Goal: Information Seeking & Learning: Learn about a topic

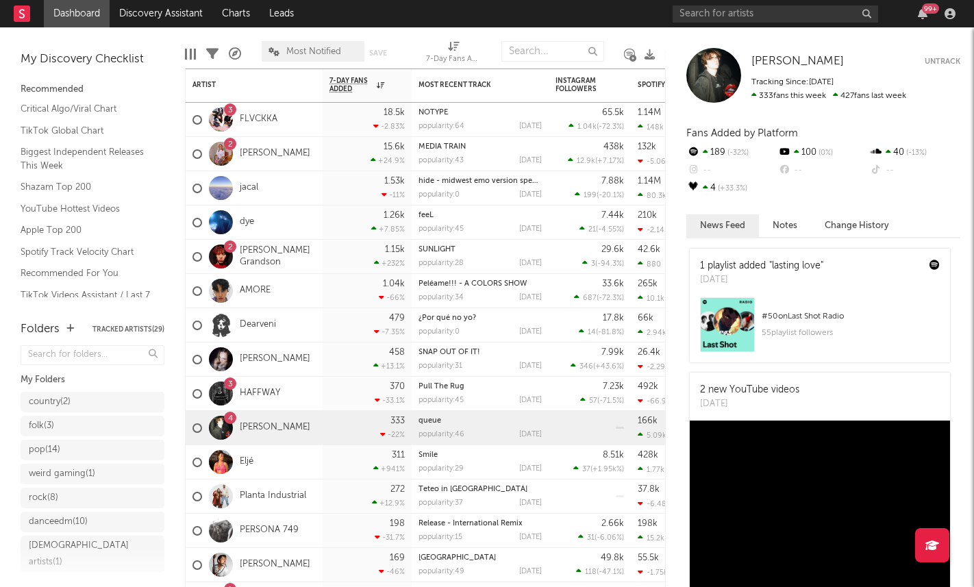
click at [611, 26] on nav "Dashboard Discovery Assistant Charts Leads 99 +" at bounding box center [487, 13] width 974 height 27
click at [366, 377] on div "370 -33.1 %" at bounding box center [366, 394] width 75 height 34
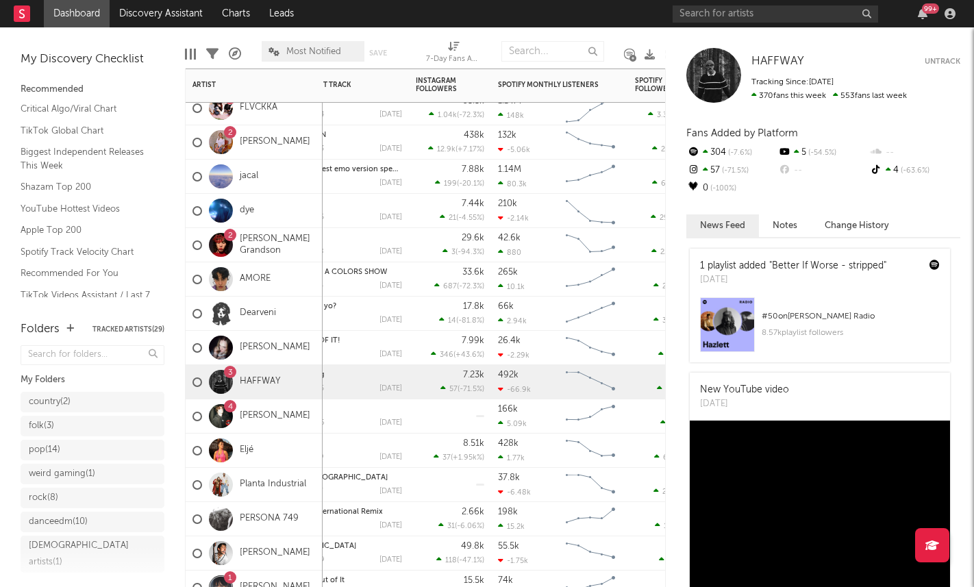
click at [938, 63] on button "Untrack" at bounding box center [942, 62] width 36 height 14
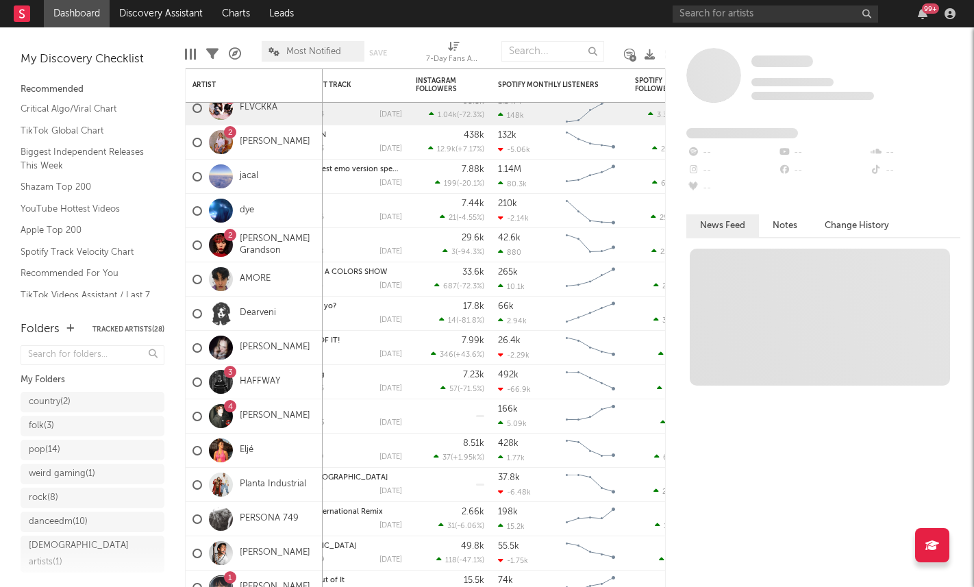
click at [667, 34] on div "Some Artist Tracking Since: September 29, 2025 0 fans this week 0 fans last wee…" at bounding box center [820, 306] width 308 height 559
click at [655, 34] on div "Edit Columns Filters A&R Pipeline Most Notified Save Save as 7-Day Fans Added (…" at bounding box center [430, 47] width 490 height 41
click at [404, 420] on div "queue popularity: 46 2025-09-04" at bounding box center [340, 416] width 137 height 34
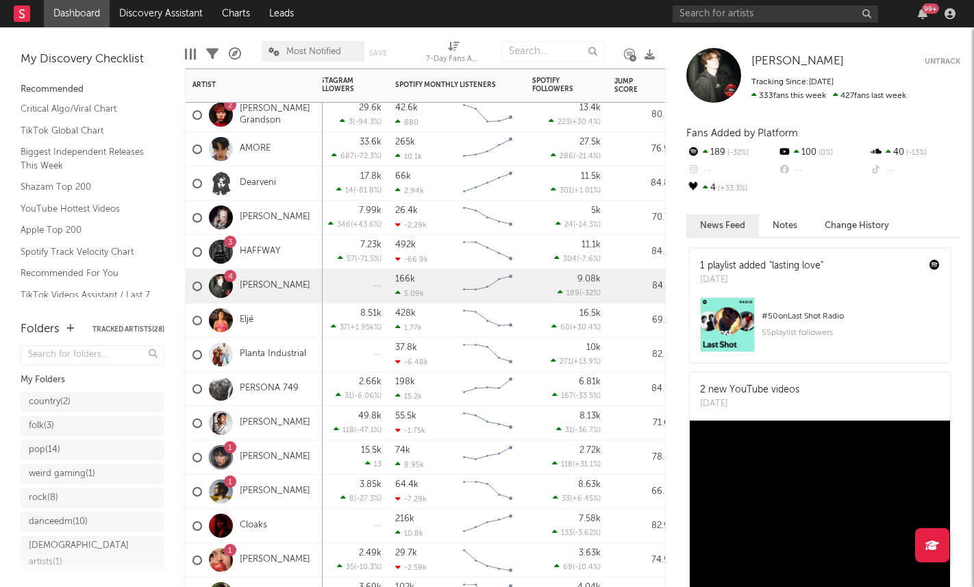
click at [286, 397] on div "PERSONA 749" at bounding box center [245, 389] width 106 height 40
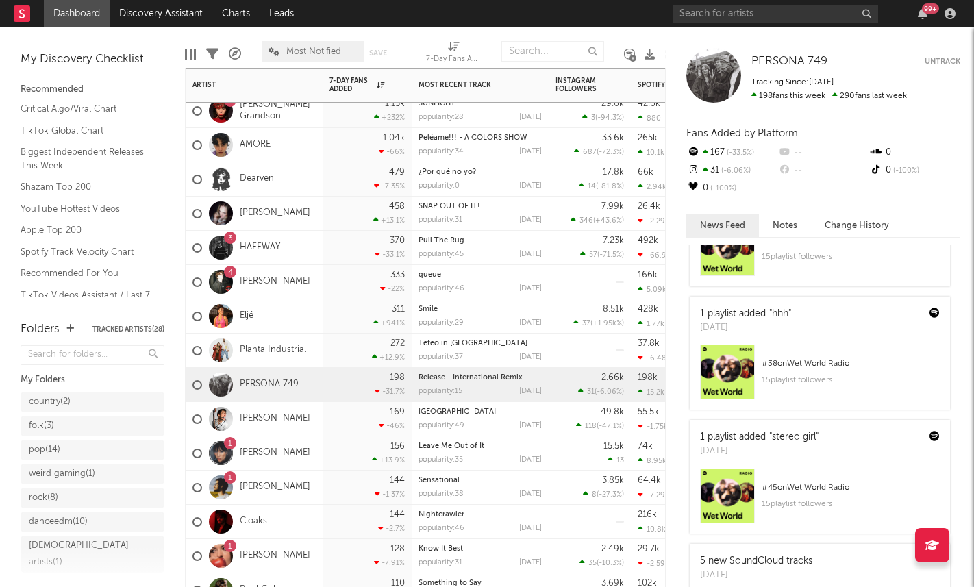
scroll to position [87, 0]
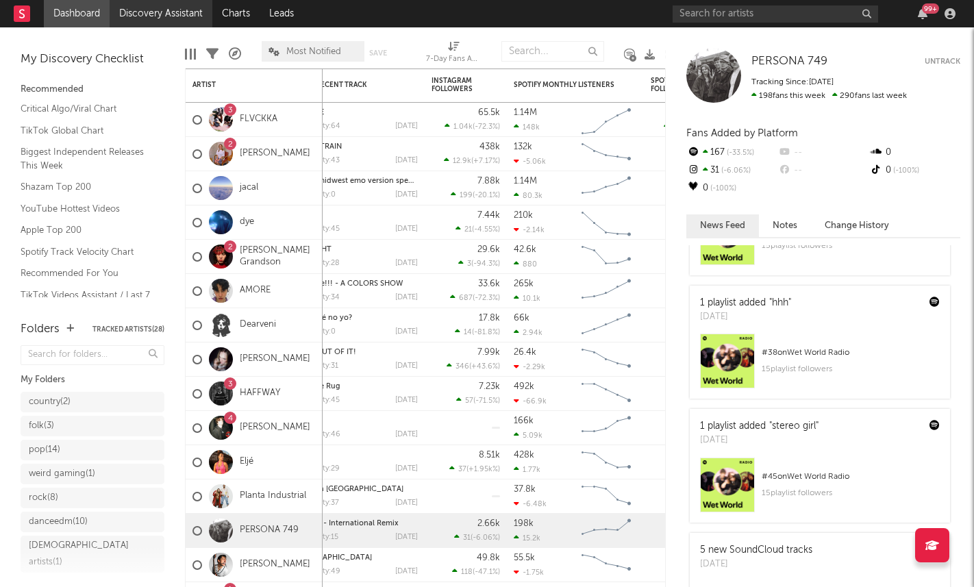
click at [132, 8] on link "Discovery Assistant" at bounding box center [161, 13] width 103 height 27
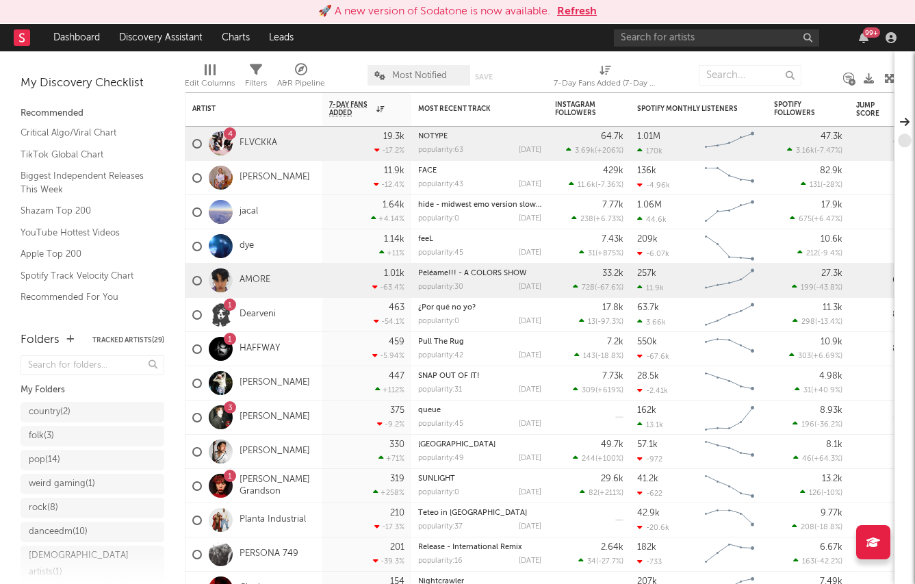
click at [580, 7] on button "Refresh" at bounding box center [577, 11] width 40 height 16
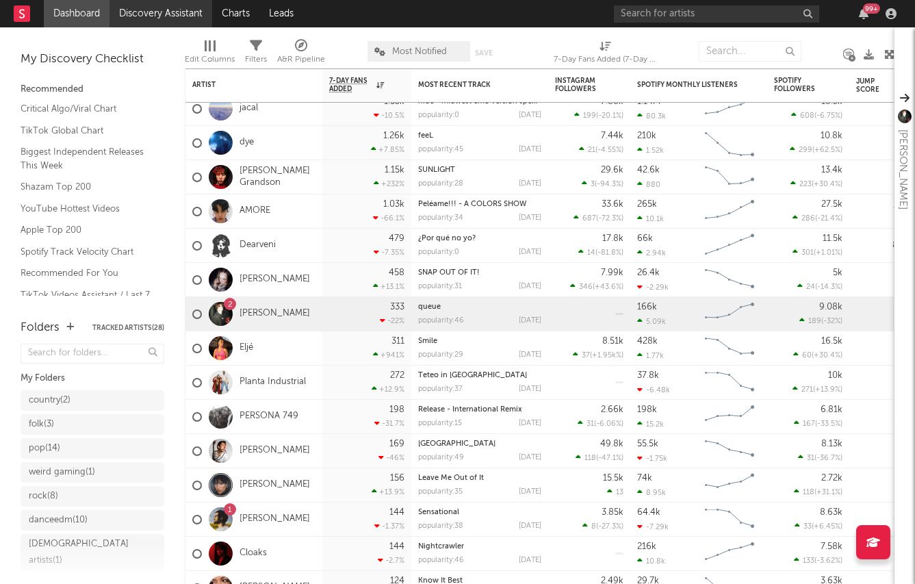
click at [186, 18] on link "Discovery Assistant" at bounding box center [161, 13] width 103 height 27
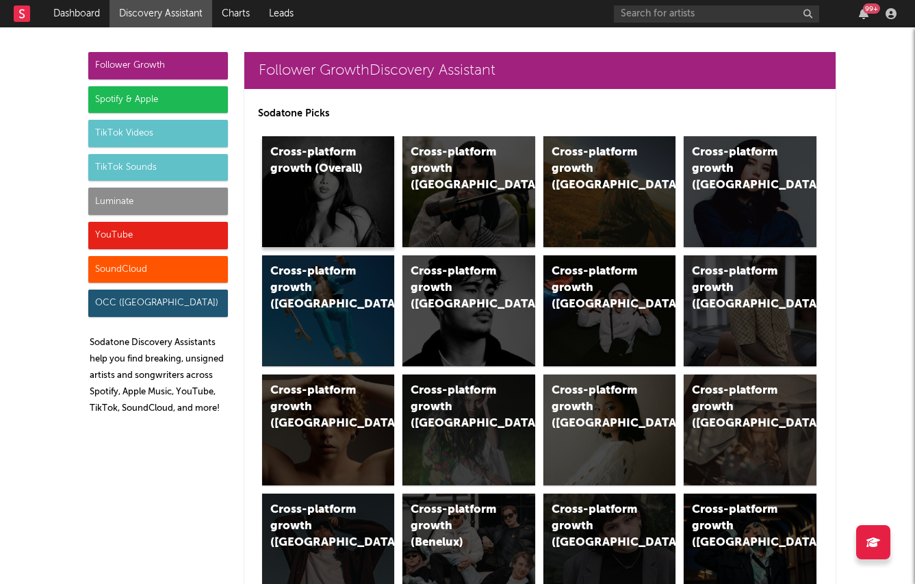
click at [307, 181] on div "Cross-platform growth (Overall)" at bounding box center [328, 191] width 133 height 111
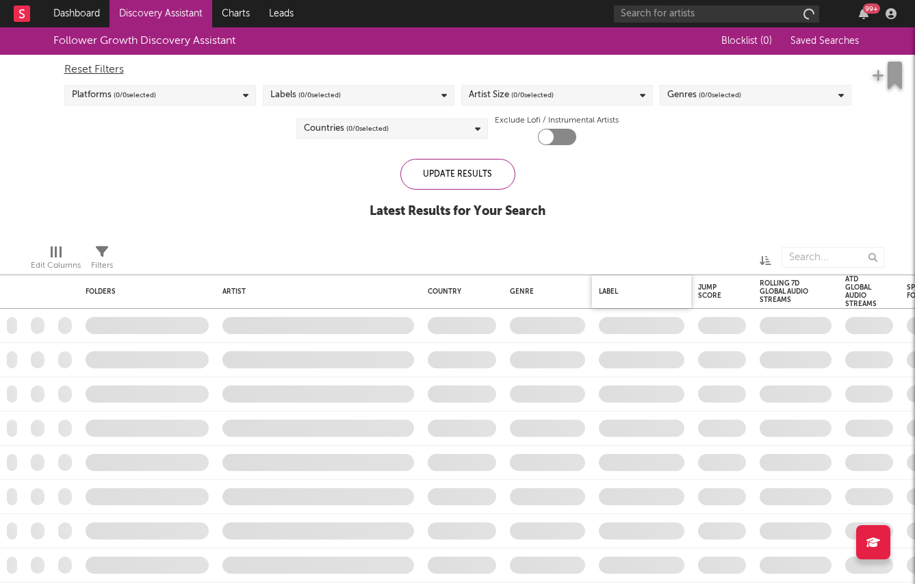
checkbox input "true"
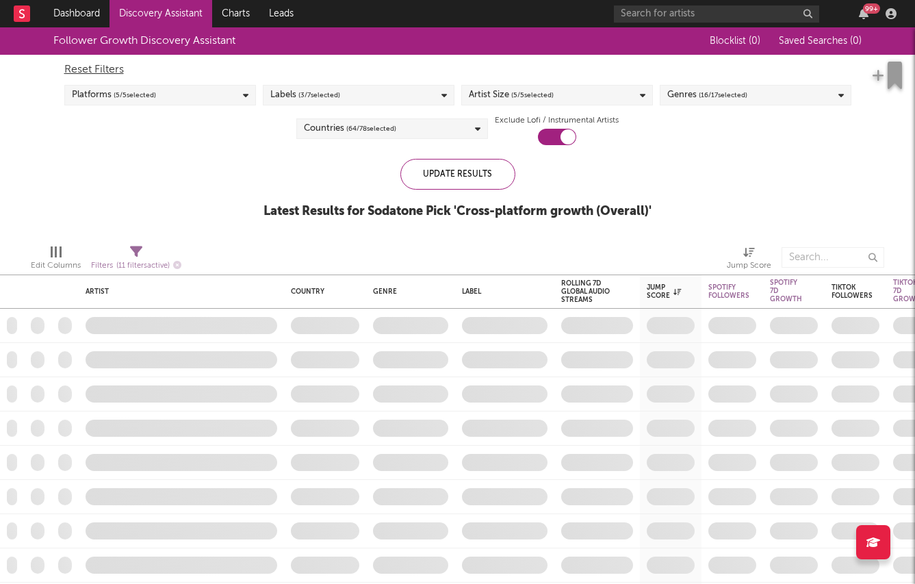
click at [332, 91] on span "( 3 / 7 selected)" at bounding box center [320, 95] width 42 height 16
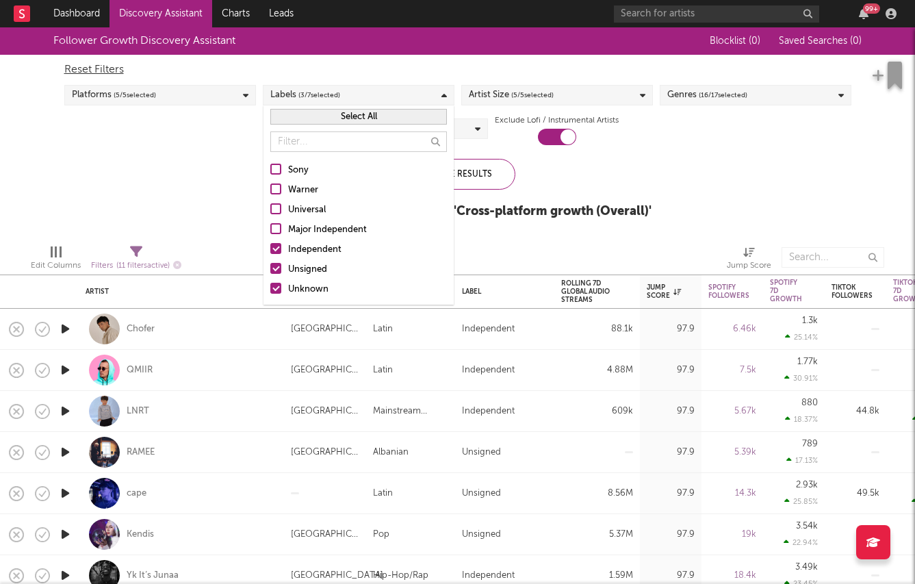
click at [283, 245] on label "Independent" at bounding box center [358, 250] width 177 height 16
click at [270, 245] on input "Independent" at bounding box center [270, 250] width 0 height 16
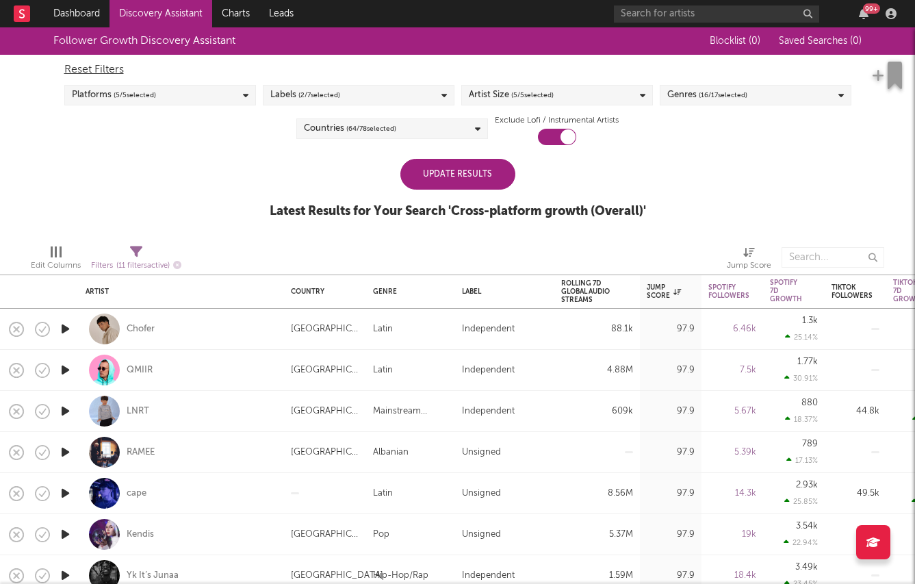
click at [228, 225] on div "Follower Growth Discovery Assistant Blocklist ( 0 ) Saved Searches ( 0 ) Reset …" at bounding box center [457, 130] width 915 height 206
click at [435, 175] on div "Update Results" at bounding box center [458, 174] width 115 height 31
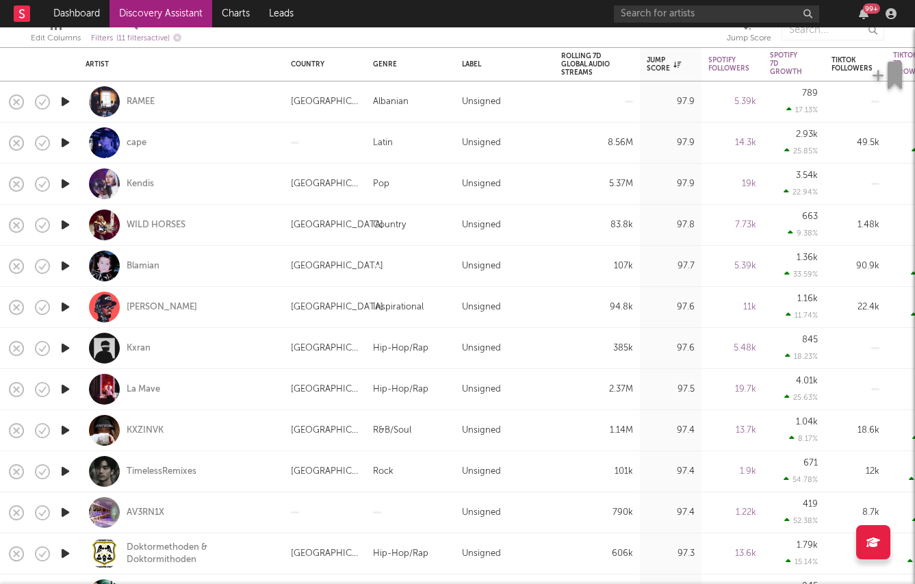
click at [61, 264] on icon "button" at bounding box center [65, 265] width 14 height 17
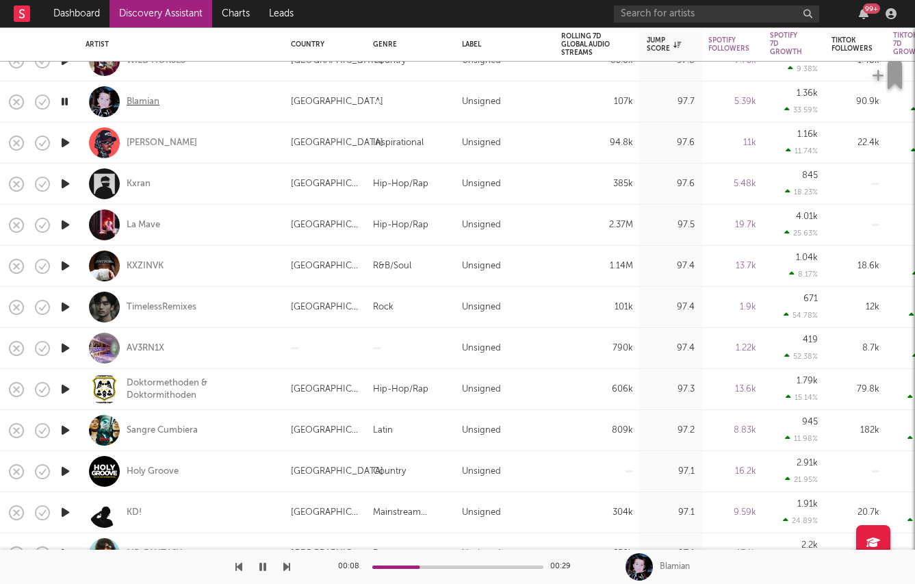
click at [134, 101] on div "Blamian" at bounding box center [143, 102] width 33 height 12
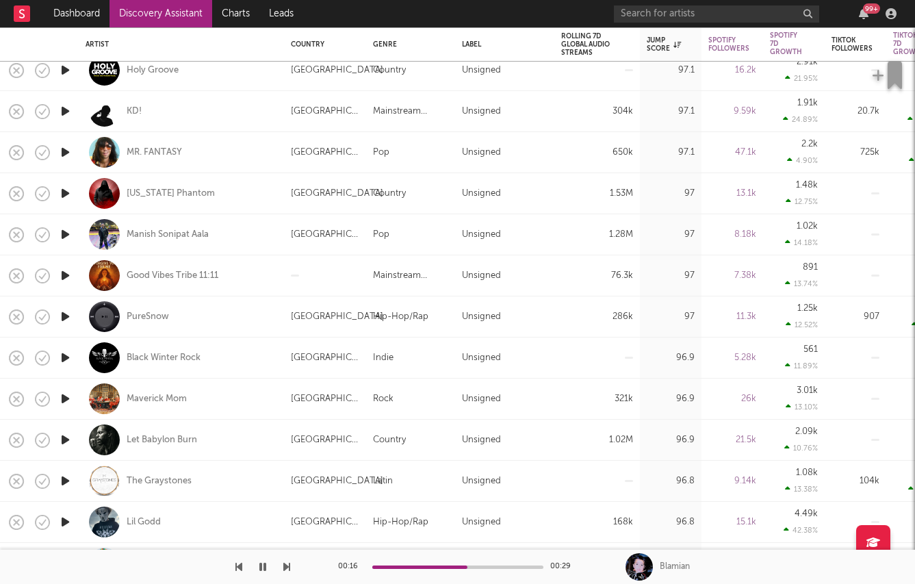
click at [62, 401] on icon "button" at bounding box center [65, 398] width 14 height 17
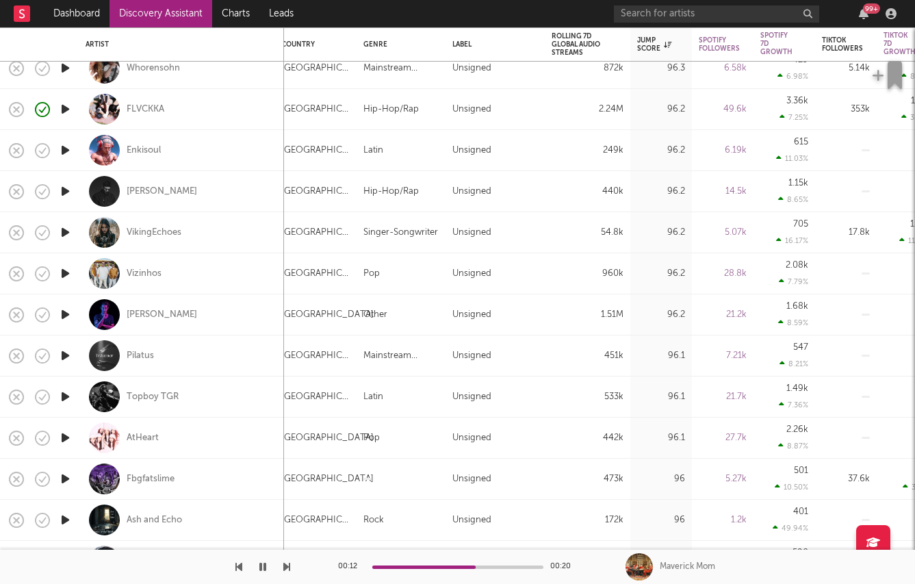
click at [60, 431] on icon "button" at bounding box center [65, 437] width 14 height 17
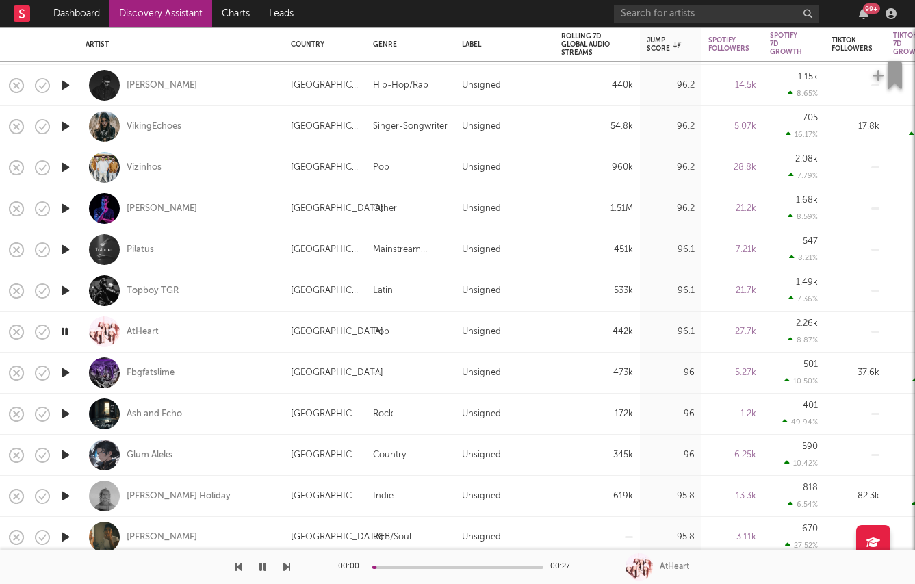
click at [73, 373] on icon "button" at bounding box center [65, 372] width 14 height 17
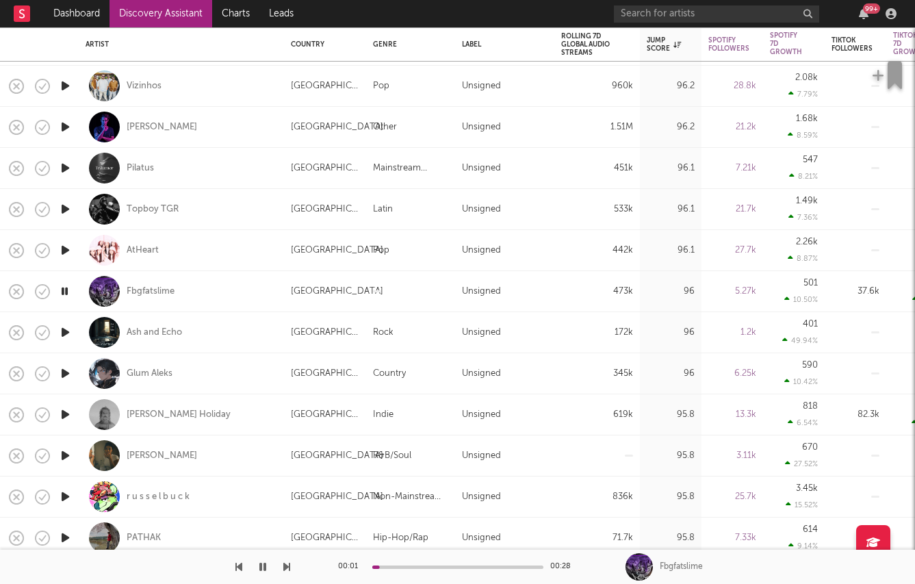
click at [67, 409] on icon "button" at bounding box center [65, 414] width 14 height 17
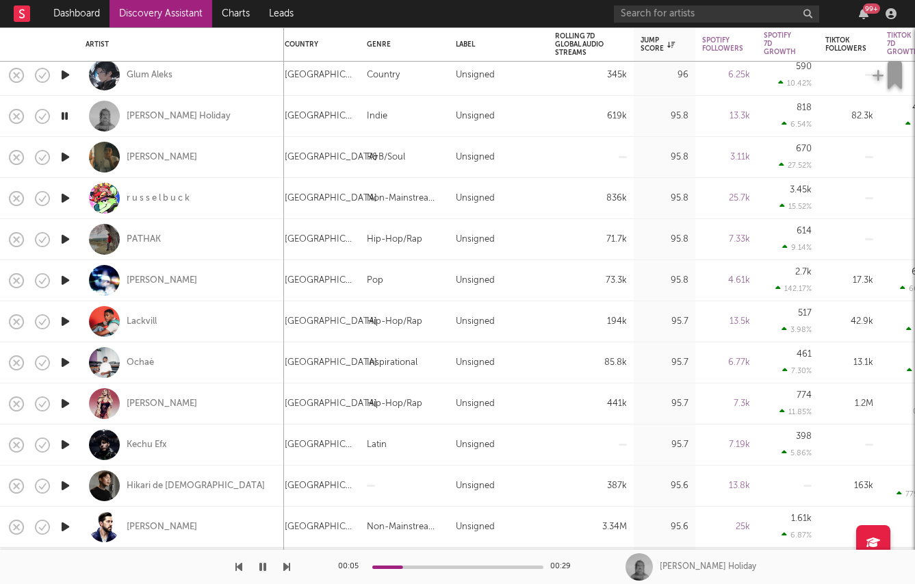
click at [66, 401] on icon "button" at bounding box center [65, 403] width 14 height 17
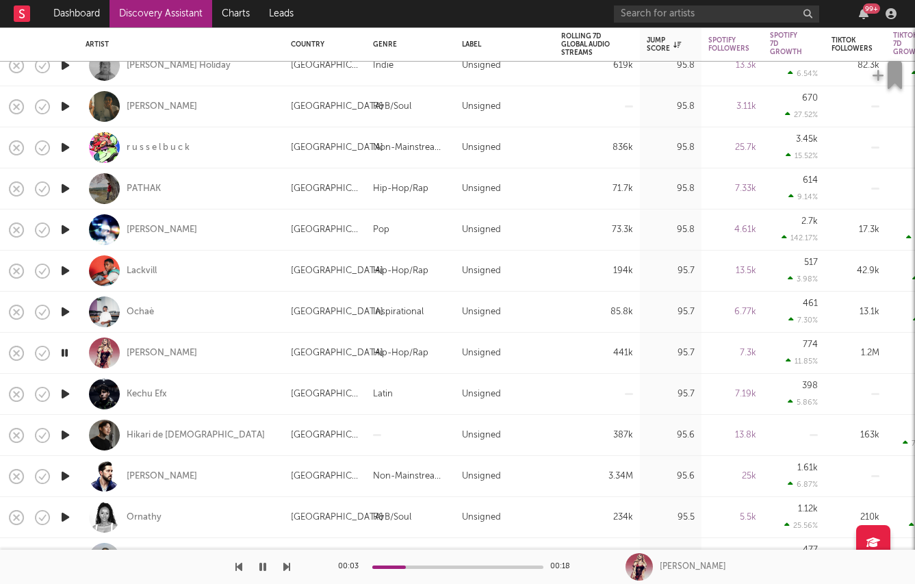
click at [66, 307] on icon "button" at bounding box center [65, 311] width 14 height 17
click at [143, 310] on div "Ochaè" at bounding box center [140, 312] width 27 height 12
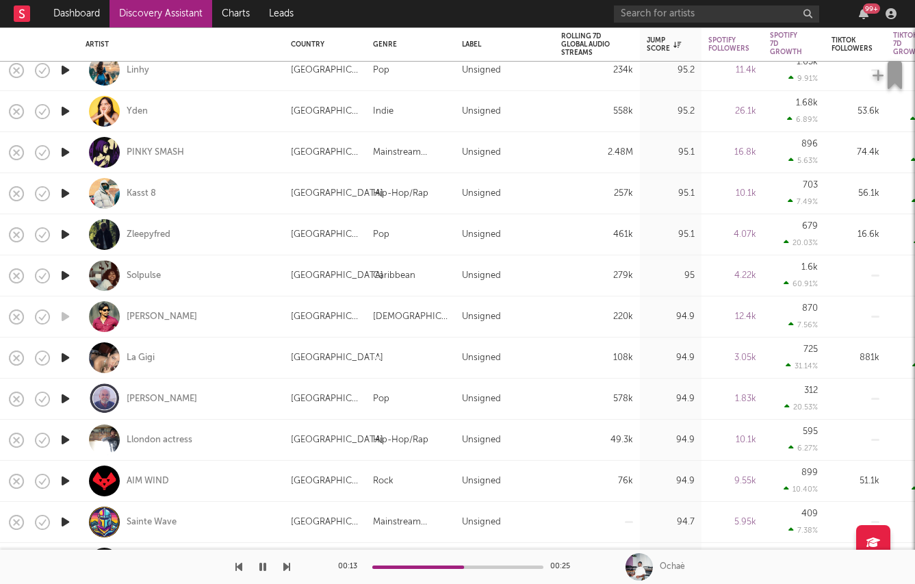
click at [63, 355] on icon "button" at bounding box center [65, 357] width 14 height 17
click at [134, 357] on div "La Gigi" at bounding box center [141, 358] width 28 height 12
click at [64, 438] on icon "button" at bounding box center [65, 439] width 14 height 17
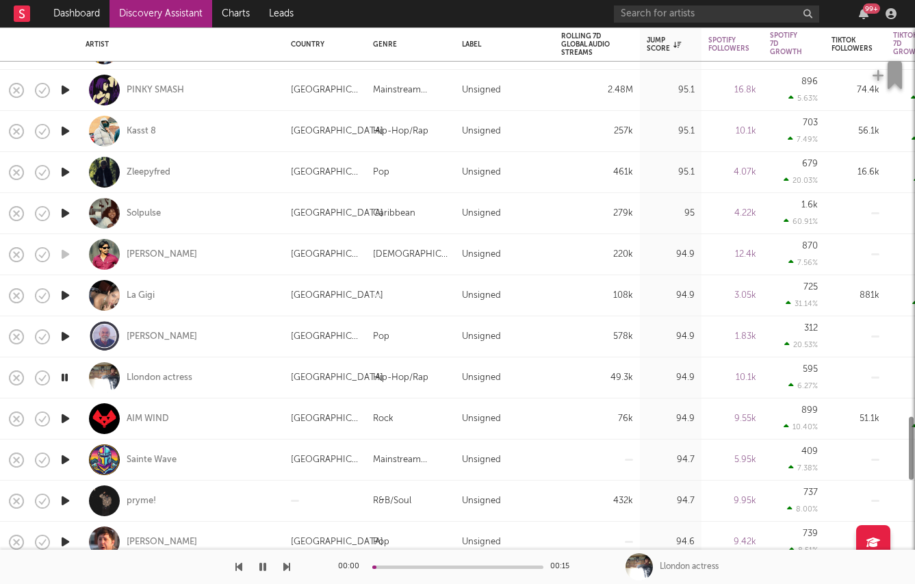
click at [64, 416] on icon "button" at bounding box center [65, 418] width 14 height 17
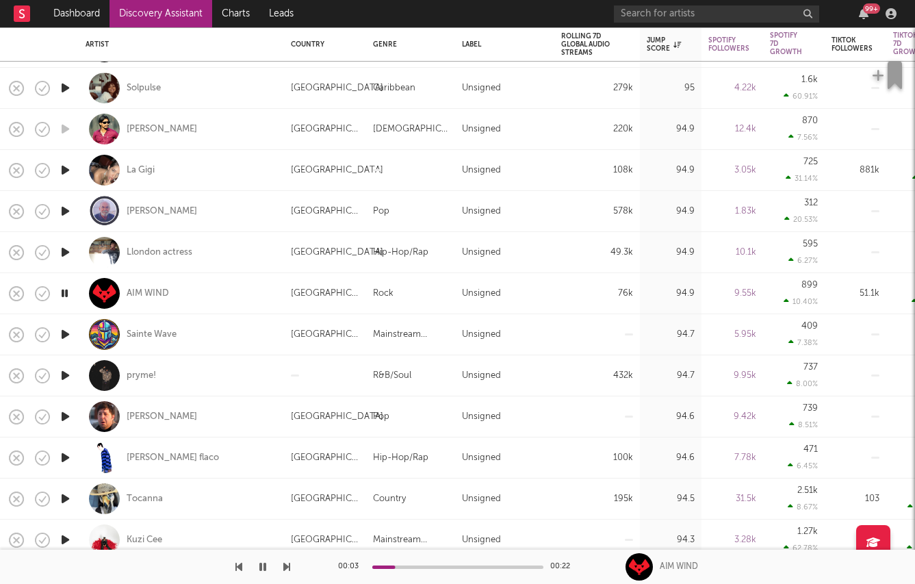
click at [63, 461] on icon "button" at bounding box center [65, 457] width 14 height 17
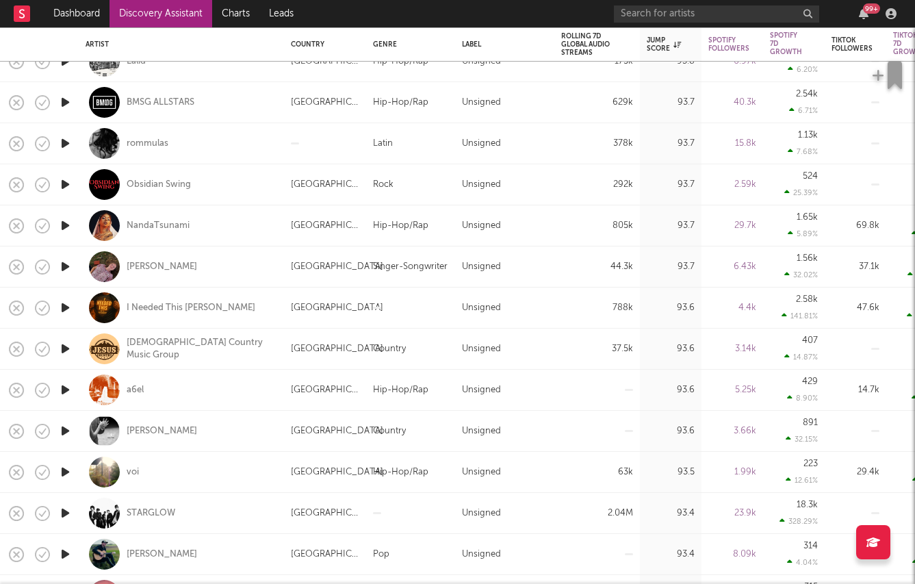
click at [66, 392] on icon "button" at bounding box center [65, 389] width 14 height 17
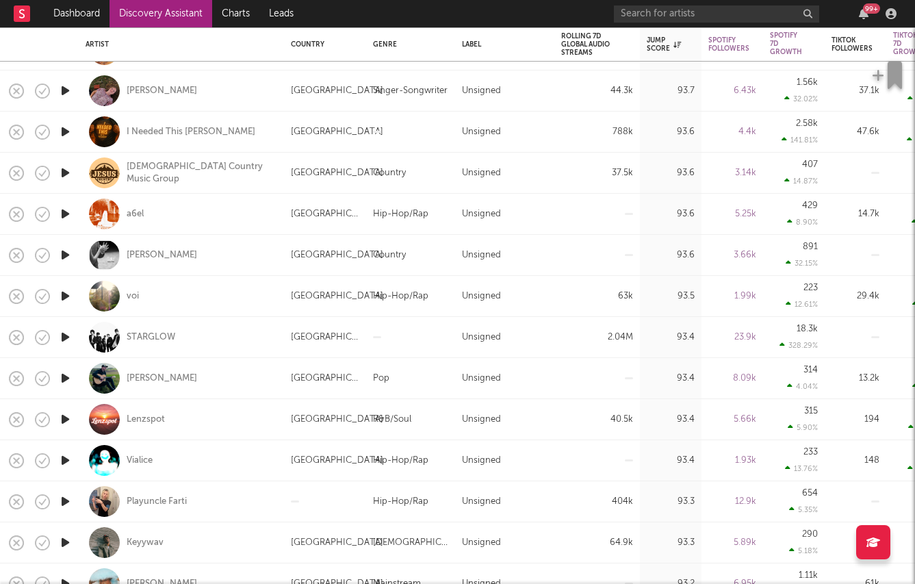
click at [65, 251] on icon "button" at bounding box center [65, 254] width 14 height 17
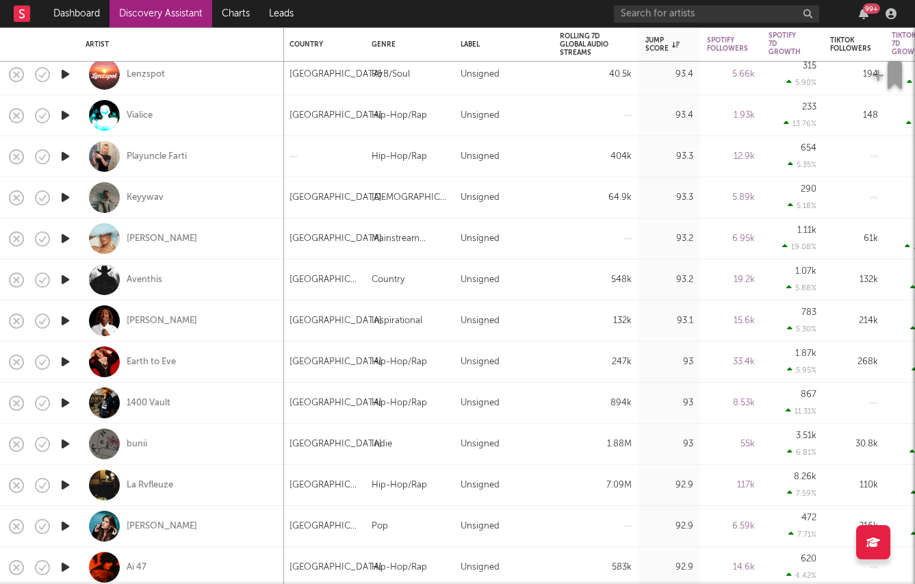
click at [66, 403] on icon "button" at bounding box center [65, 402] width 14 height 17
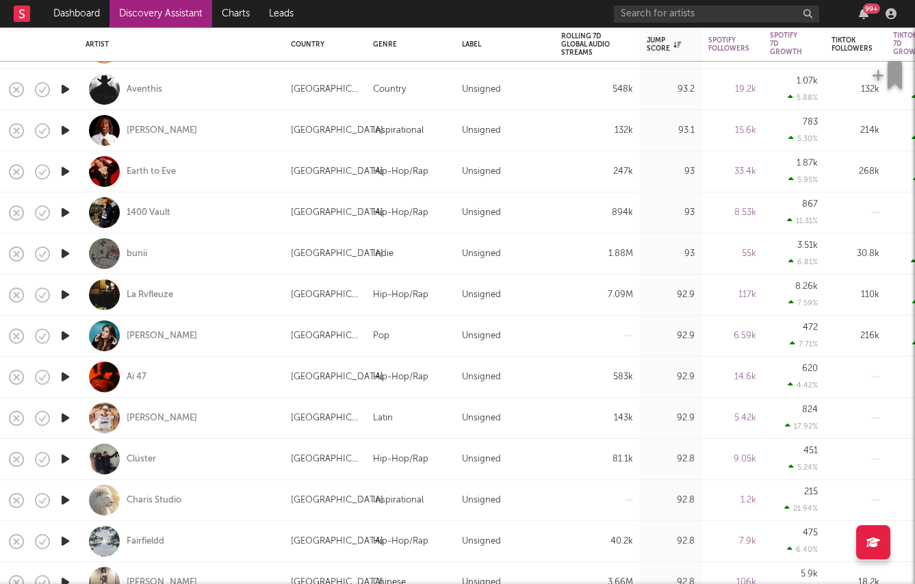
click at [66, 459] on icon "button" at bounding box center [65, 459] width 14 height 17
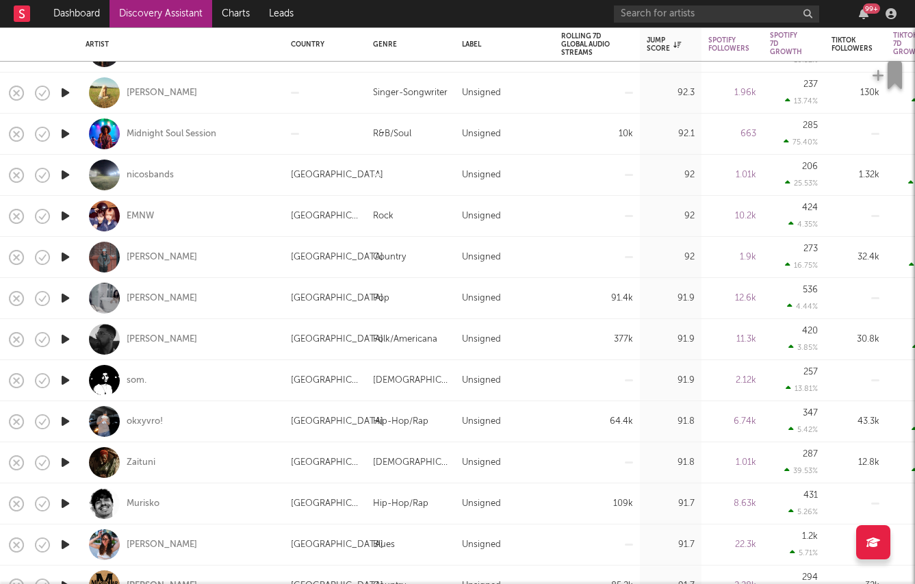
click at [66, 296] on icon "button" at bounding box center [65, 298] width 14 height 17
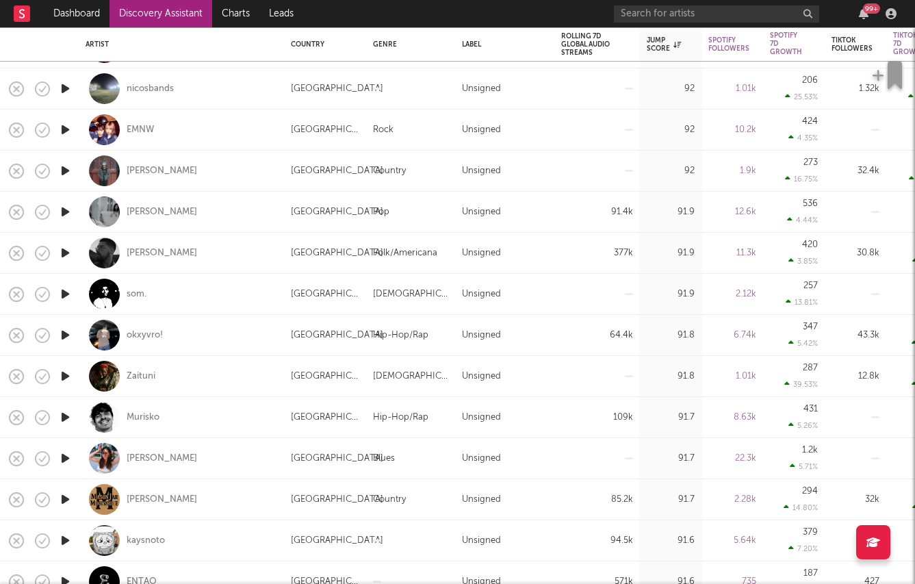
click at [72, 253] on icon "button" at bounding box center [65, 252] width 14 height 17
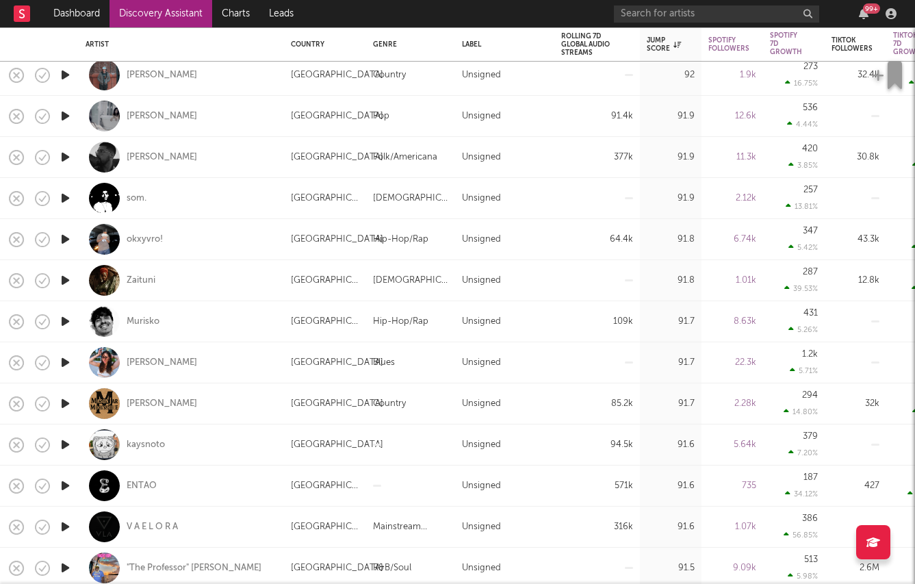
click at [67, 326] on icon "button" at bounding box center [65, 321] width 14 height 17
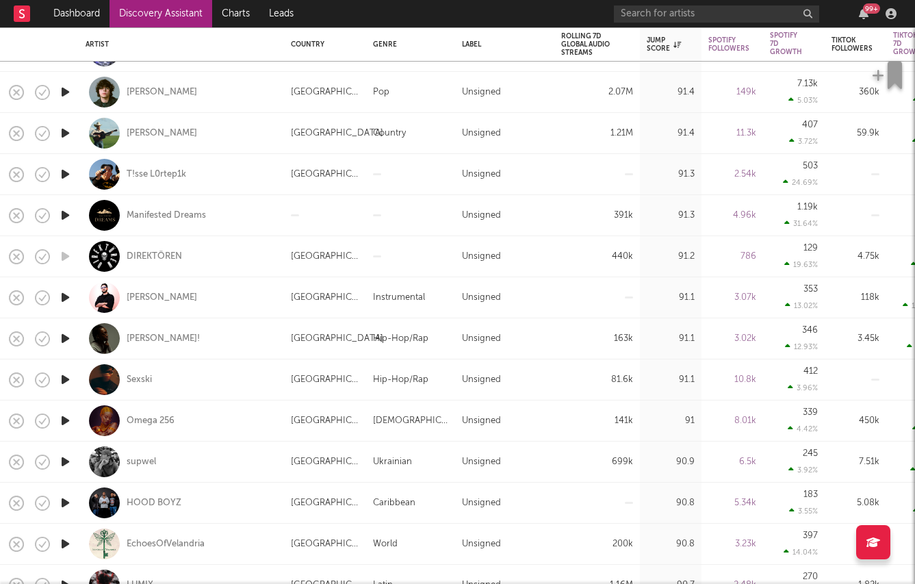
click at [63, 337] on icon "button" at bounding box center [65, 338] width 14 height 17
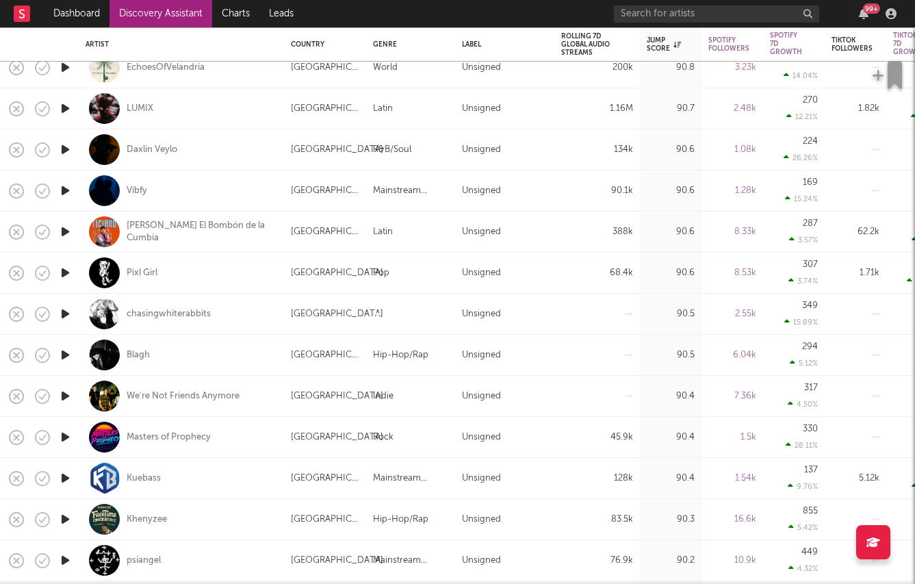
click at [65, 390] on icon "button" at bounding box center [65, 396] width 14 height 17
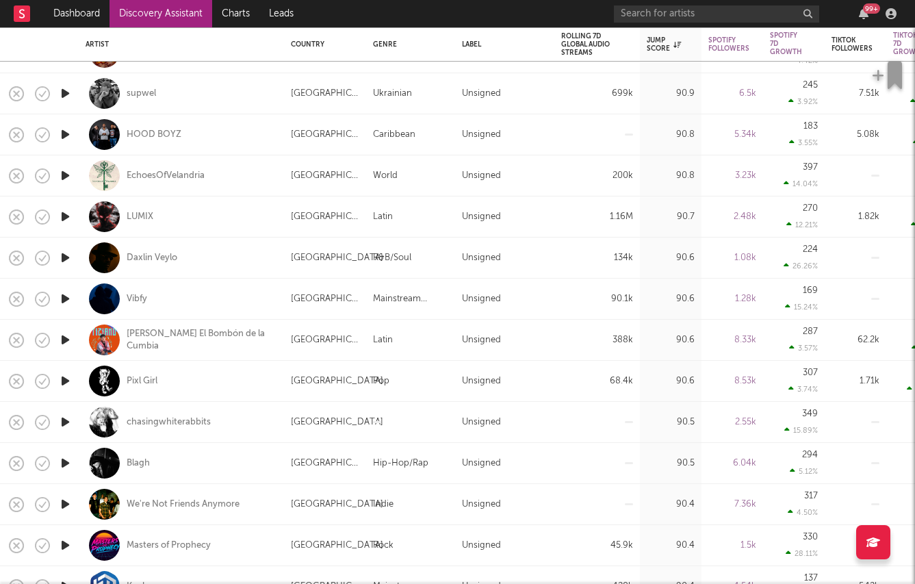
click at [66, 136] on icon "button" at bounding box center [65, 134] width 14 height 17
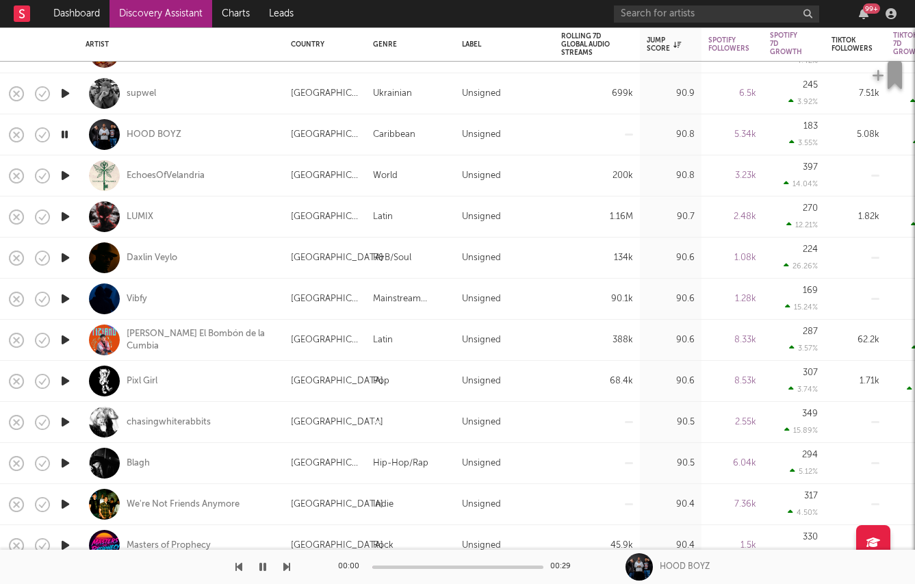
click at [58, 173] on icon "button" at bounding box center [65, 175] width 14 height 17
click at [64, 255] on icon "button" at bounding box center [65, 257] width 14 height 17
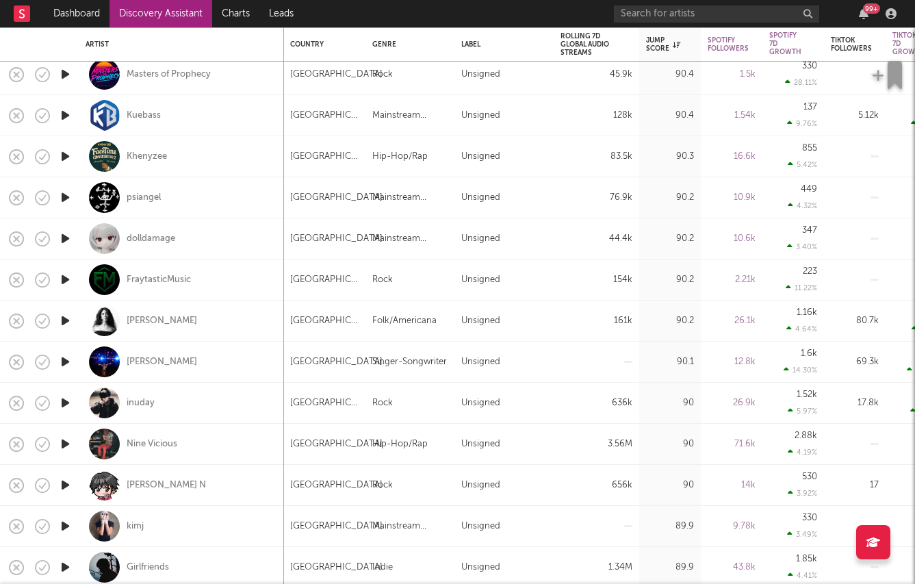
click at [61, 403] on icon "button" at bounding box center [65, 402] width 14 height 17
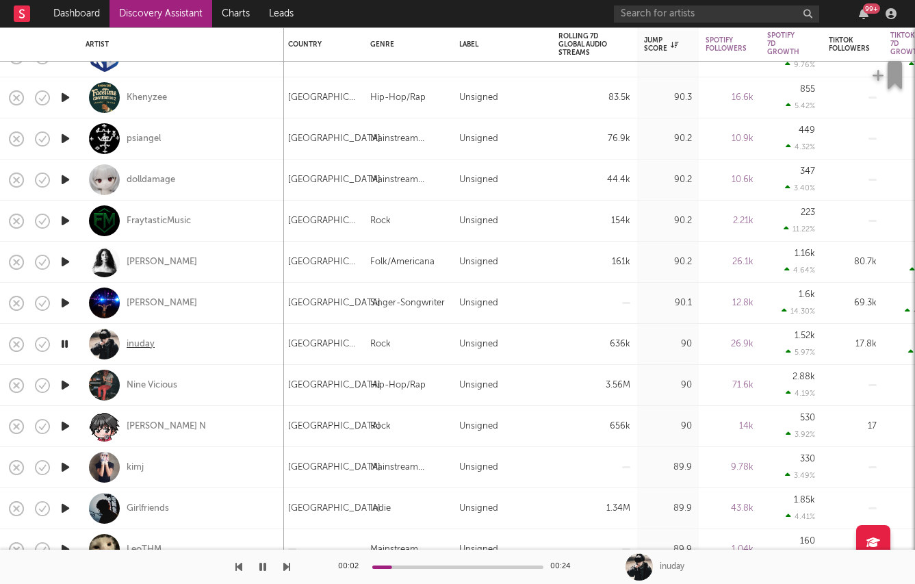
click at [134, 347] on div "inuday" at bounding box center [141, 344] width 28 height 12
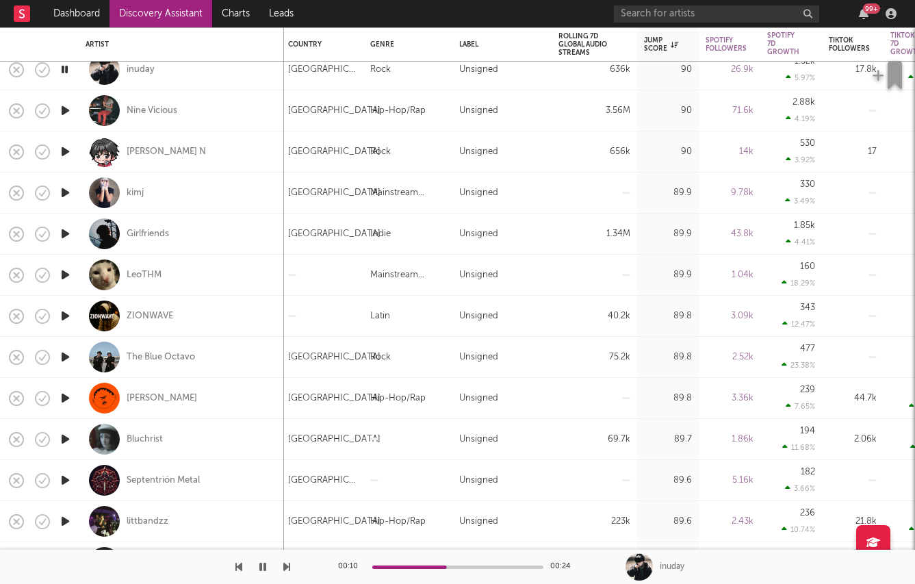
click at [60, 233] on icon "button" at bounding box center [65, 233] width 14 height 17
click at [138, 231] on div "Girlfriends" at bounding box center [148, 234] width 42 height 12
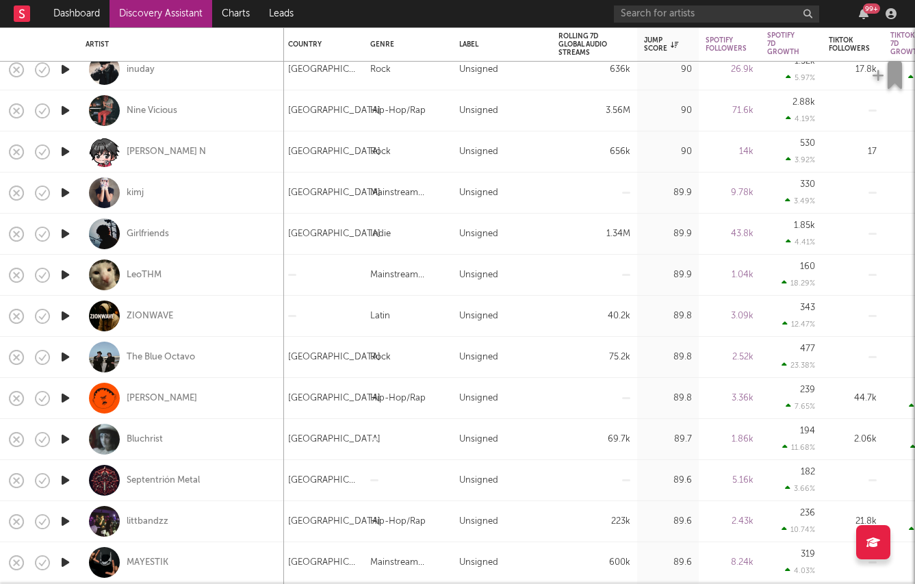
click at [63, 270] on icon "button" at bounding box center [65, 274] width 14 height 17
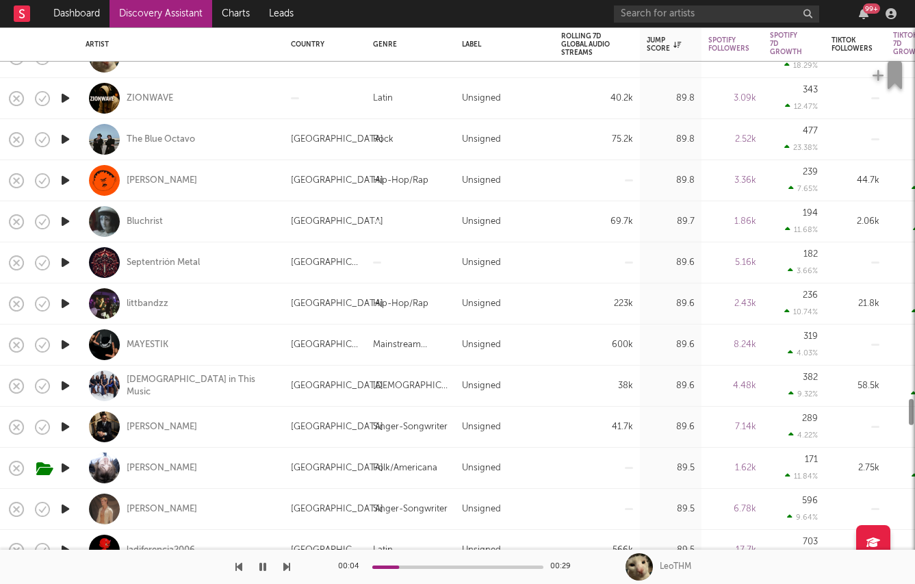
click at [62, 392] on icon "button" at bounding box center [65, 385] width 14 height 17
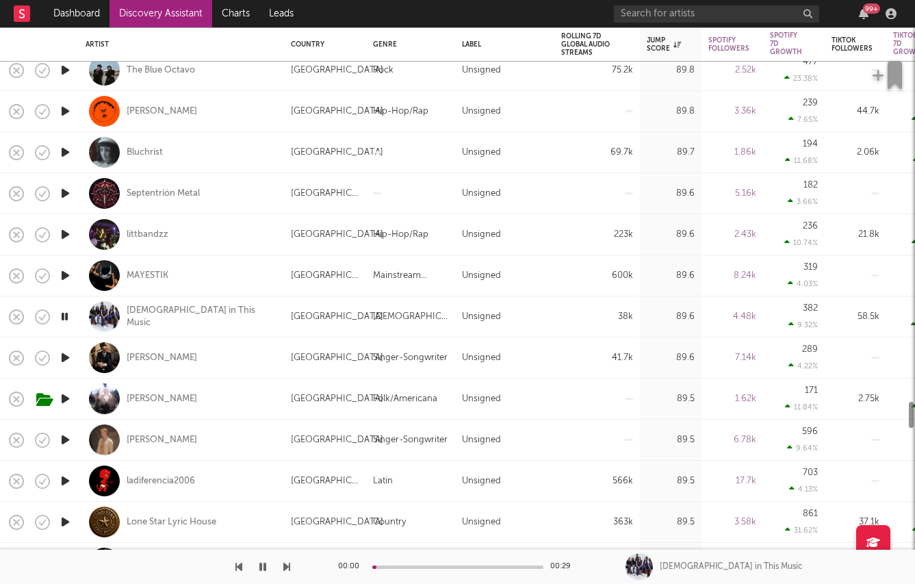
click at [66, 394] on icon "button" at bounding box center [65, 398] width 14 height 17
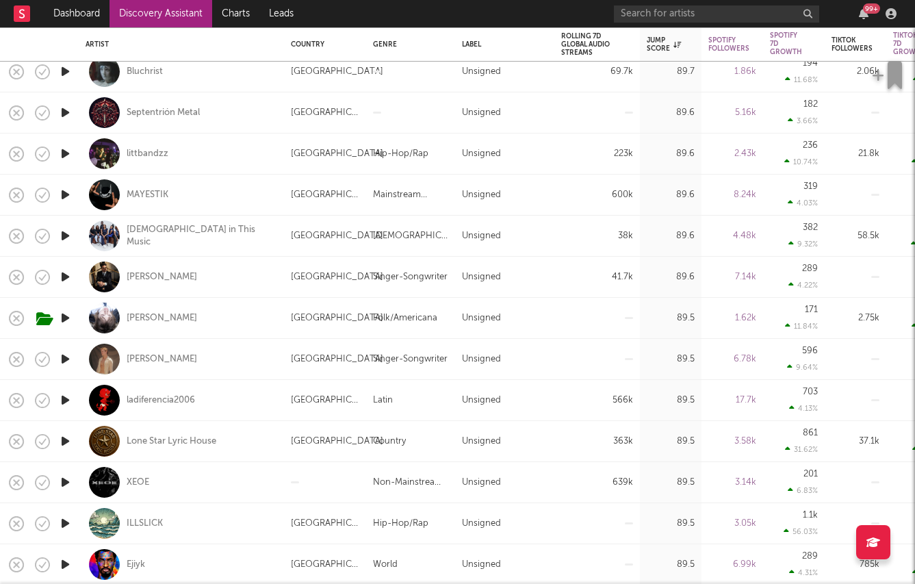
click at [59, 402] on icon "button" at bounding box center [65, 400] width 14 height 17
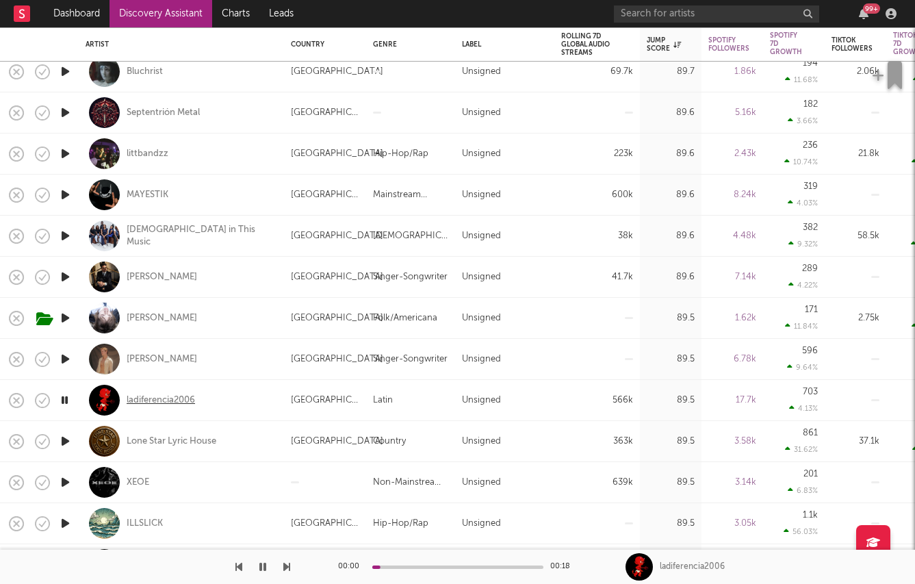
click at [139, 401] on div "ladiferencia2006" at bounding box center [161, 400] width 68 height 12
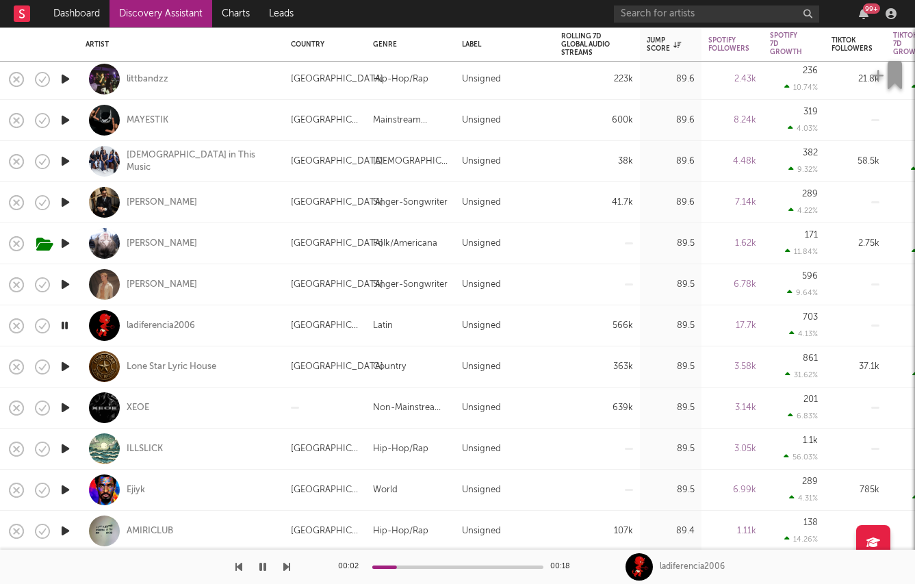
click at [68, 496] on icon "button" at bounding box center [65, 489] width 14 height 17
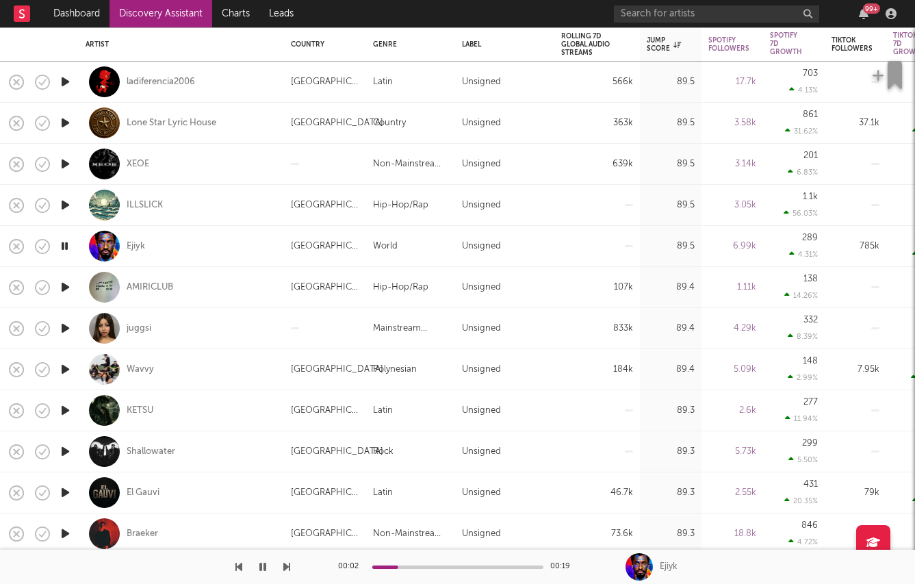
click at [67, 453] on icon "button" at bounding box center [65, 451] width 14 height 17
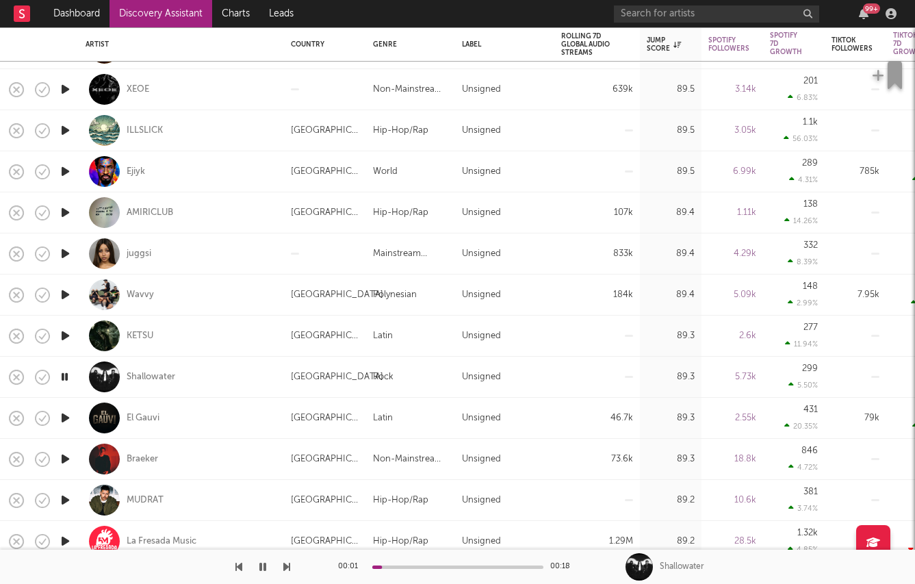
click at [67, 462] on icon "button" at bounding box center [65, 459] width 14 height 17
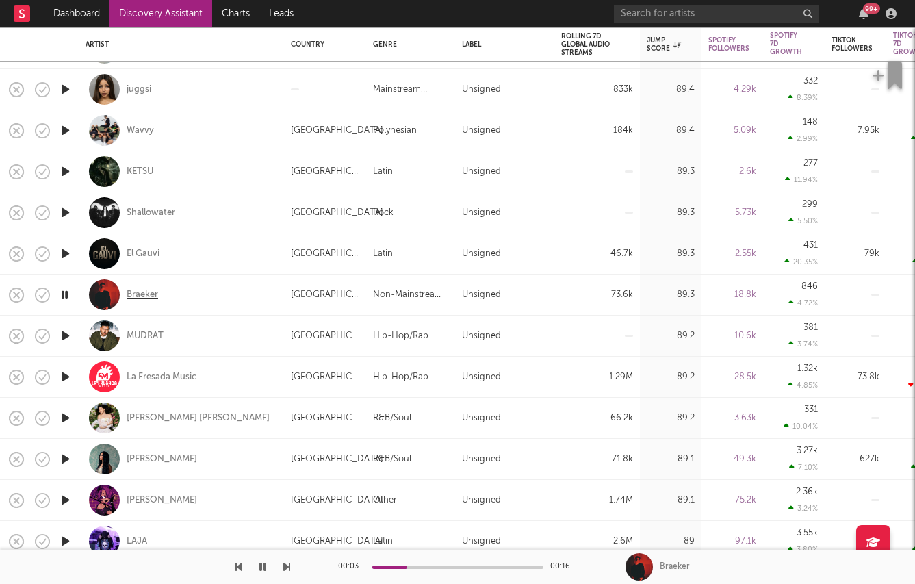
click at [140, 291] on div "Braeker" at bounding box center [142, 295] width 31 height 12
click at [62, 503] on icon "button" at bounding box center [65, 500] width 14 height 17
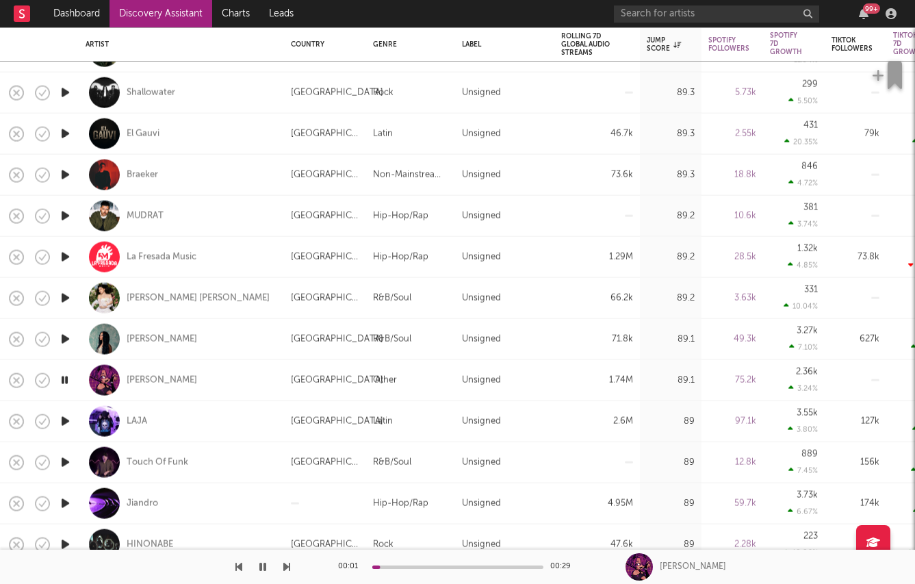
click at [62, 420] on icon "button" at bounding box center [65, 421] width 14 height 17
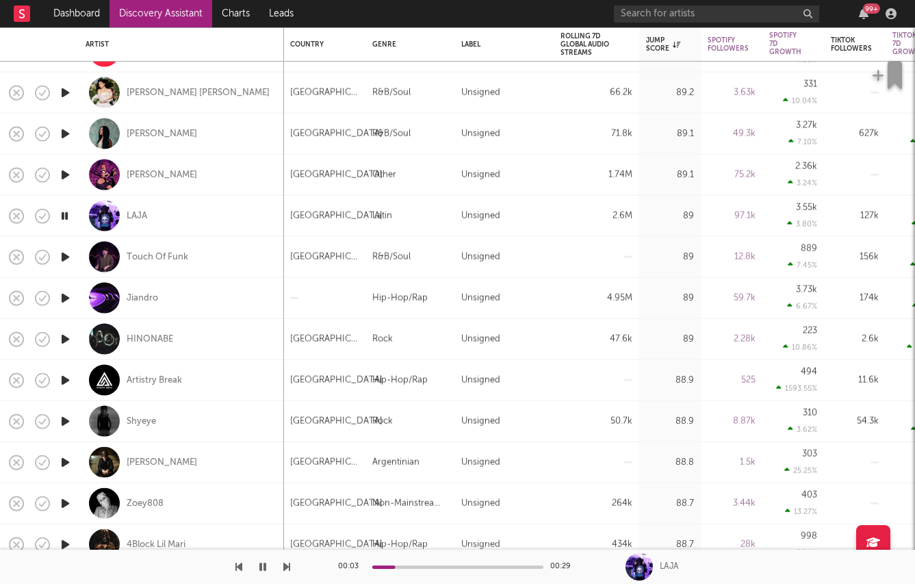
click at [61, 422] on icon "button" at bounding box center [65, 421] width 14 height 17
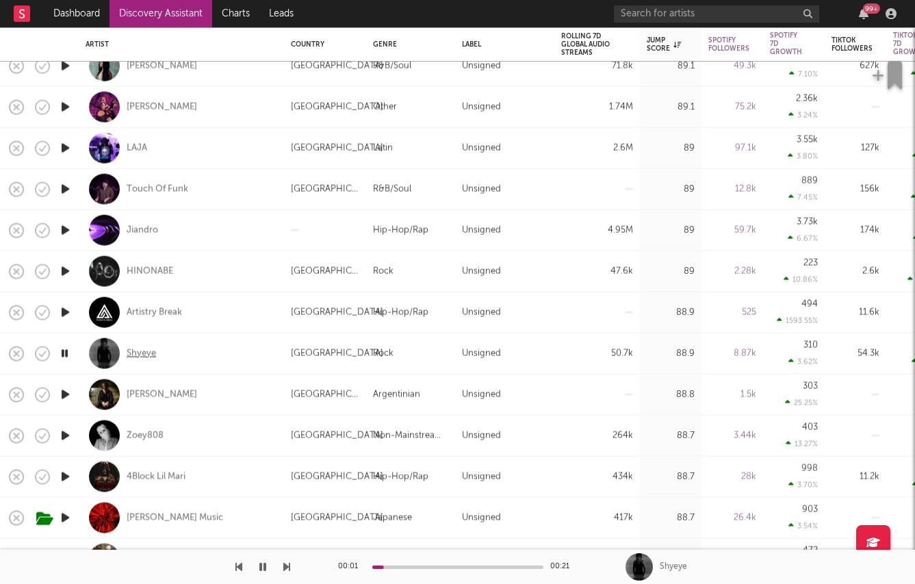
click at [136, 357] on div "Shyeye" at bounding box center [141, 353] width 29 height 12
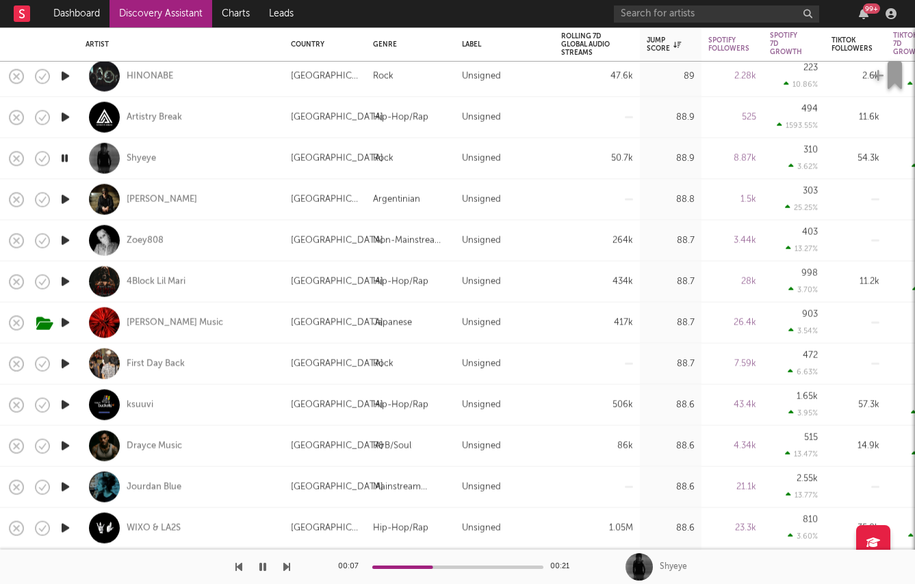
click at [66, 322] on icon "button" at bounding box center [65, 322] width 14 height 17
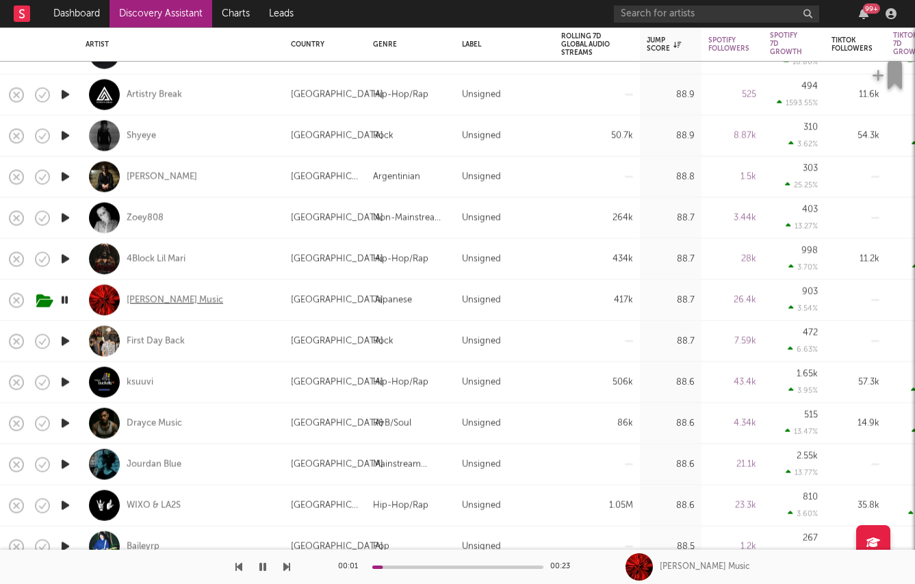
click at [155, 303] on div "Paul Owen Music" at bounding box center [175, 300] width 97 height 12
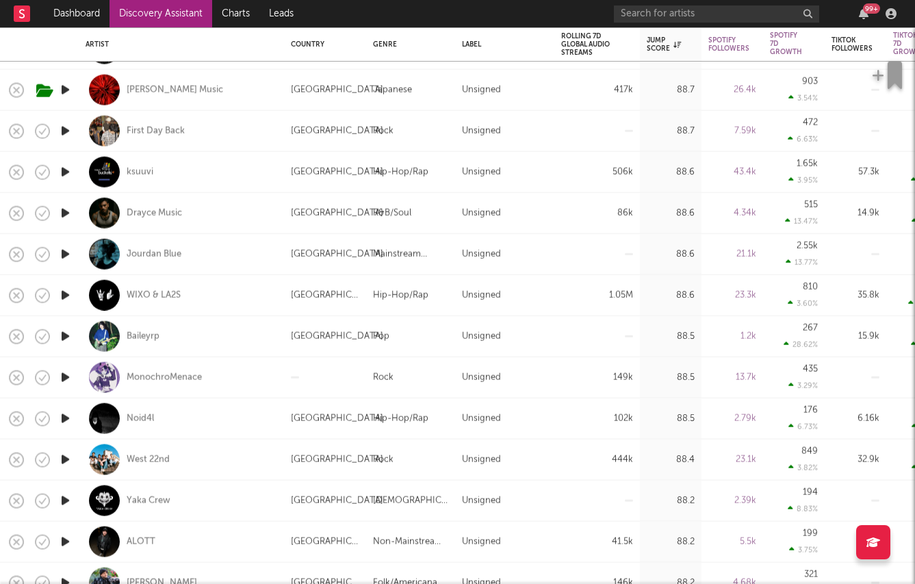
click at [64, 293] on icon "button" at bounding box center [65, 295] width 14 height 17
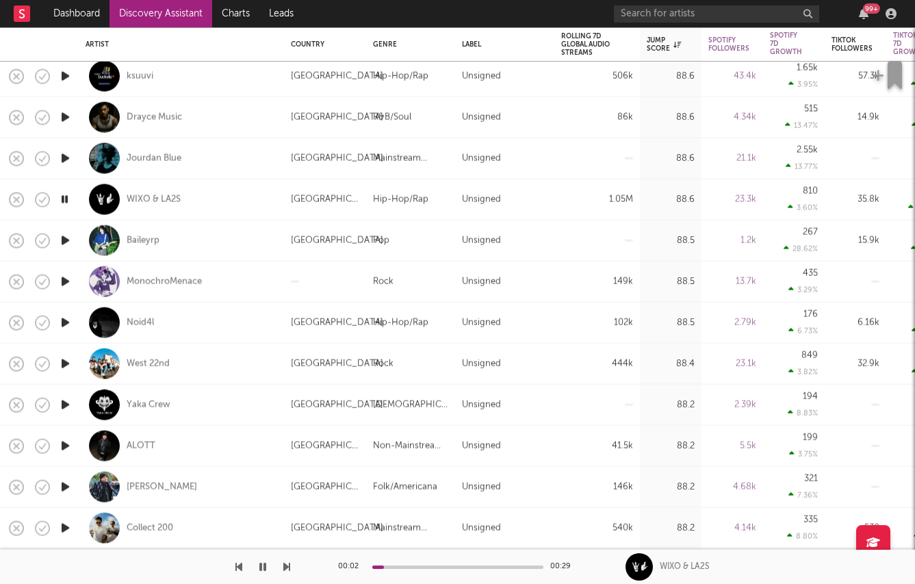
click at [60, 320] on icon "button" at bounding box center [65, 322] width 14 height 17
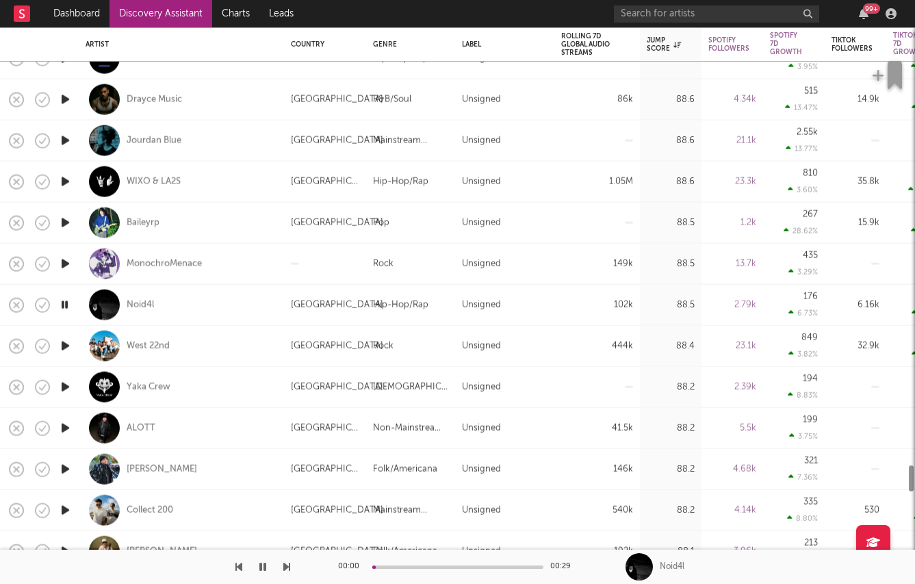
click at [62, 330] on div at bounding box center [64, 346] width 27 height 41
select select "1w"
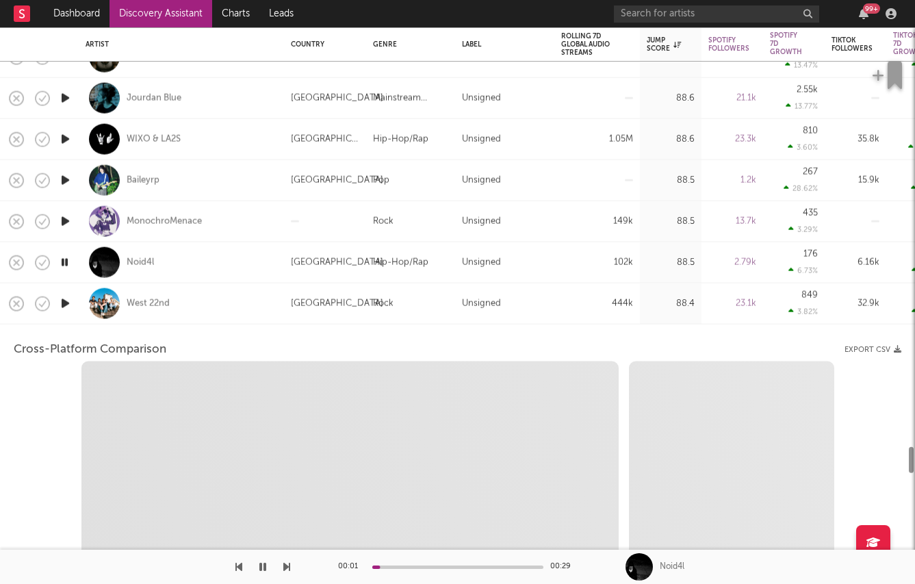
select select "6m"
click at [86, 265] on div "Noid4l" at bounding box center [182, 262] width 192 height 40
select select "1w"
select select "6m"
select select "1w"
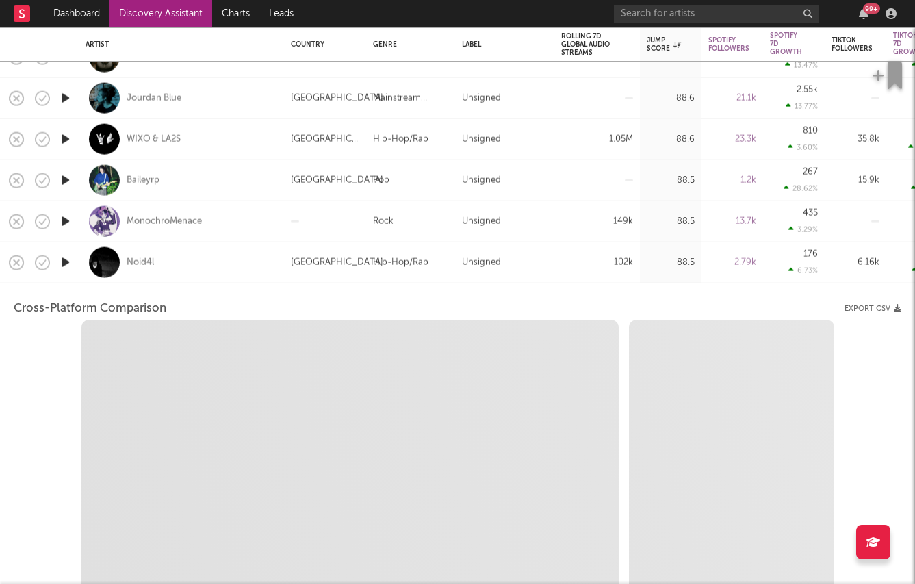
select select "6m"
click at [173, 268] on div "Noid4l" at bounding box center [182, 262] width 192 height 40
select select "1w"
select select "6m"
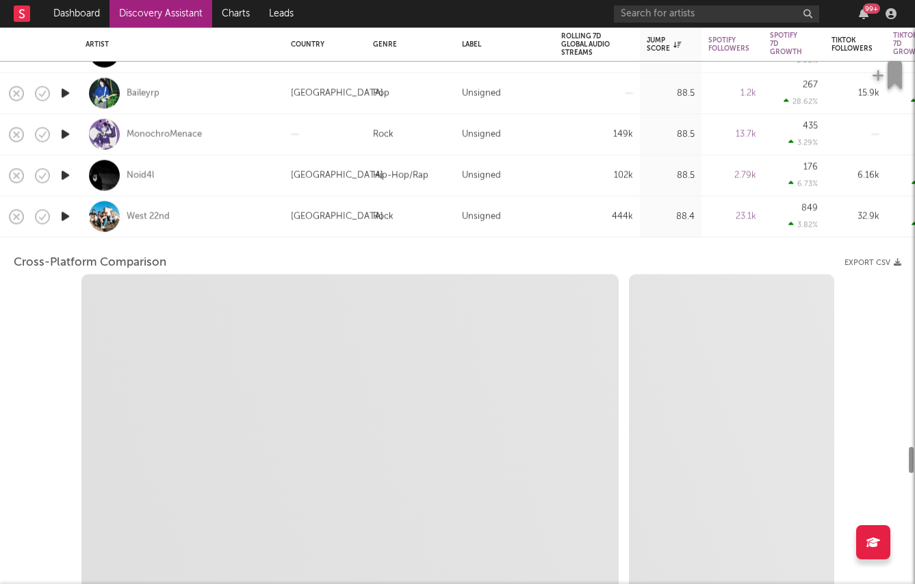
select select "1m"
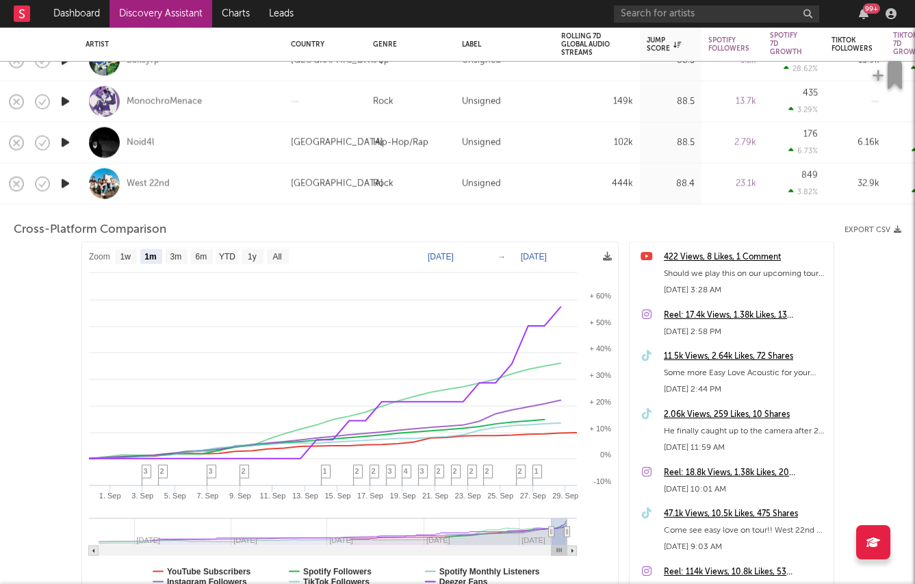
click at [233, 186] on div "West 22nd" at bounding box center [182, 184] width 192 height 40
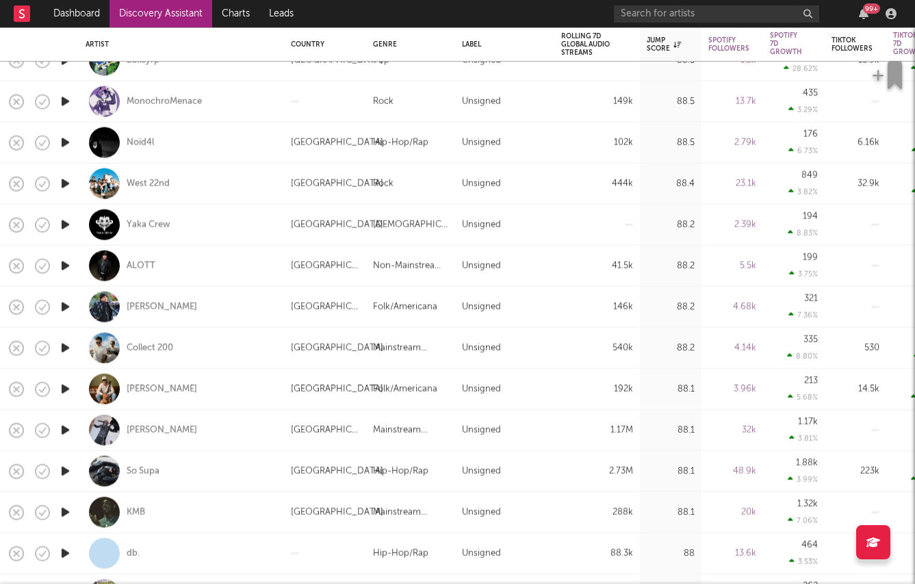
click at [61, 181] on icon "button" at bounding box center [65, 183] width 14 height 17
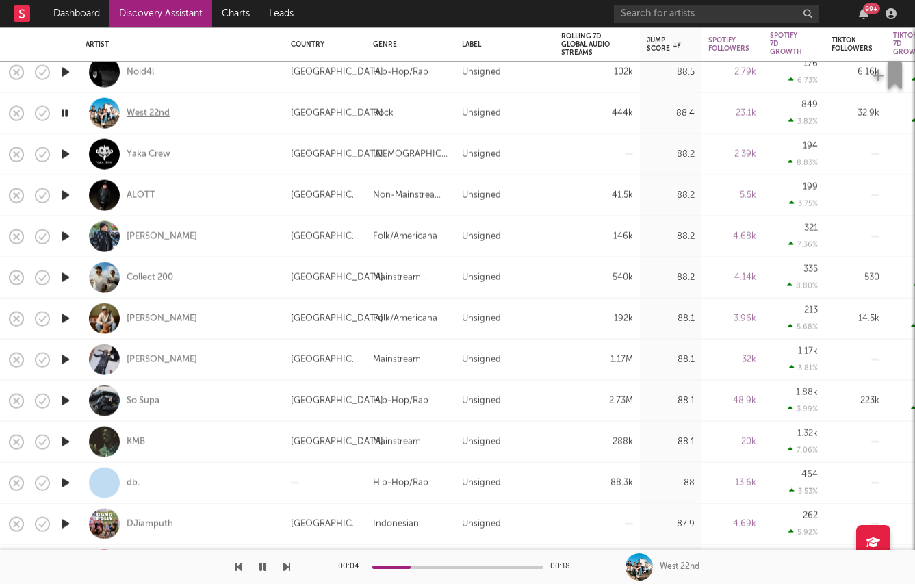
click at [144, 114] on div "West 22nd" at bounding box center [148, 113] width 43 height 12
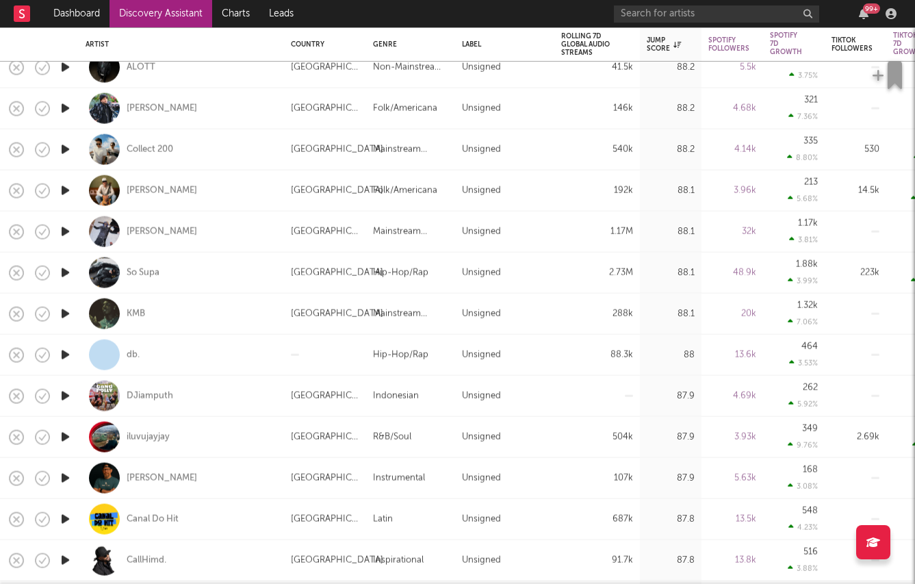
click at [64, 353] on icon "button" at bounding box center [65, 354] width 14 height 17
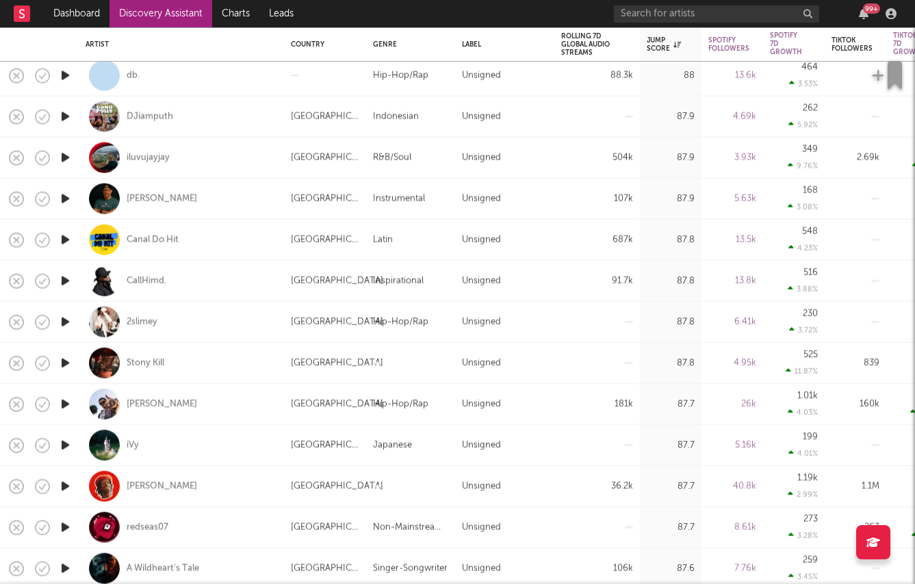
click at [68, 363] on icon "button" at bounding box center [65, 363] width 14 height 17
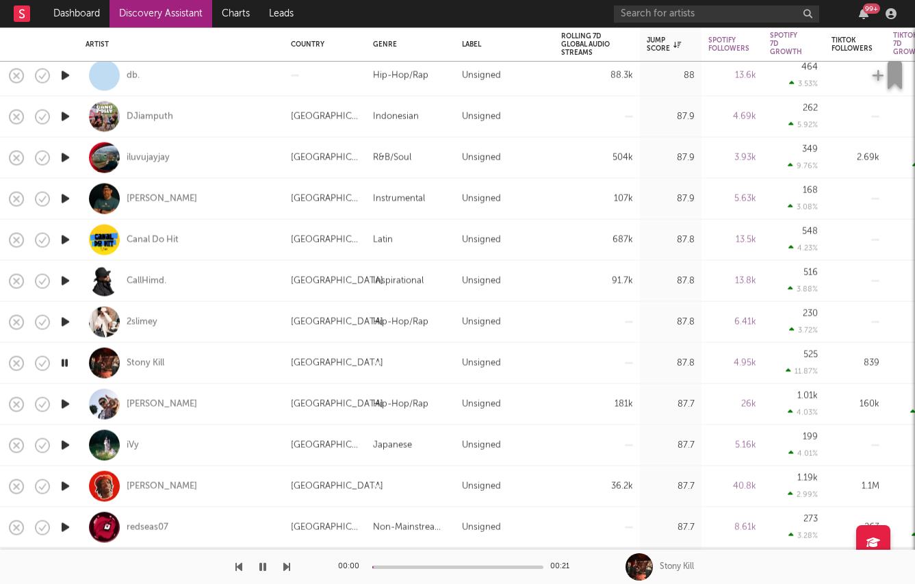
click at [68, 363] on icon "button" at bounding box center [64, 363] width 13 height 17
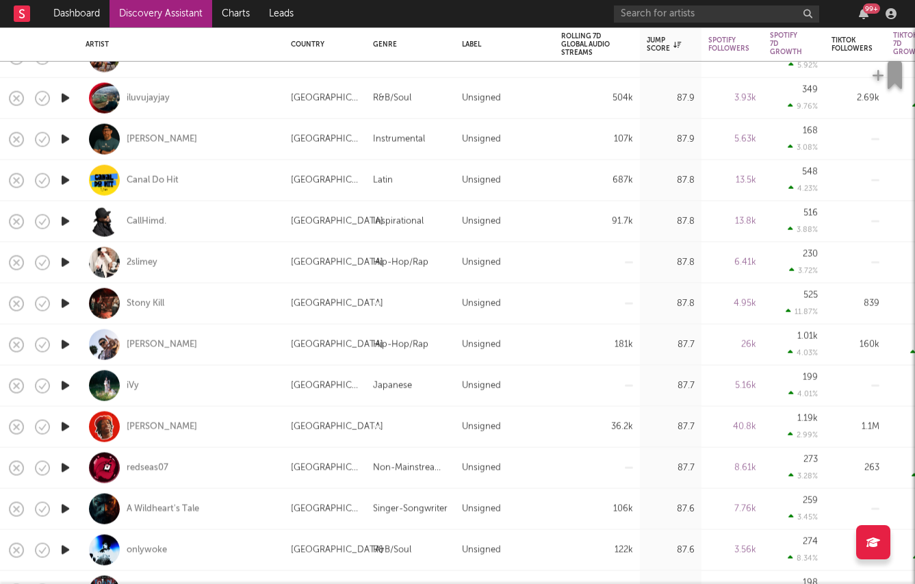
click at [61, 344] on icon "button" at bounding box center [65, 344] width 14 height 17
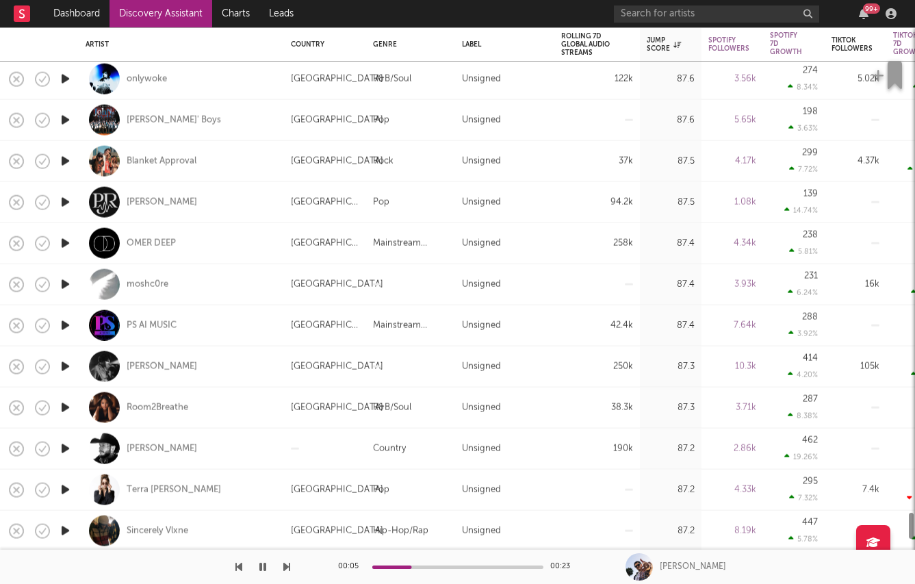
click at [62, 448] on icon "button" at bounding box center [65, 448] width 14 height 17
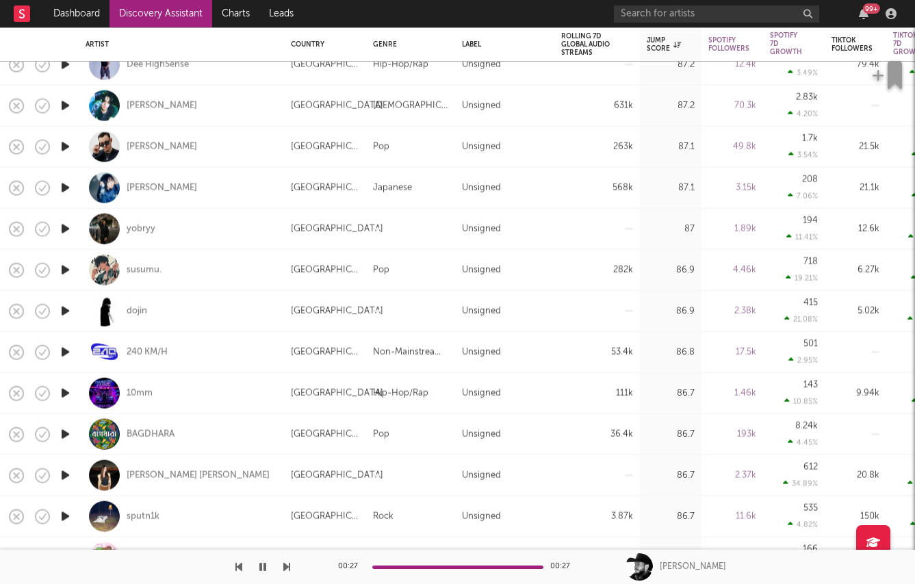
click at [64, 308] on icon "button" at bounding box center [65, 311] width 14 height 17
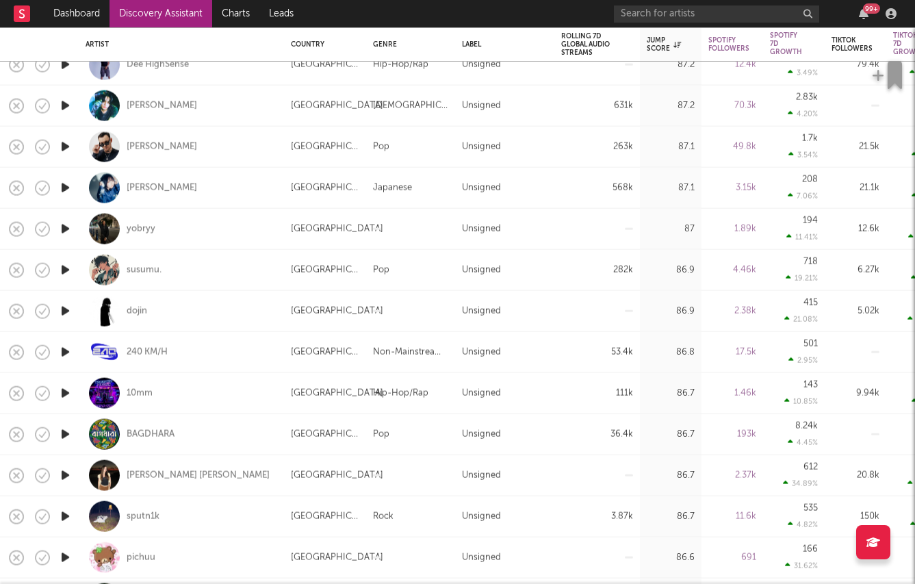
click at [65, 364] on div at bounding box center [64, 352] width 27 height 41
select select "1w"
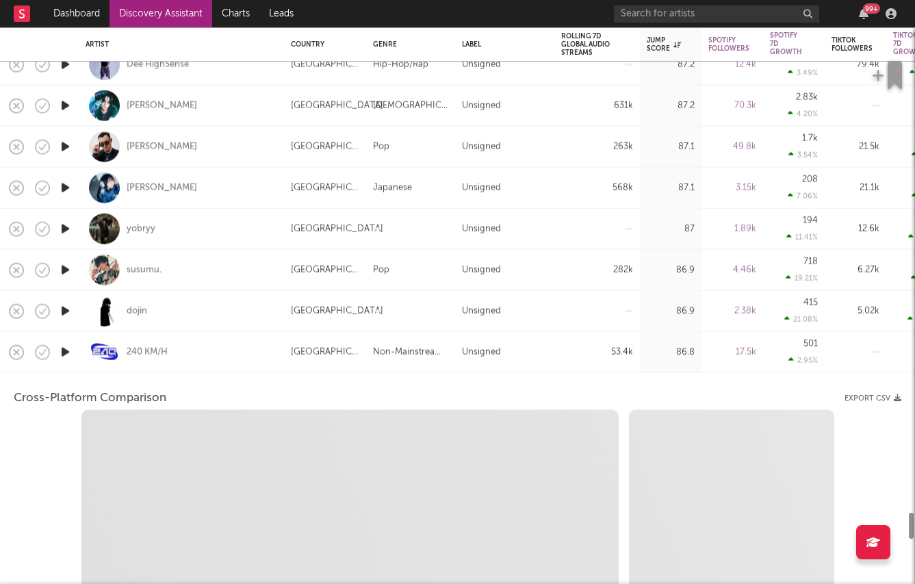
click at [64, 352] on icon "button" at bounding box center [65, 352] width 14 height 17
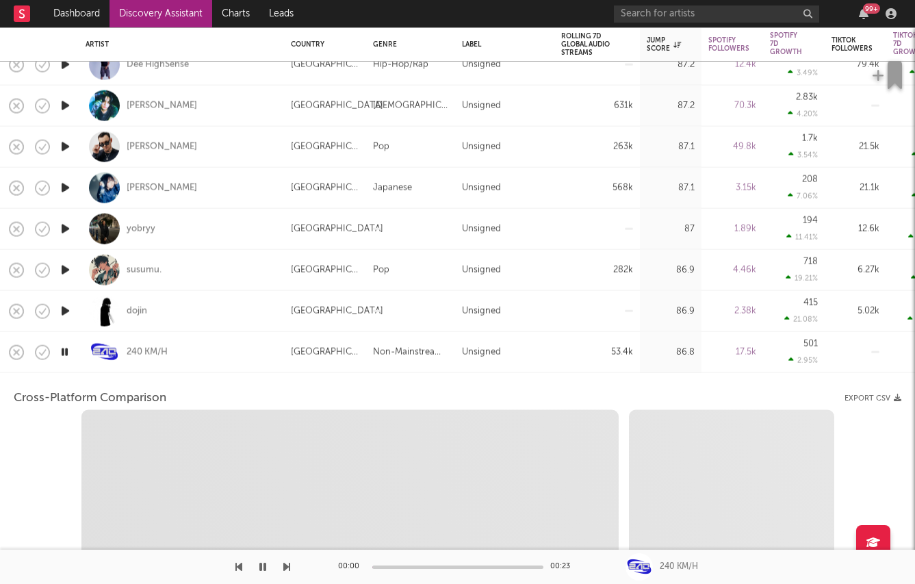
select select "6m"
click at [297, 355] on div "Spain" at bounding box center [325, 352] width 68 height 16
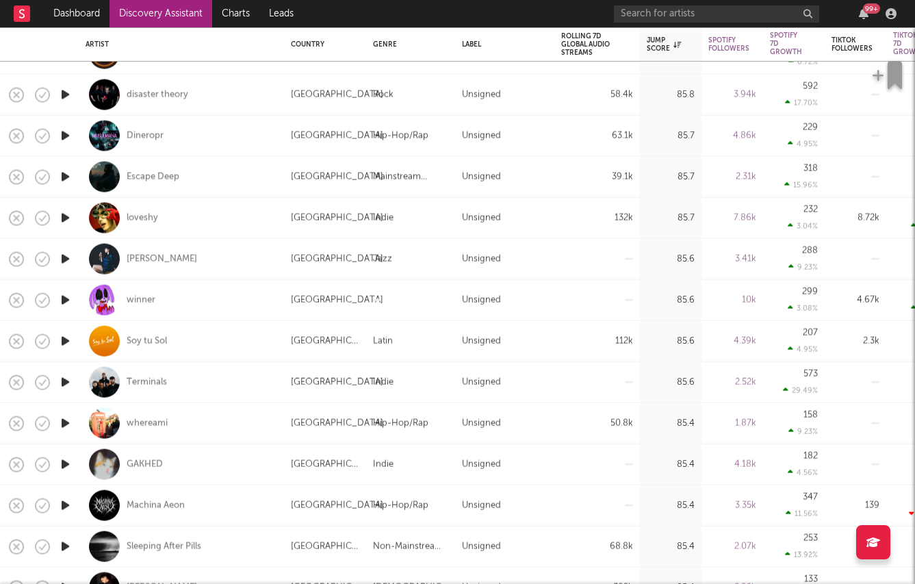
click at [64, 257] on icon "button" at bounding box center [65, 259] width 14 height 17
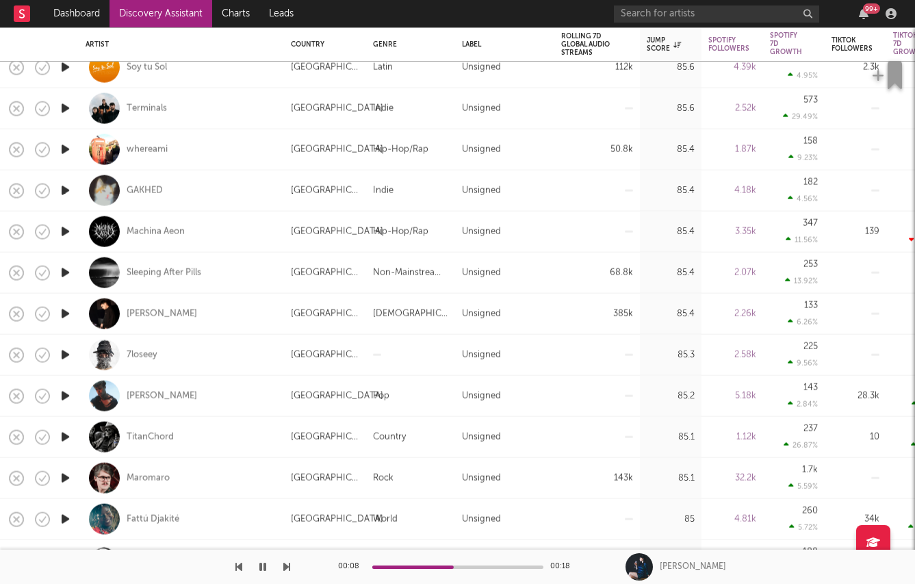
click at [62, 314] on icon "button" at bounding box center [65, 313] width 14 height 17
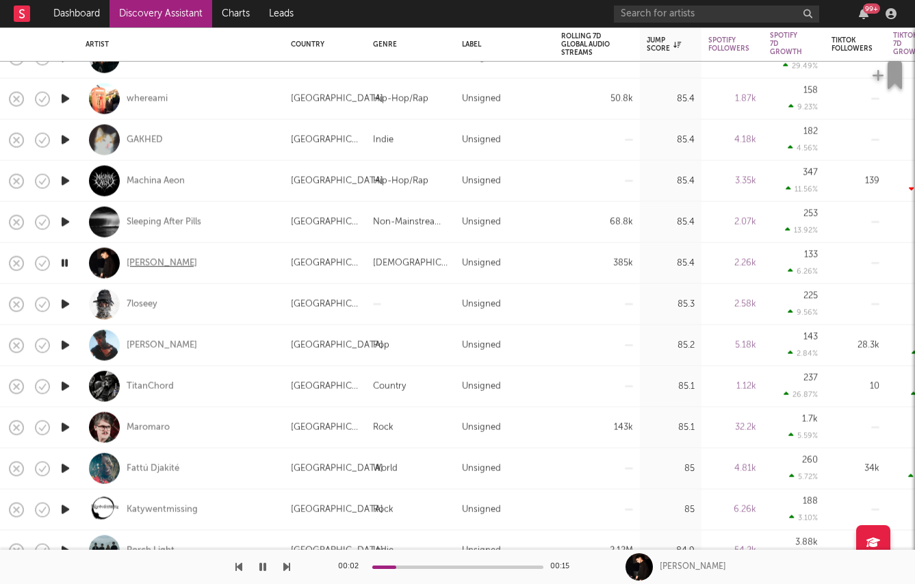
click at [161, 261] on div "MATIAS ISMAEL" at bounding box center [162, 263] width 71 height 12
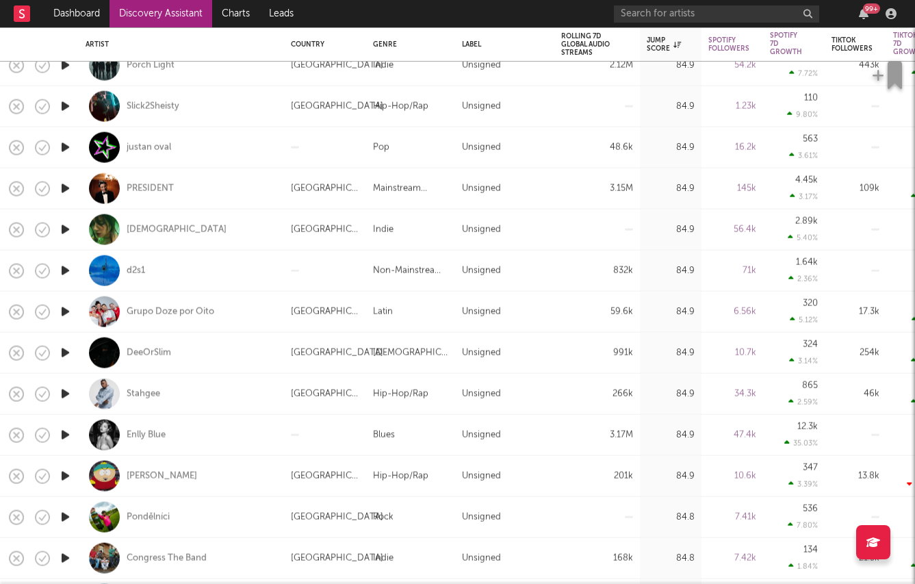
click at [64, 434] on icon "button" at bounding box center [65, 435] width 14 height 17
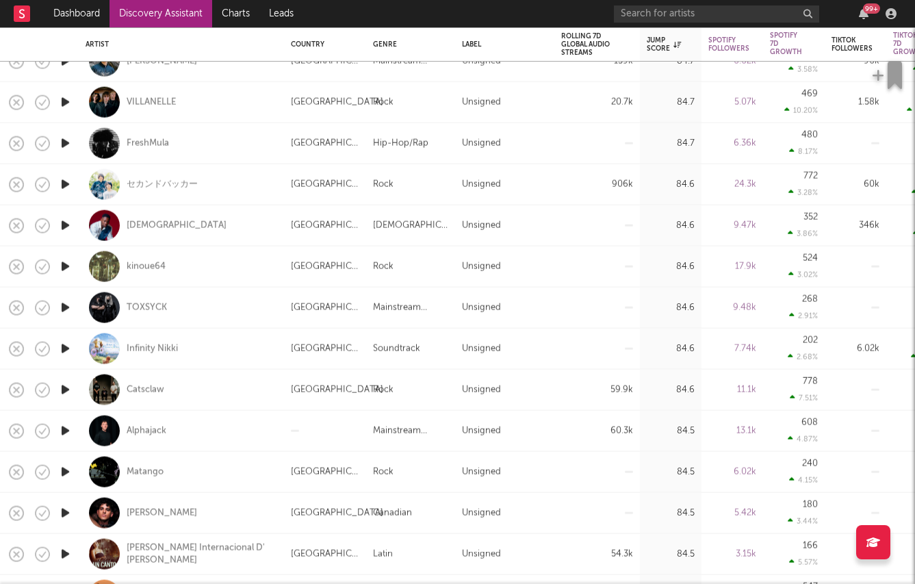
click at [68, 385] on icon "button" at bounding box center [65, 389] width 14 height 17
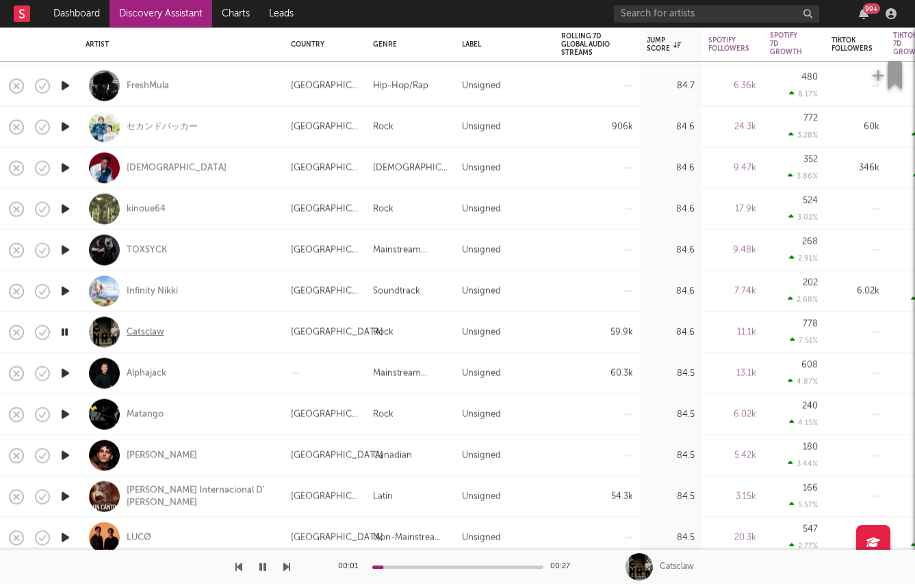
click at [147, 330] on div "Catsclaw" at bounding box center [146, 332] width 38 height 12
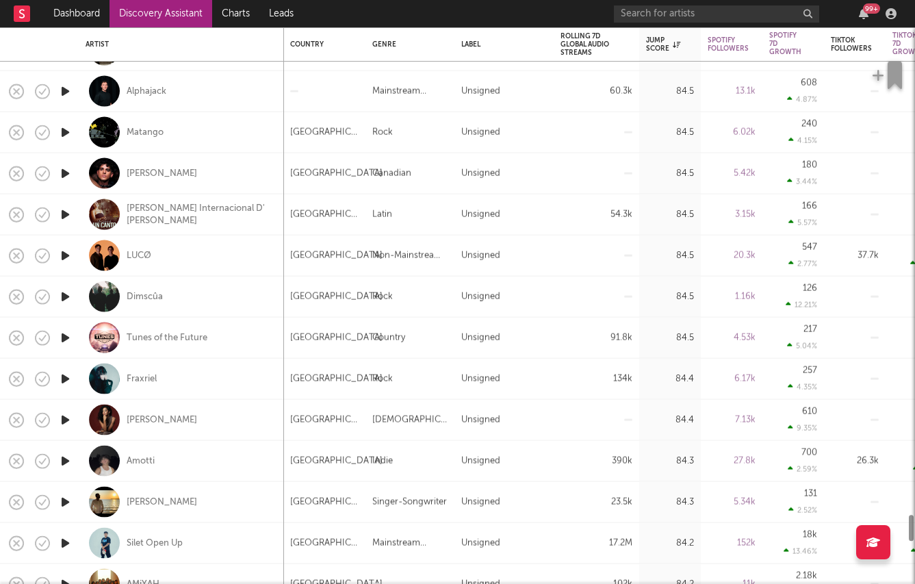
click at [62, 372] on icon "button" at bounding box center [65, 378] width 14 height 17
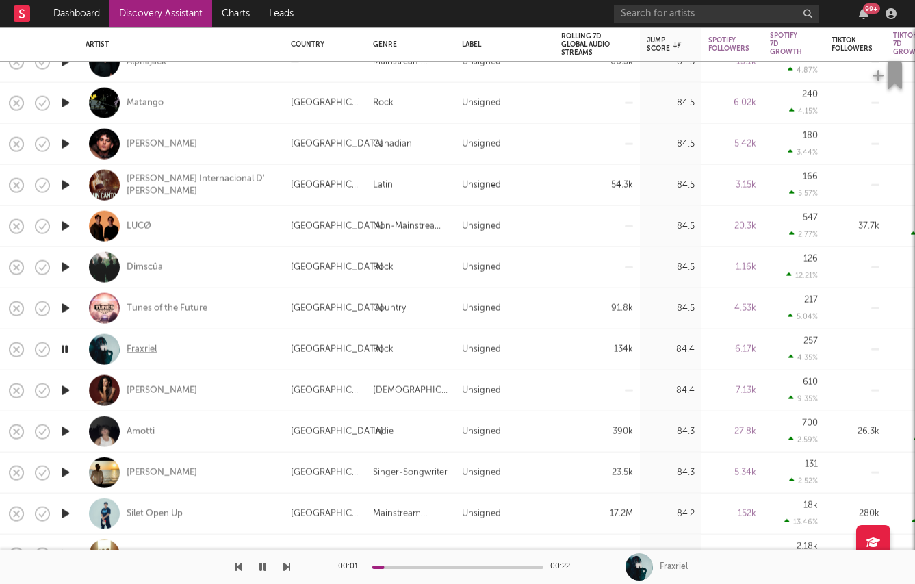
click at [132, 346] on div "Fraxriel" at bounding box center [142, 349] width 30 height 12
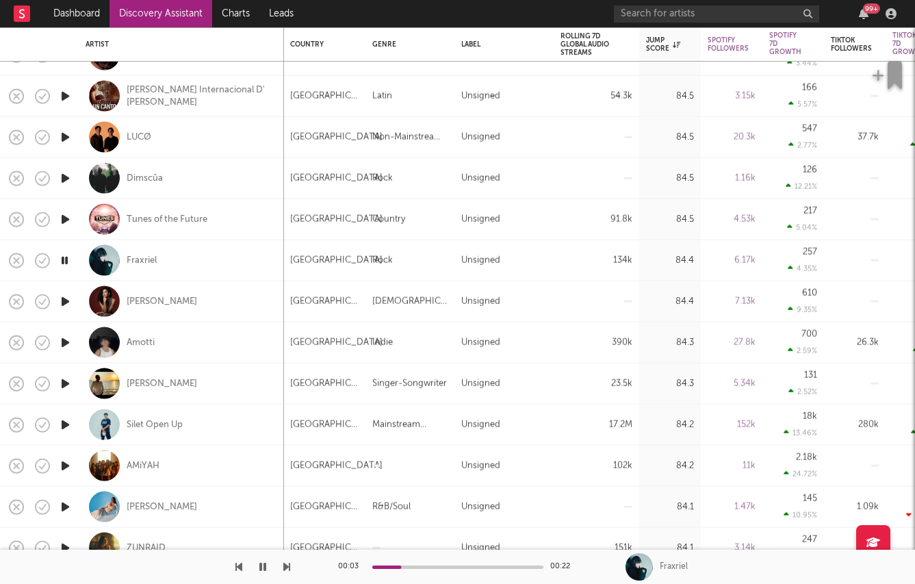
click at [62, 342] on icon "button" at bounding box center [65, 342] width 14 height 17
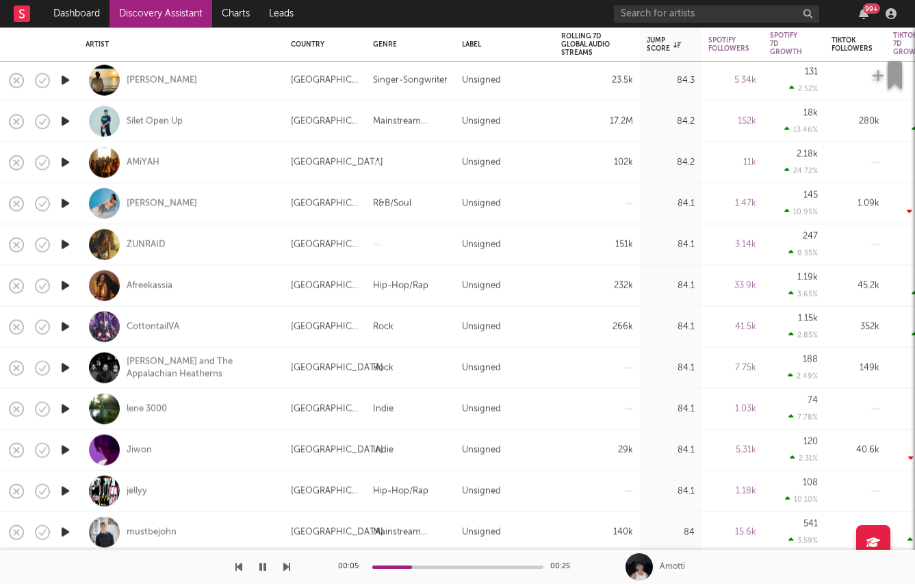
click at [58, 450] on icon "button" at bounding box center [65, 450] width 14 height 17
click at [137, 451] on div "Jiwon" at bounding box center [139, 450] width 25 height 12
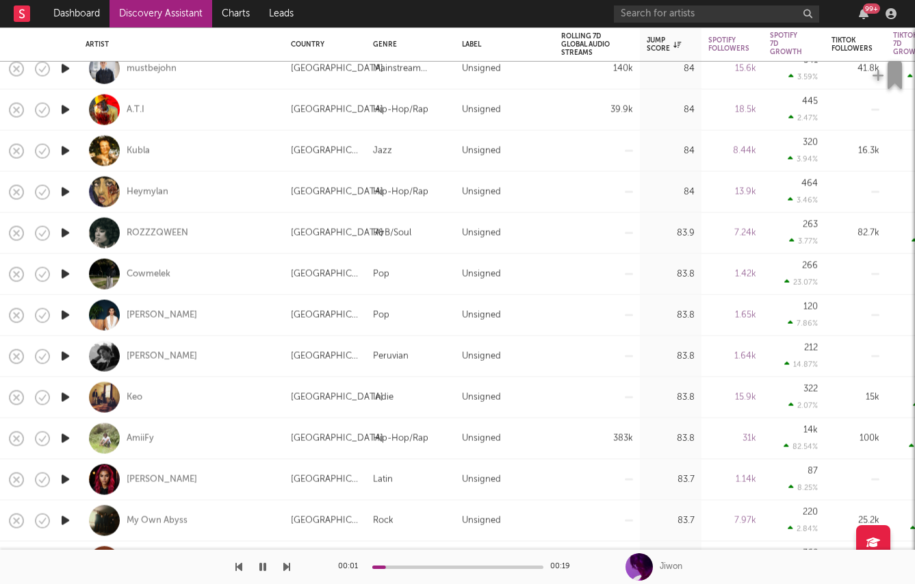
click at [68, 438] on icon "button" at bounding box center [65, 438] width 14 height 17
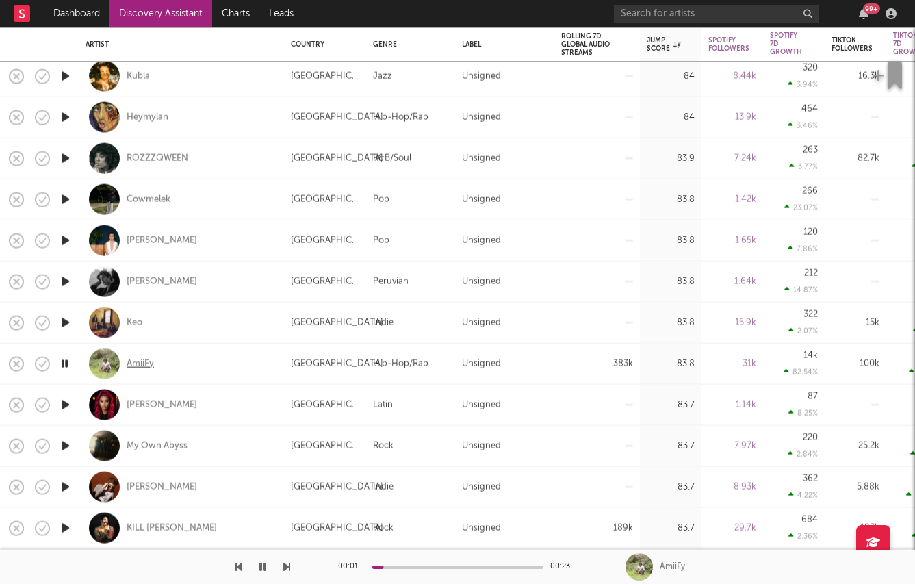
click at [131, 357] on div "AmiiFy" at bounding box center [140, 363] width 27 height 12
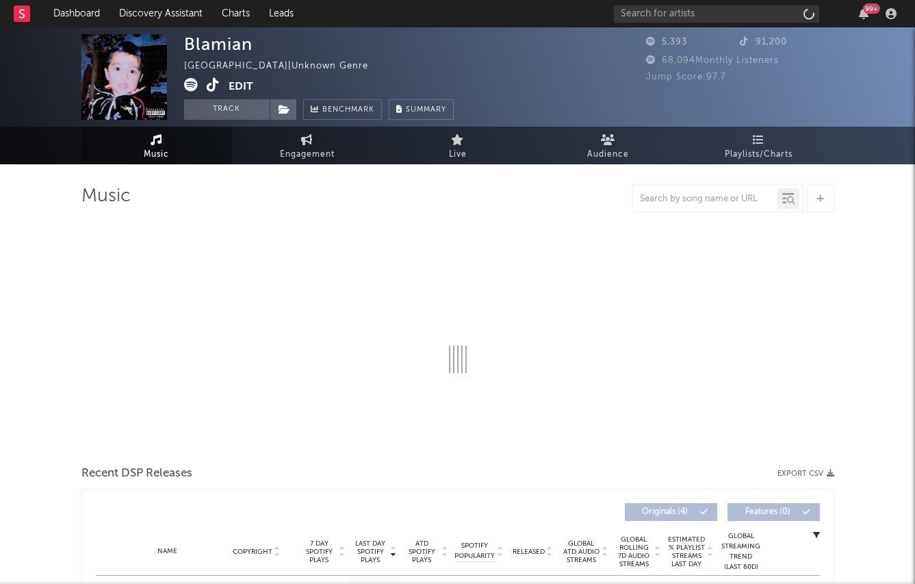
select select "1w"
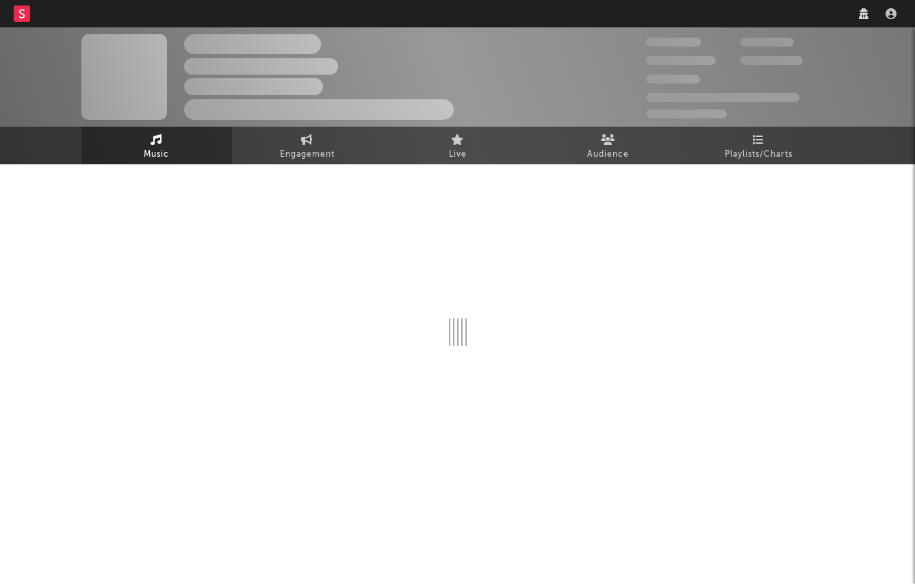
select select "1w"
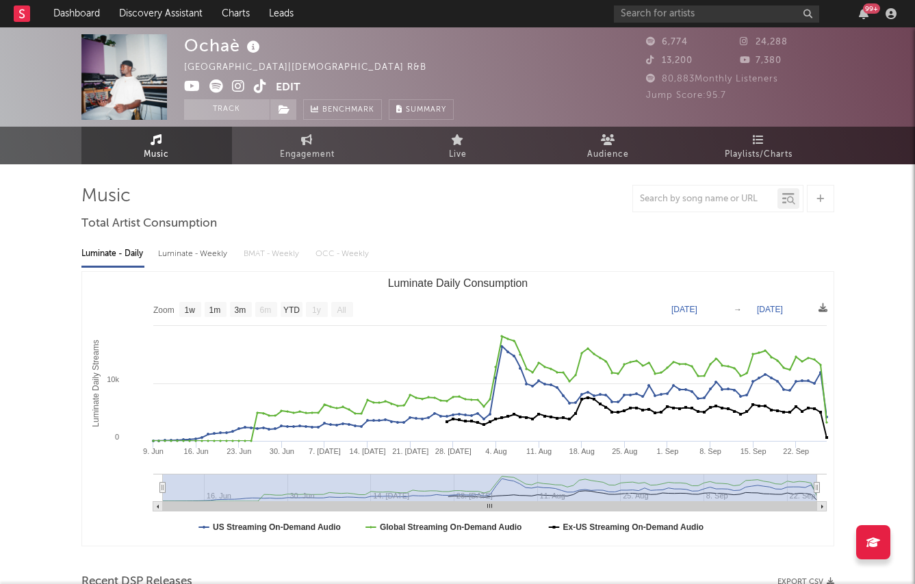
click at [197, 263] on div "Luminate - Weekly" at bounding box center [194, 253] width 72 height 23
select select "1w"
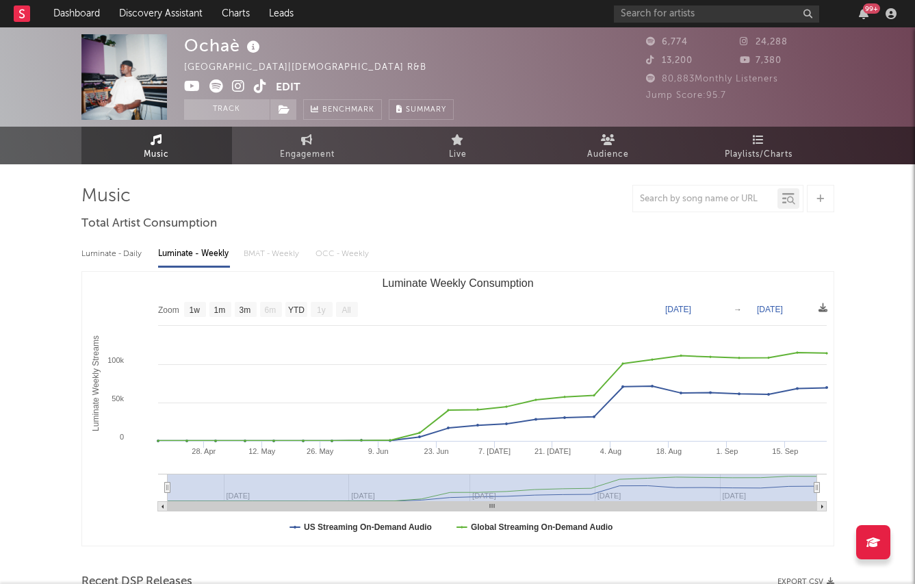
click at [187, 86] on icon at bounding box center [192, 86] width 16 height 14
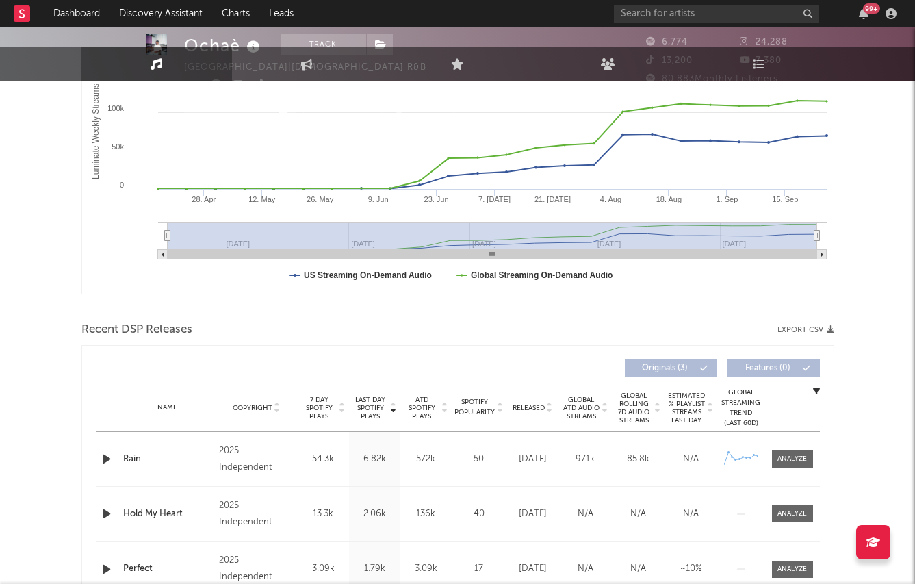
scroll to position [312, 0]
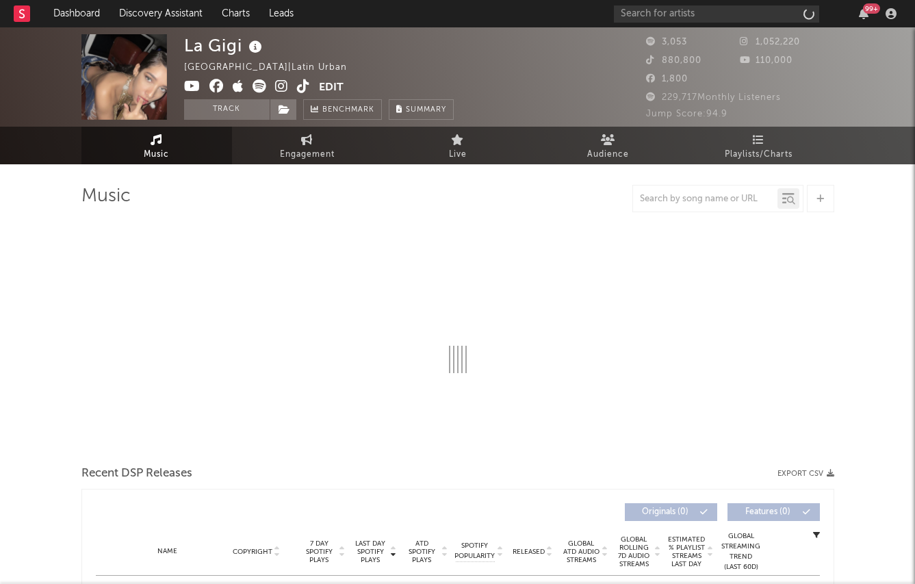
select select "1w"
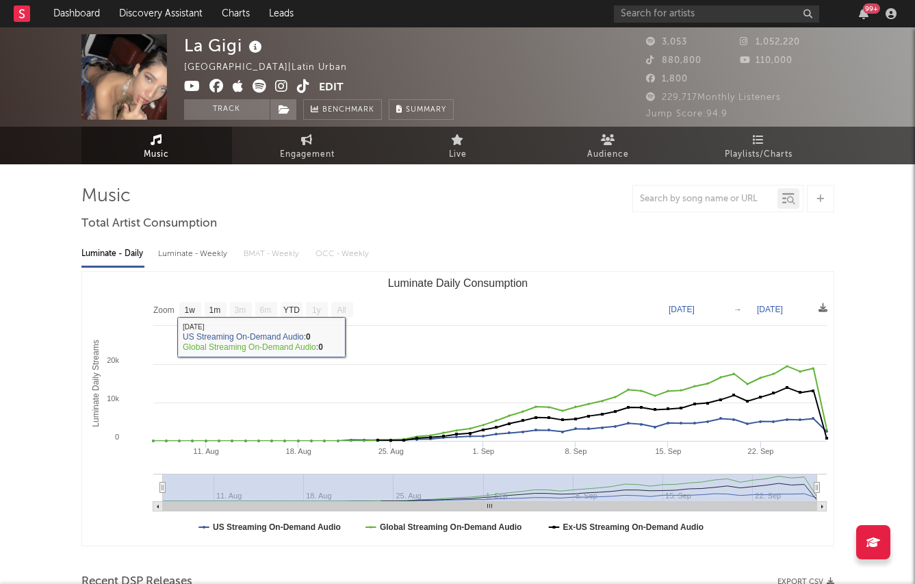
click at [188, 238] on div "Luminate - Daily Luminate - Weekly BMAT - Weekly OCC - Weekly Zoom 1w 1m 3m 6m …" at bounding box center [457, 393] width 753 height 314
click at [188, 249] on div "Luminate - Weekly" at bounding box center [194, 253] width 72 height 23
select select "1w"
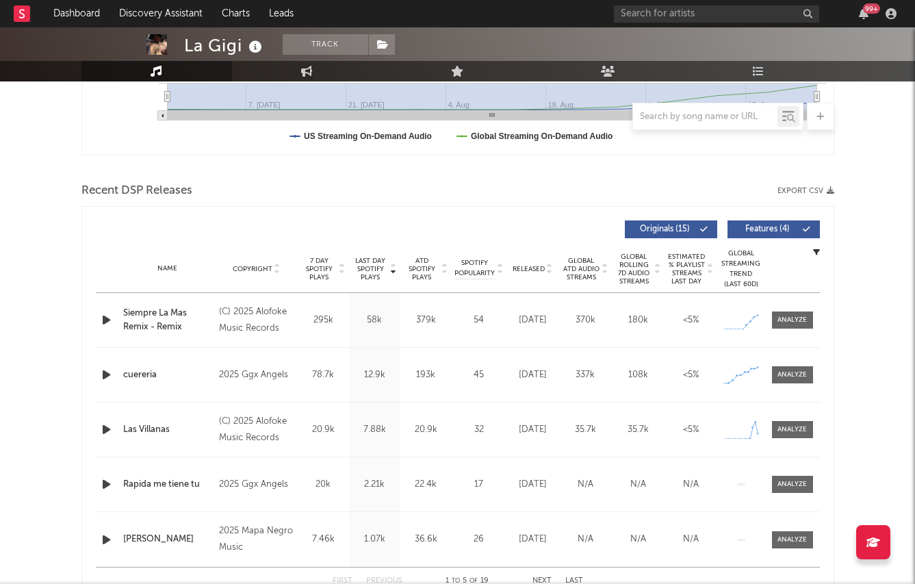
scroll to position [432, 0]
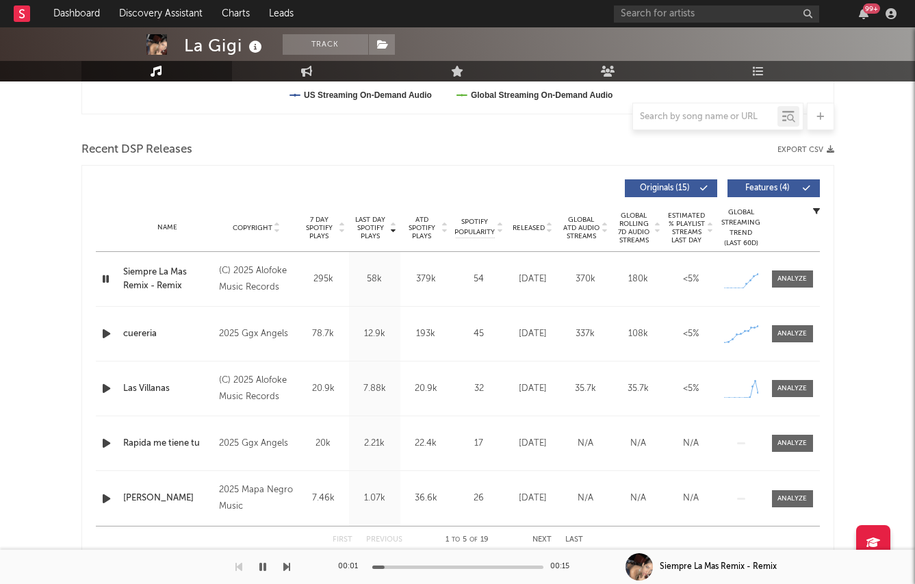
click at [105, 334] on icon "button" at bounding box center [106, 333] width 14 height 17
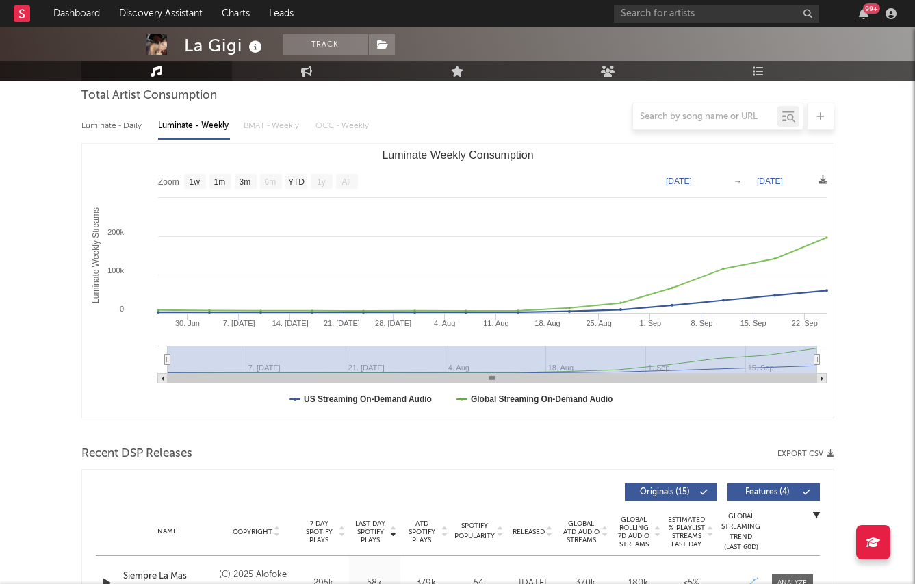
scroll to position [103, 0]
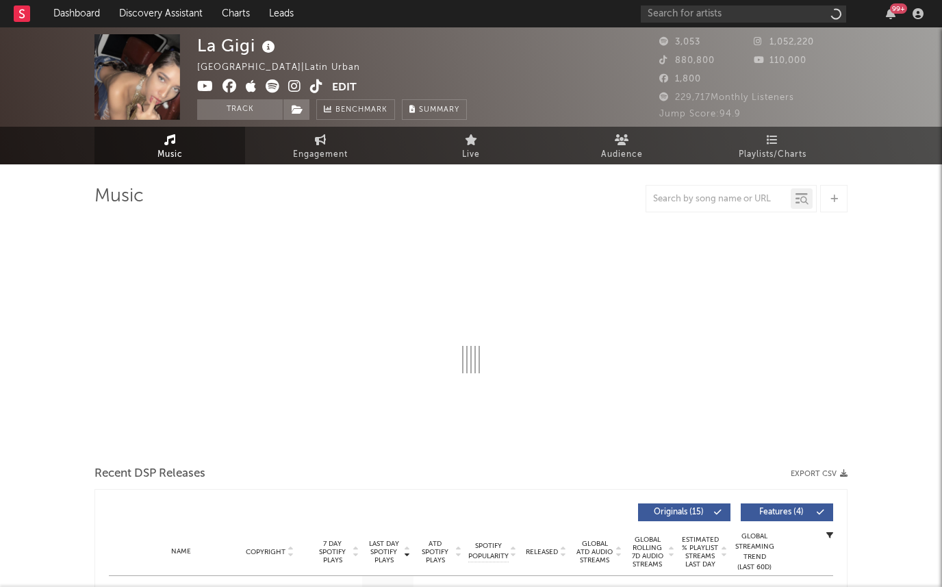
select select "1w"
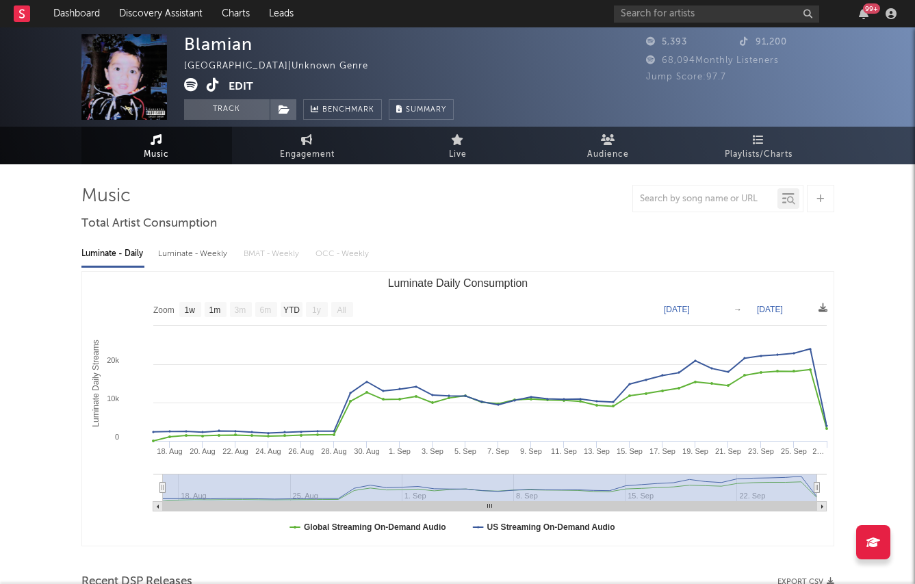
select select "1w"
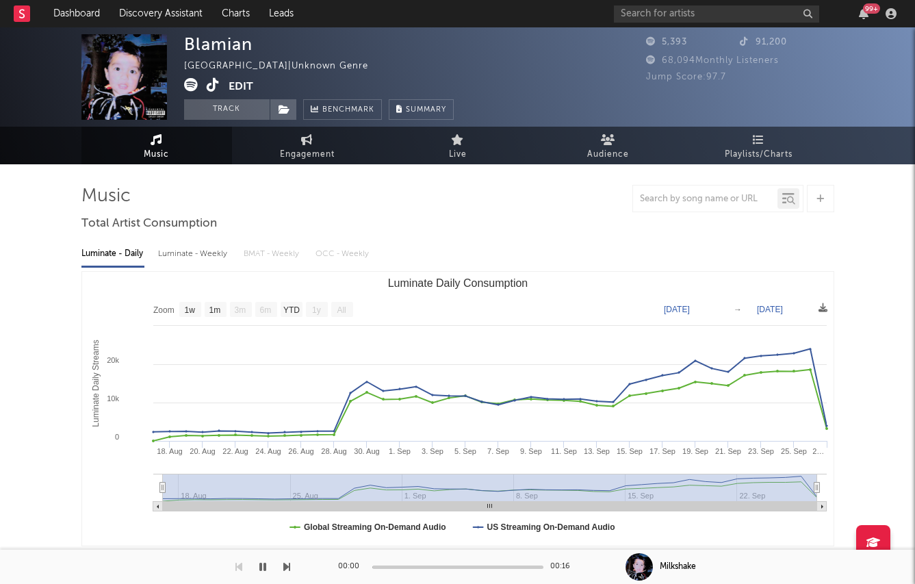
click at [188, 252] on div "Luminate - Weekly" at bounding box center [194, 253] width 72 height 23
select select "1w"
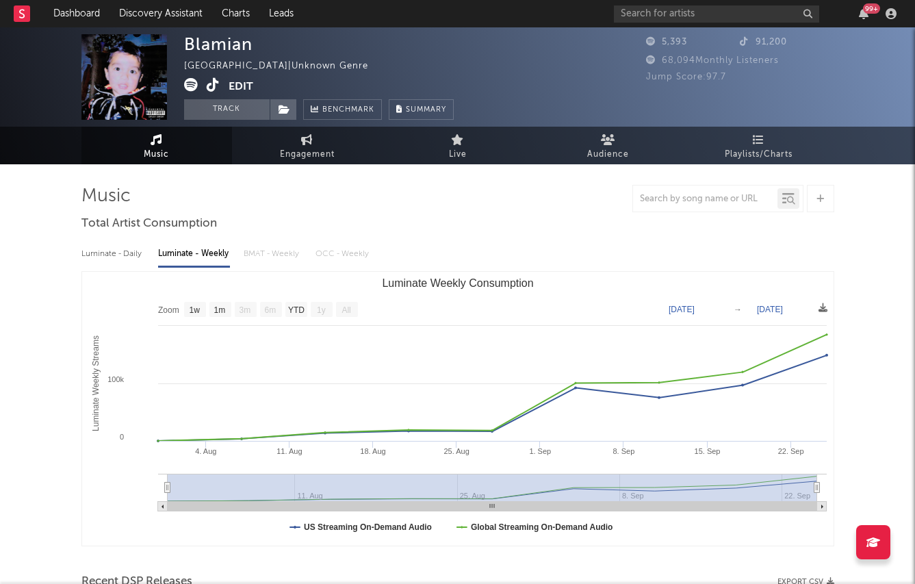
click at [212, 84] on icon at bounding box center [213, 85] width 13 height 14
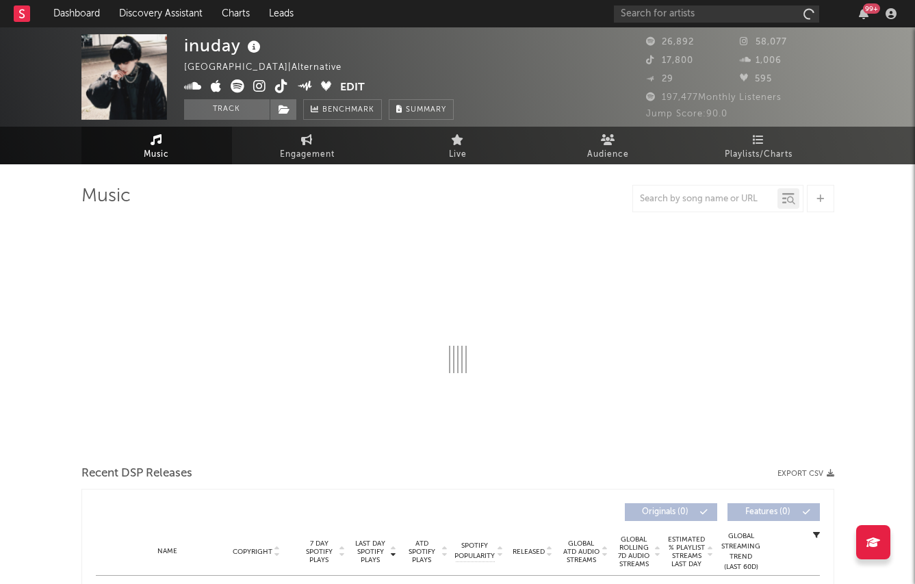
select select "6m"
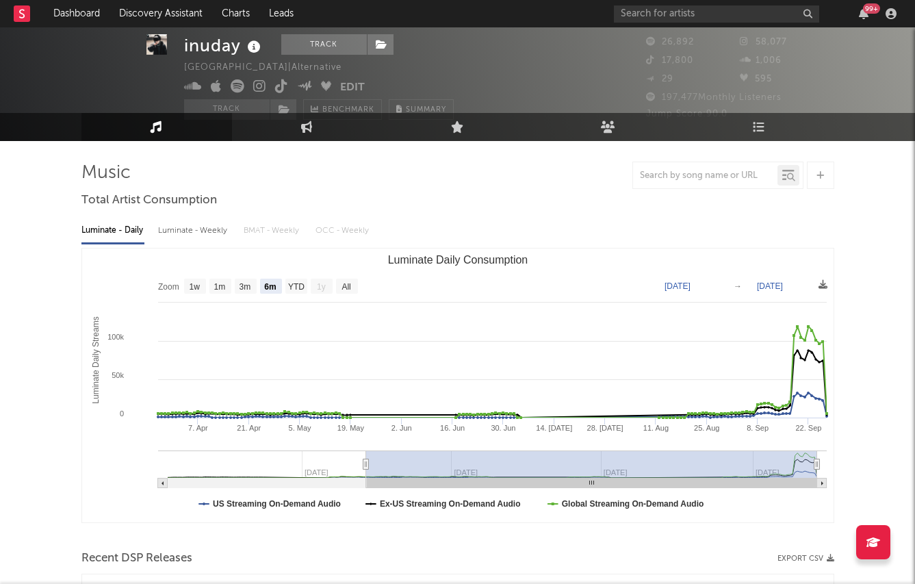
scroll to position [22, 0]
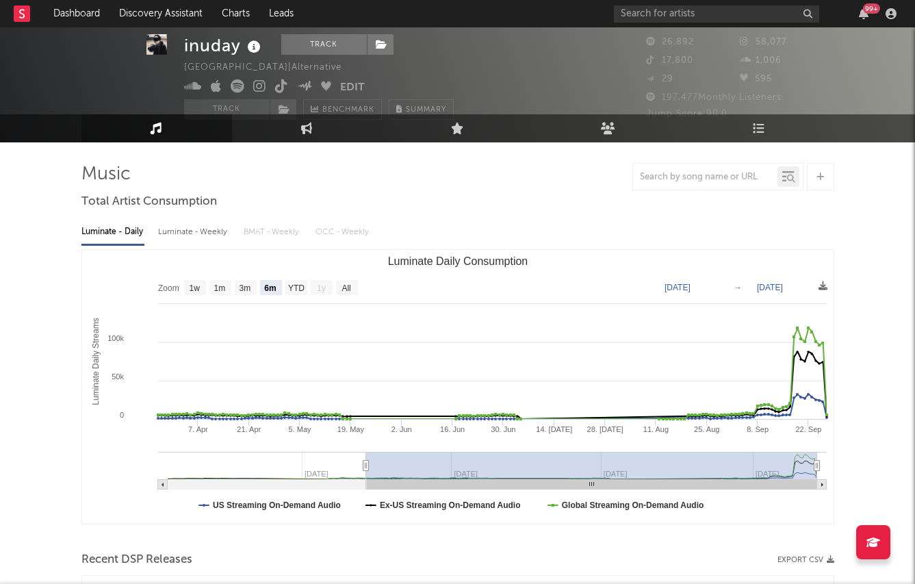
click at [183, 237] on div "Luminate - Weekly" at bounding box center [194, 231] width 72 height 23
select select "6m"
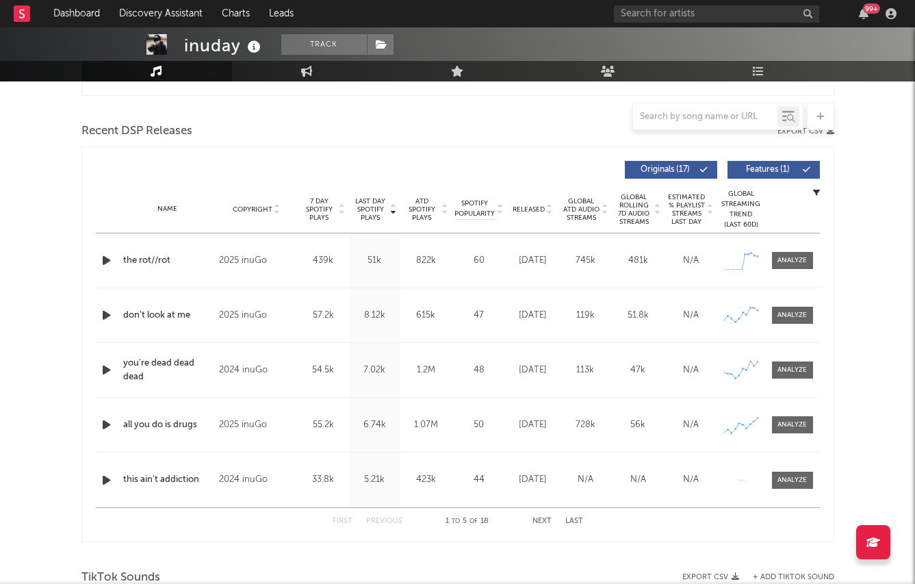
scroll to position [457, 0]
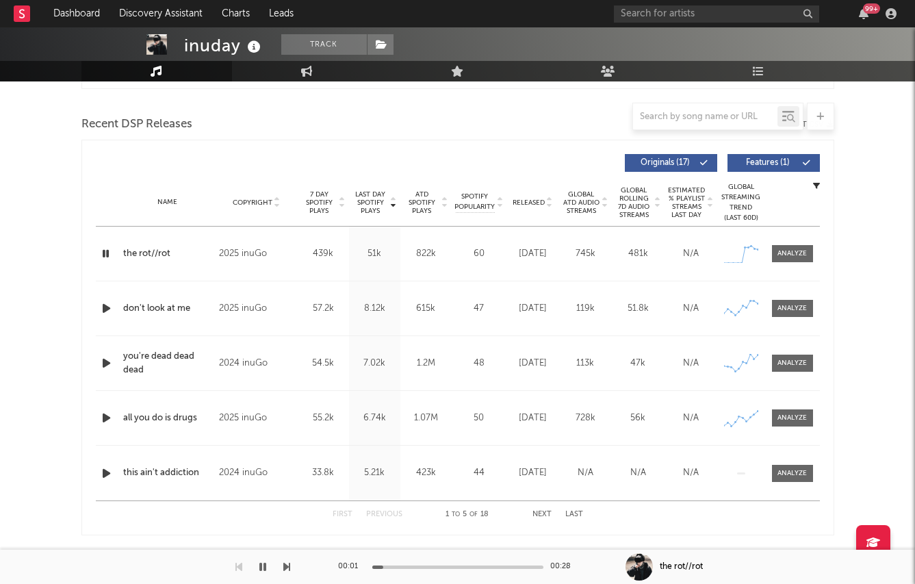
click at [105, 311] on icon "button" at bounding box center [106, 308] width 14 height 17
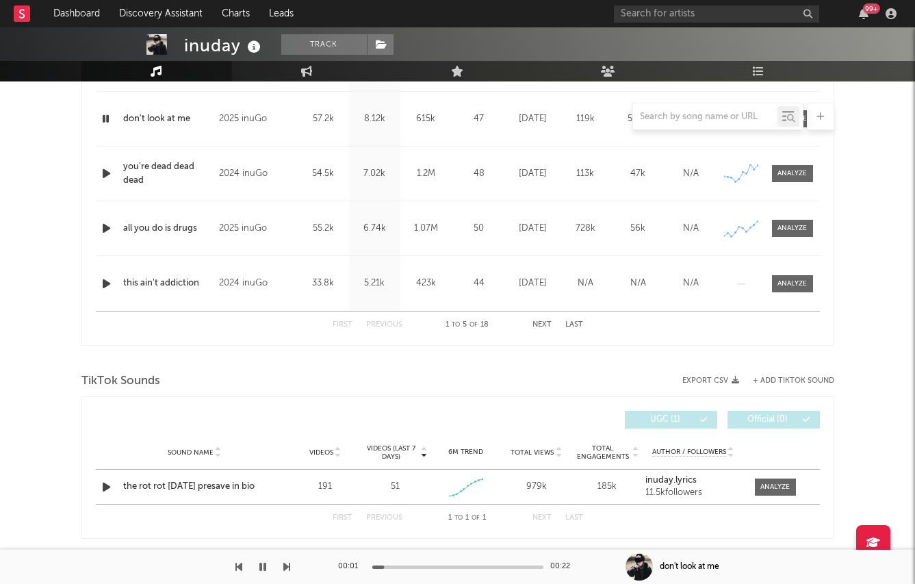
click at [100, 223] on icon "button" at bounding box center [106, 228] width 14 height 17
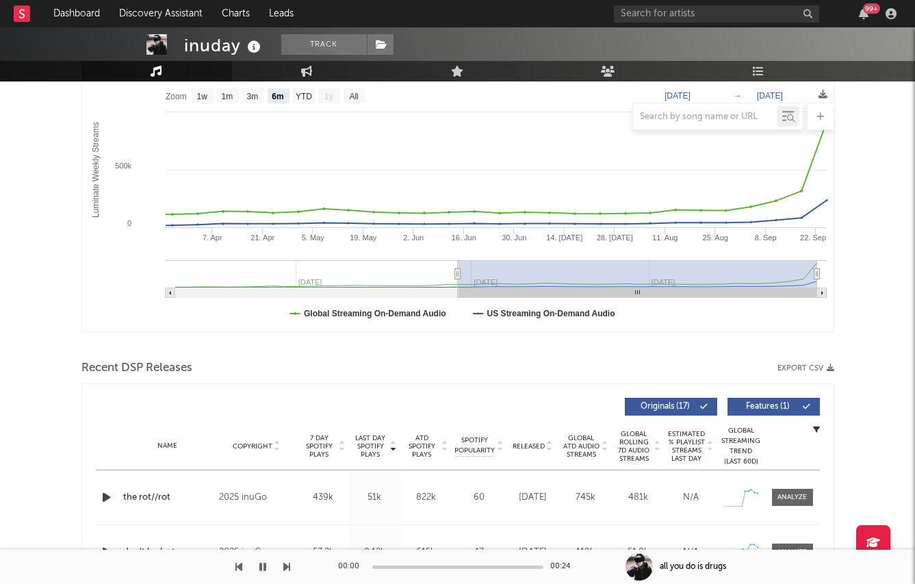
scroll to position [0, 0]
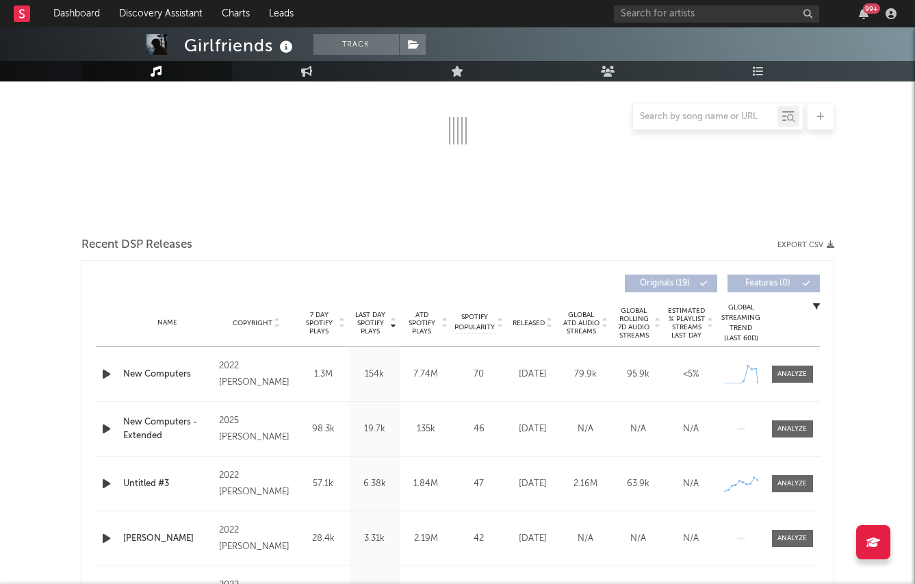
select select "6m"
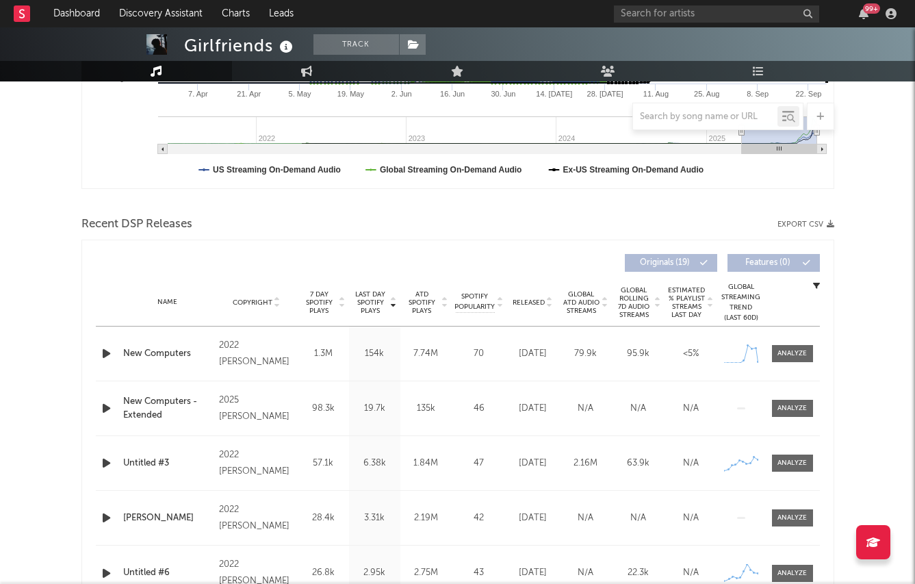
scroll to position [316, 0]
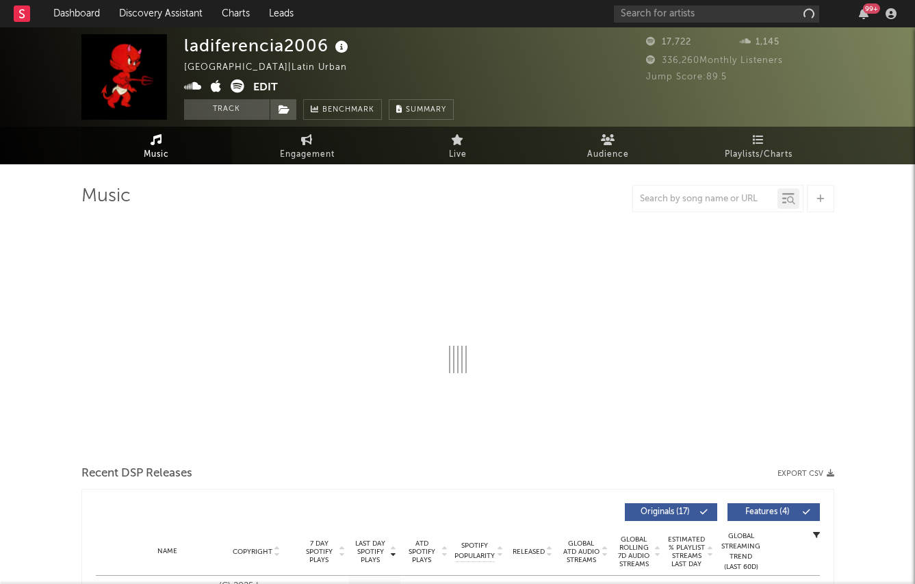
select select "1w"
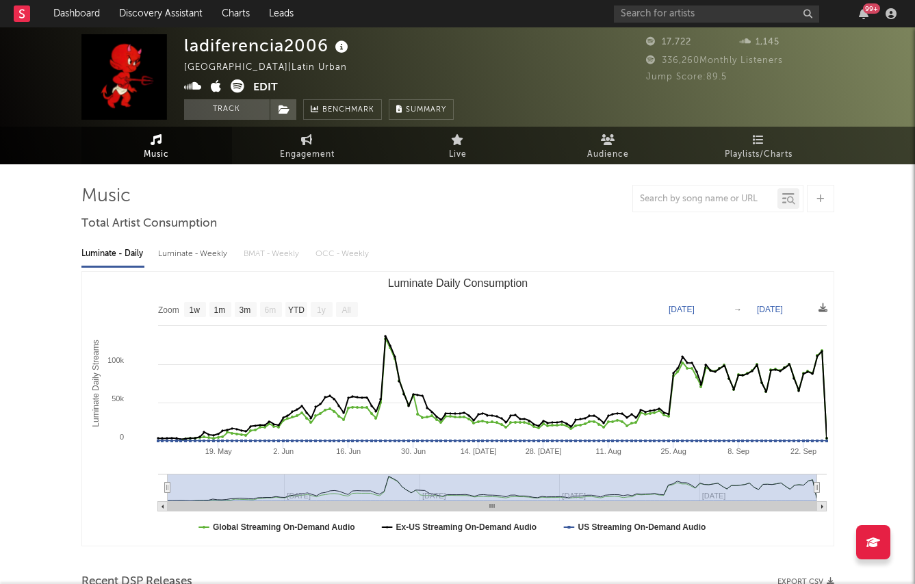
click at [216, 254] on div "Luminate - Weekly" at bounding box center [194, 253] width 72 height 23
select select "6m"
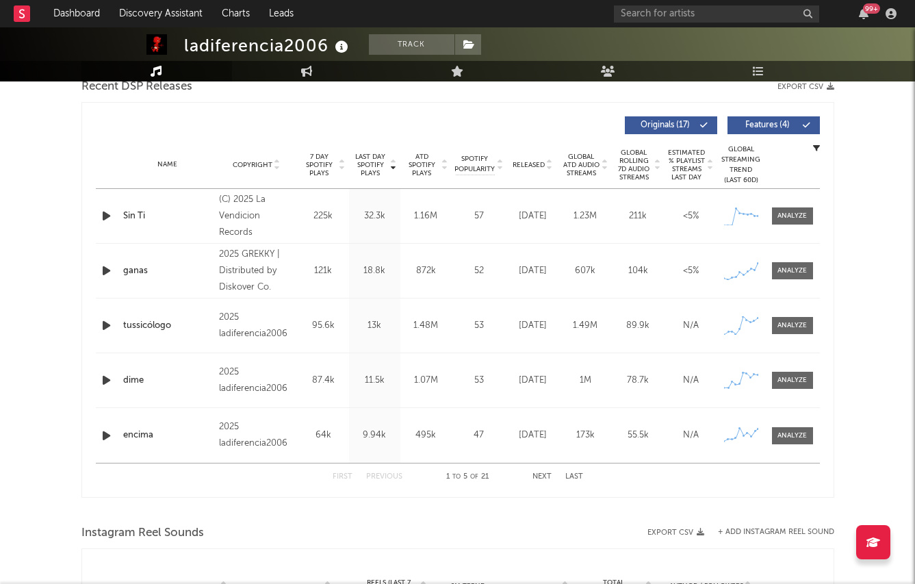
scroll to position [527, 0]
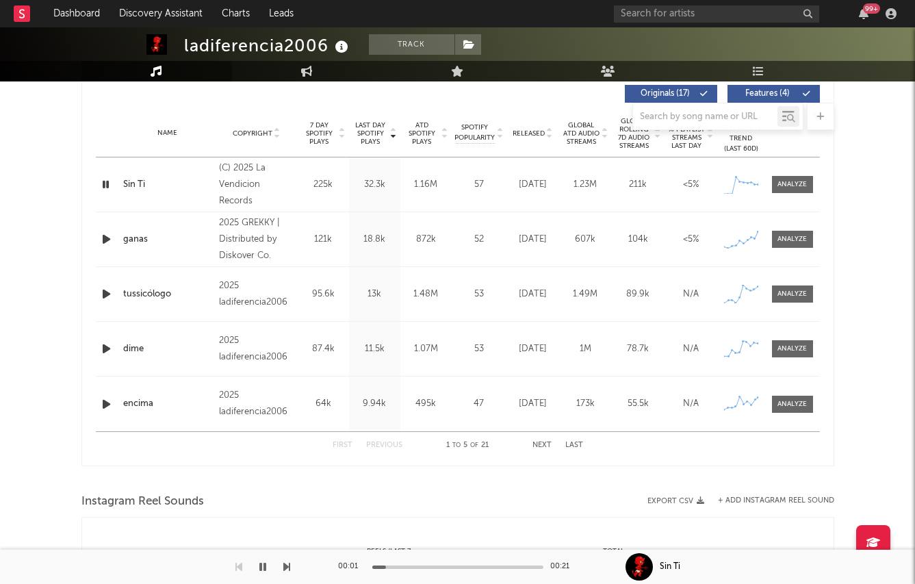
click at [103, 290] on icon "button" at bounding box center [106, 294] width 14 height 17
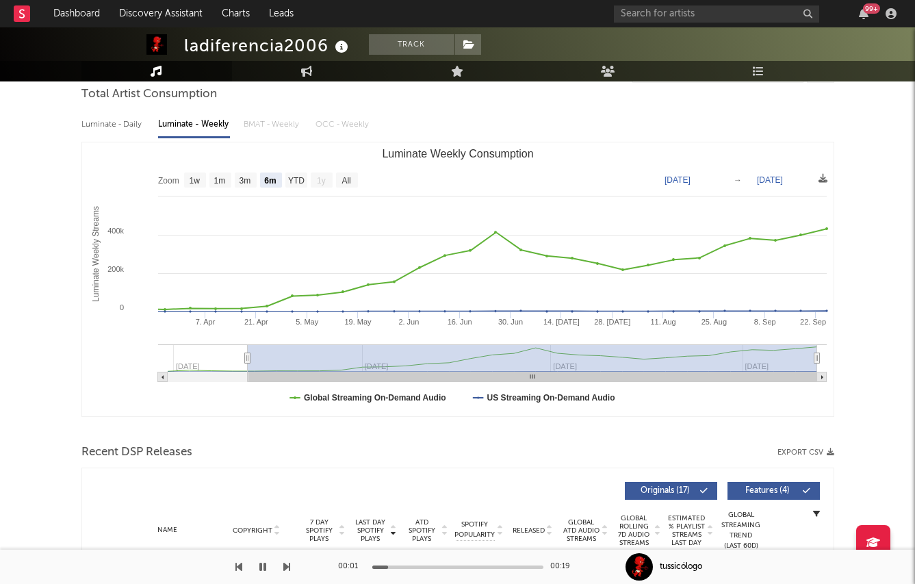
scroll to position [0, 0]
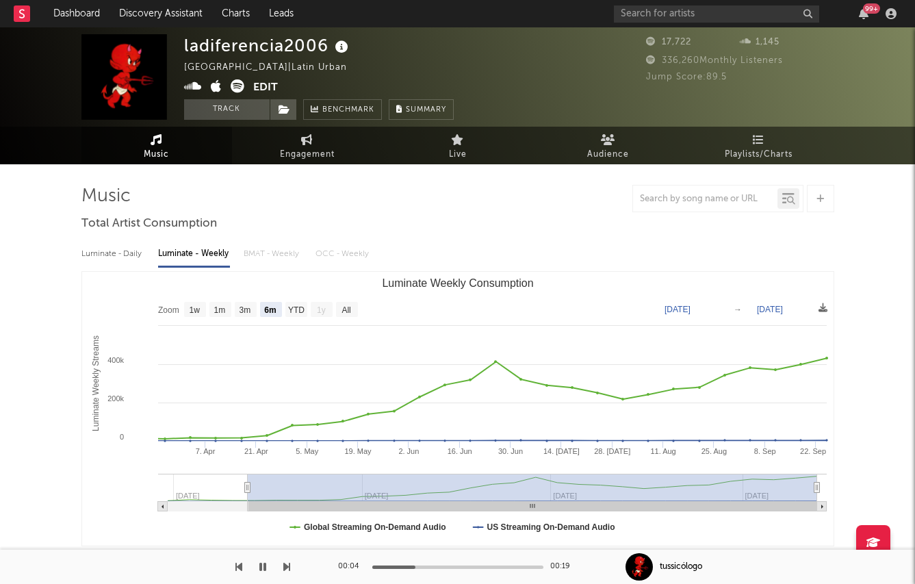
click at [362, 66] on div "ladiferencia2006 Spain | Latin Urban Edit Track Benchmark Summary" at bounding box center [319, 77] width 270 height 86
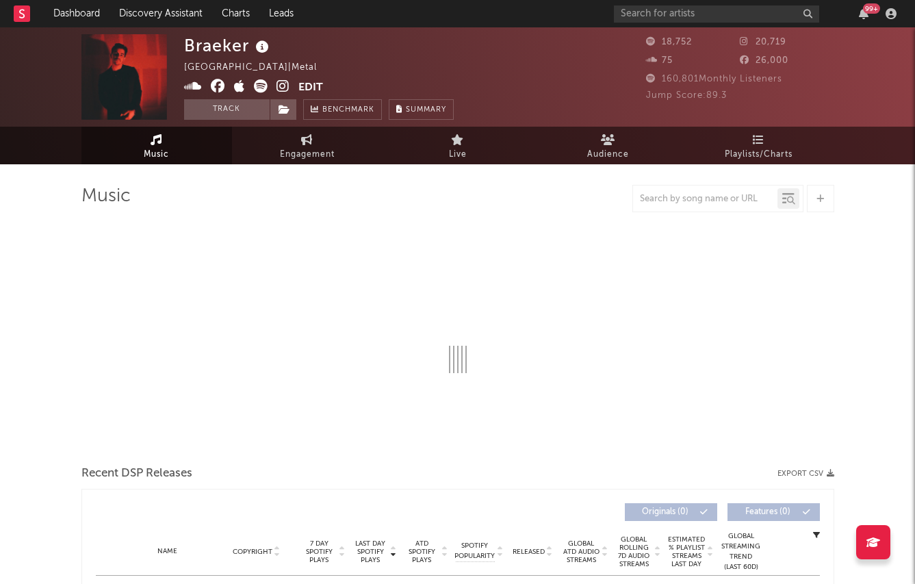
select select "6m"
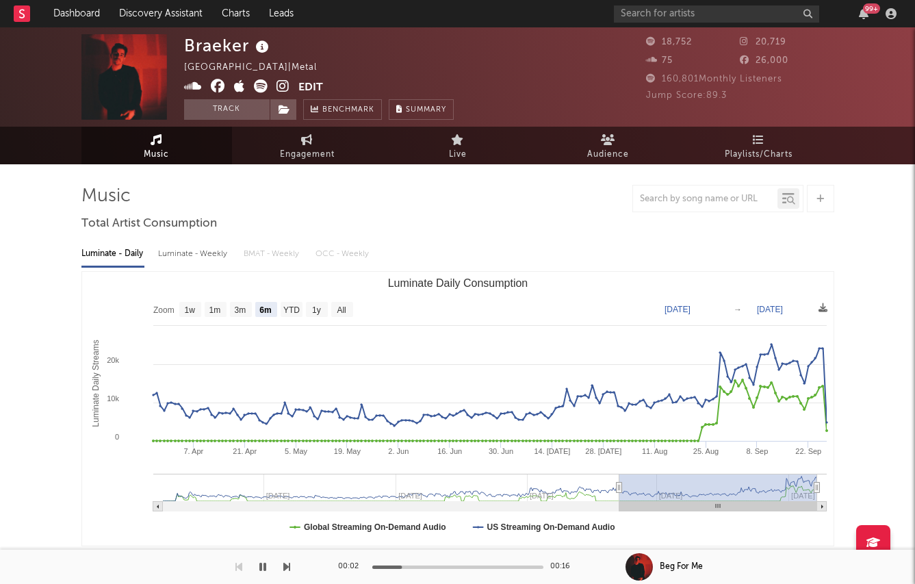
click at [186, 253] on div "Luminate - Weekly" at bounding box center [194, 253] width 72 height 23
select select "6m"
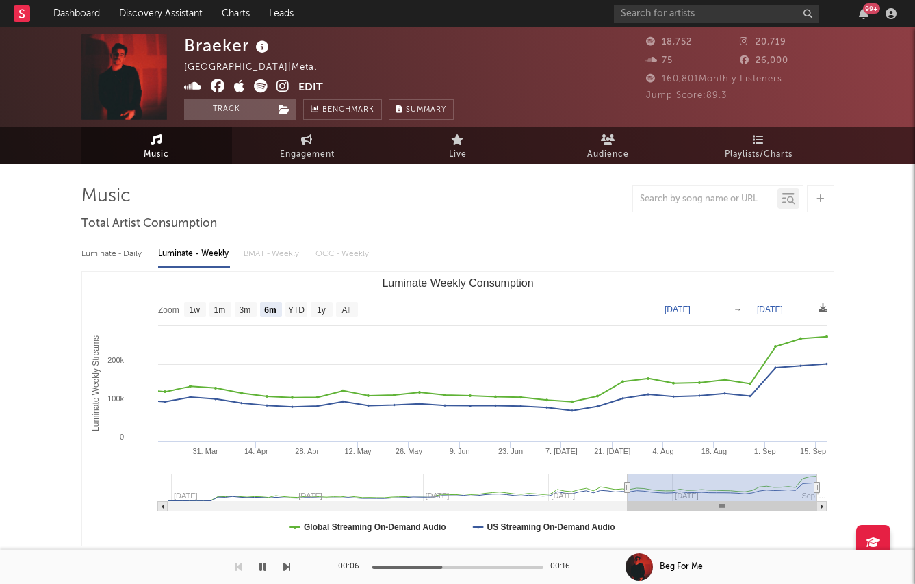
click at [262, 88] on icon at bounding box center [261, 86] width 14 height 14
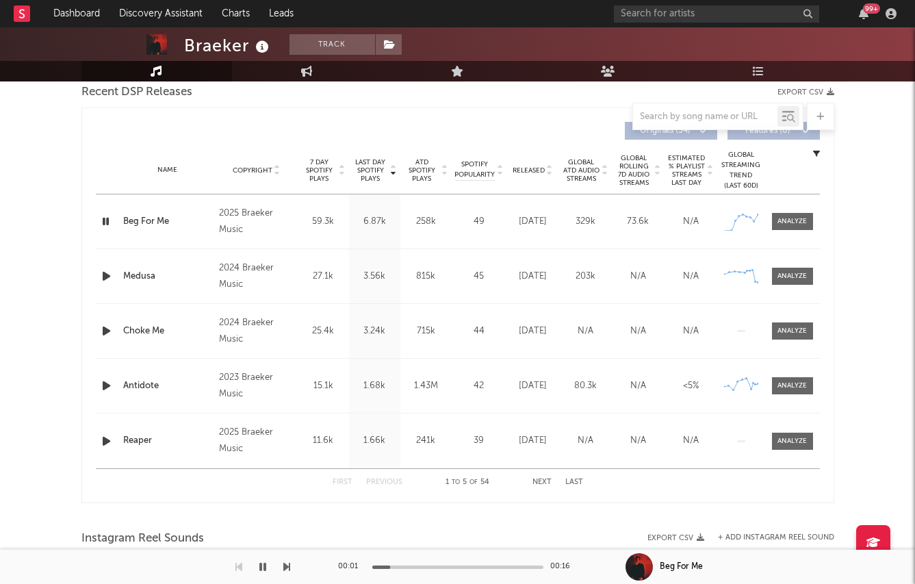
scroll to position [469, 0]
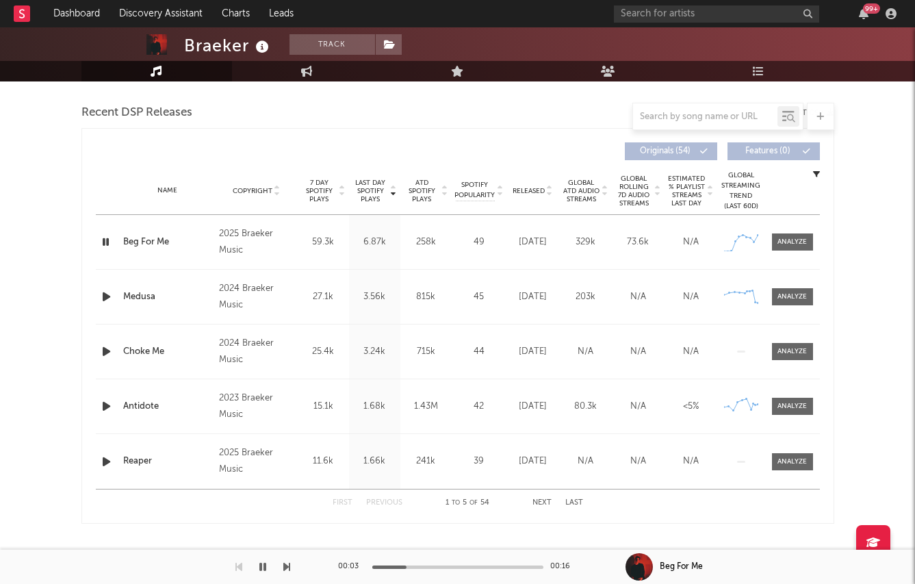
click at [107, 301] on icon "button" at bounding box center [106, 296] width 14 height 17
click at [100, 356] on icon "button" at bounding box center [106, 351] width 14 height 17
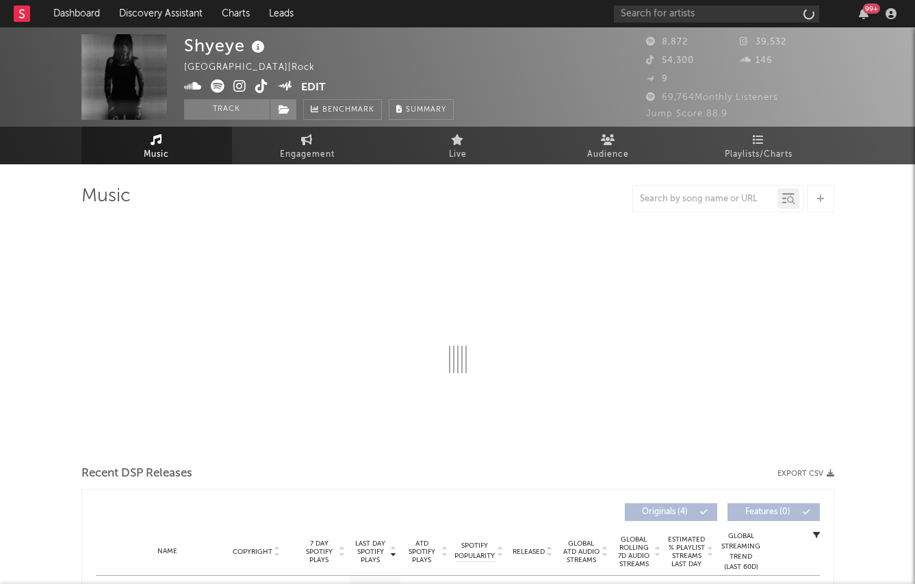
select select "6m"
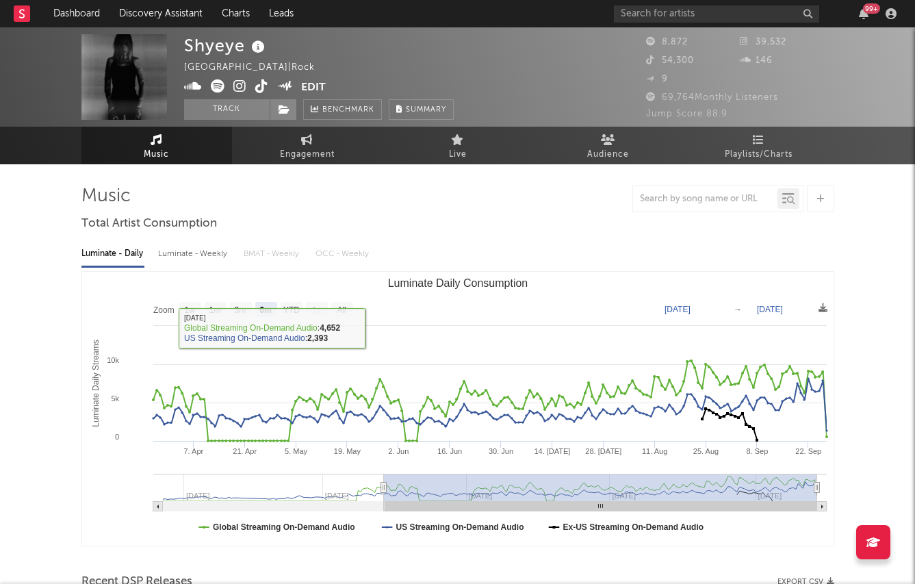
click at [164, 252] on div "Luminate - Weekly" at bounding box center [194, 253] width 72 height 23
select select "6m"
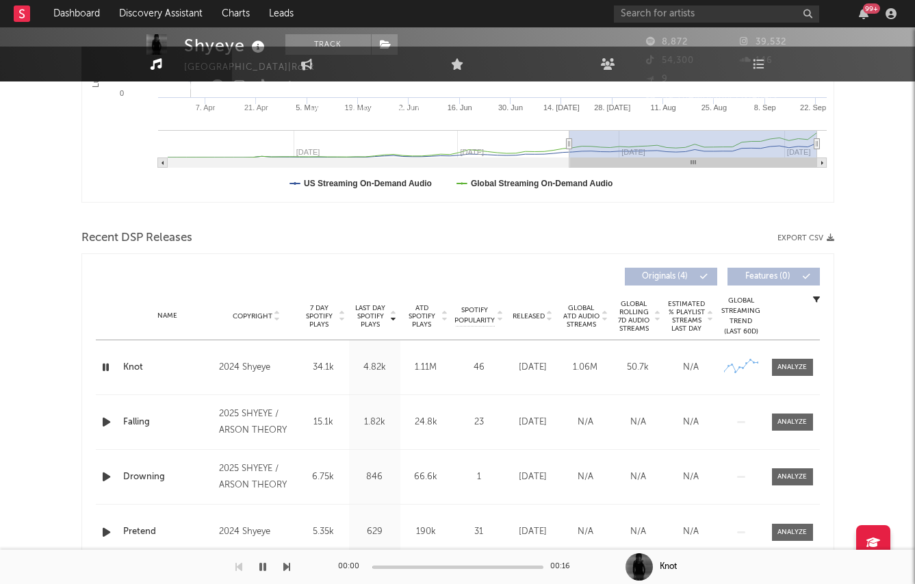
scroll to position [367, 0]
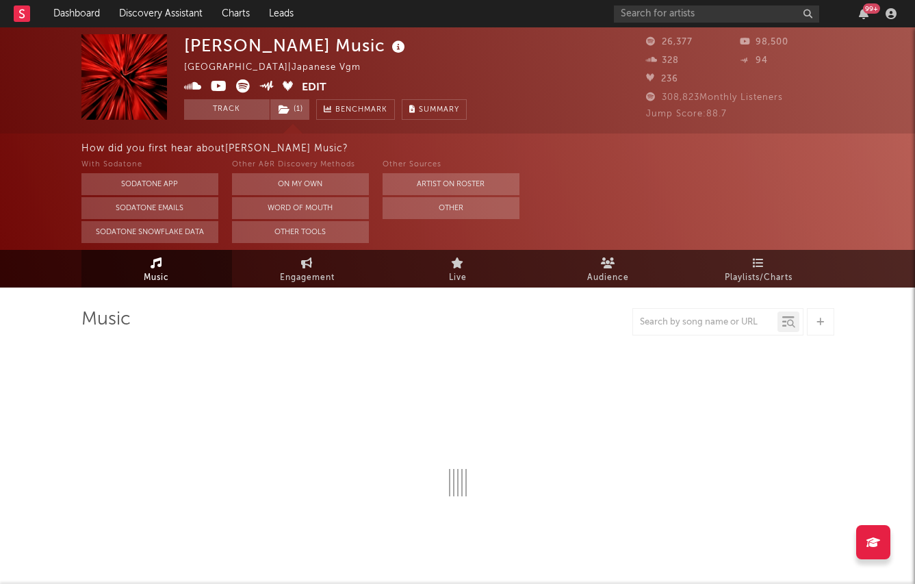
select select "6m"
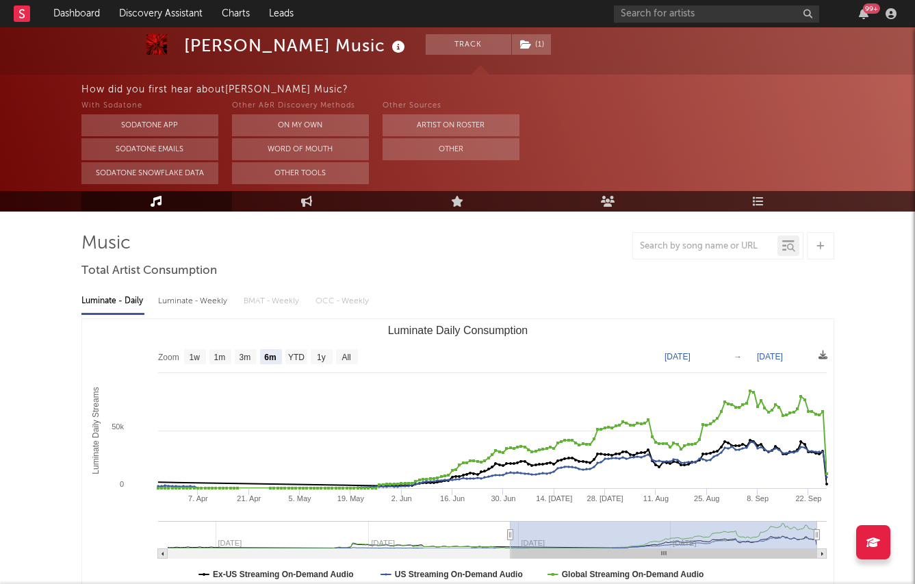
scroll to position [75, 0]
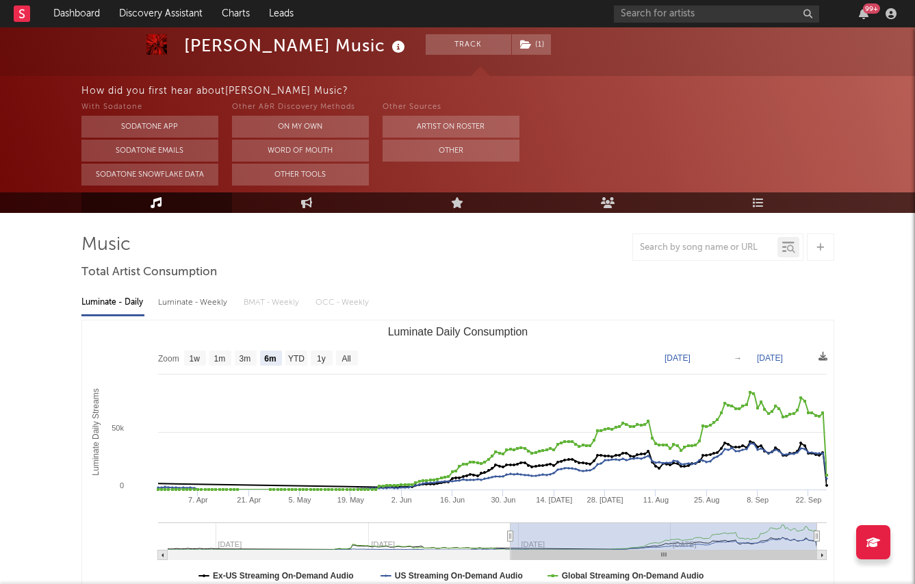
click at [171, 292] on div "Luminate - Weekly" at bounding box center [194, 302] width 72 height 23
select select "6m"
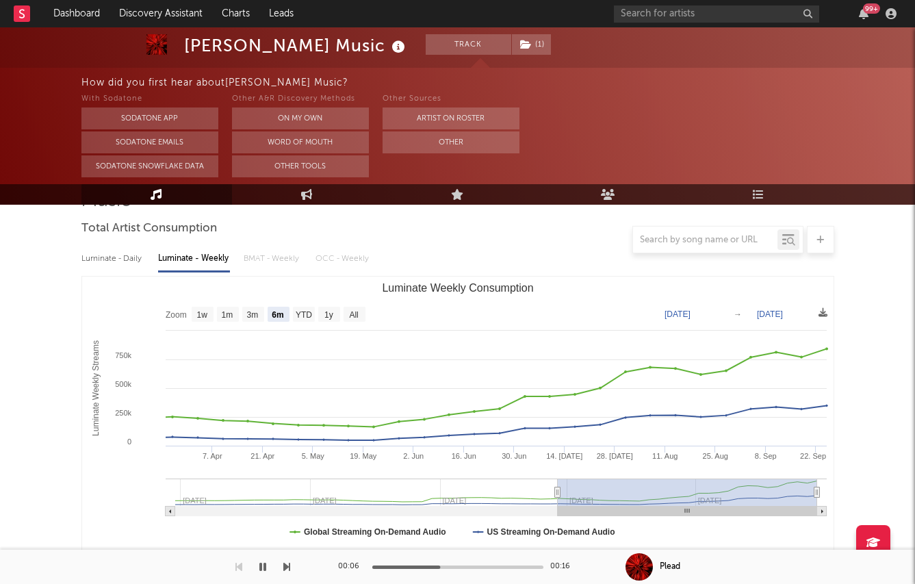
scroll to position [0, 0]
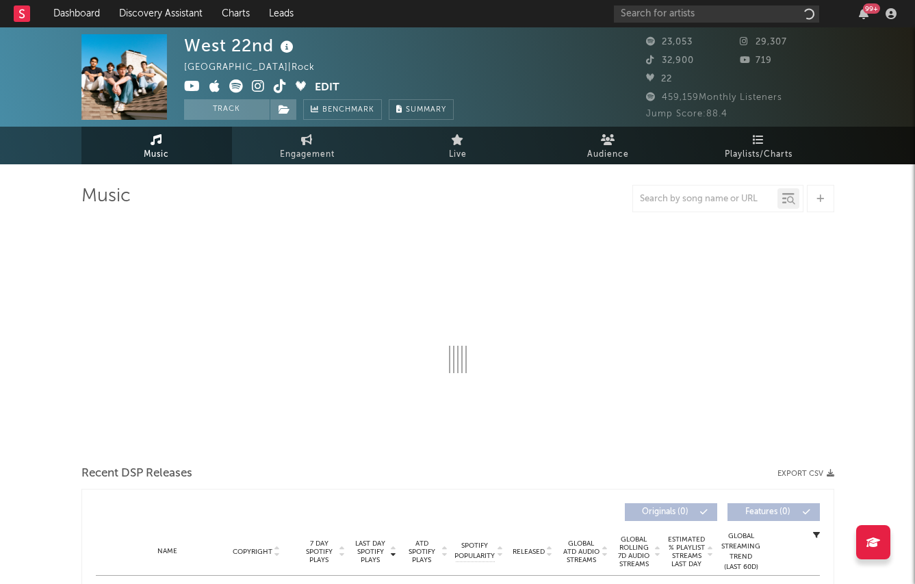
select select "6m"
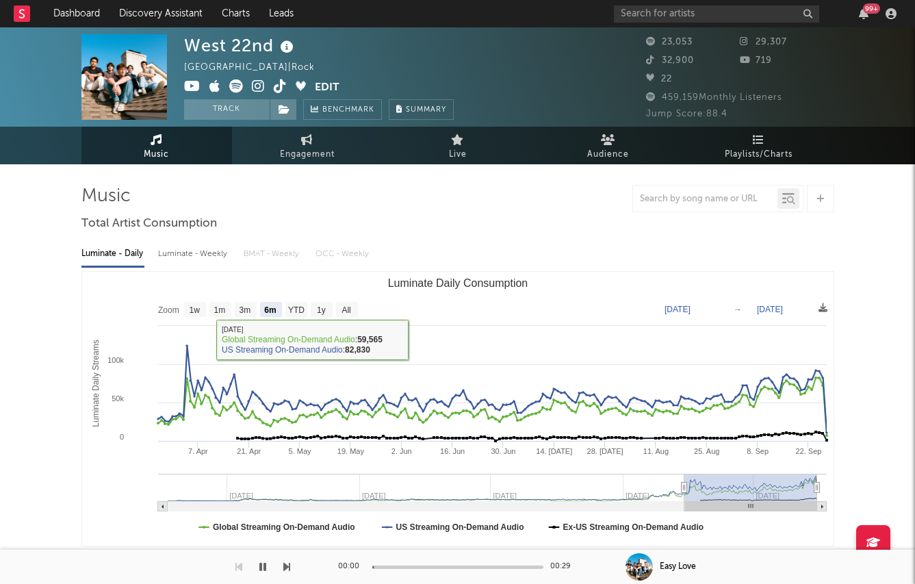
click at [194, 255] on div "Luminate - Weekly" at bounding box center [194, 253] width 72 height 23
select select "6m"
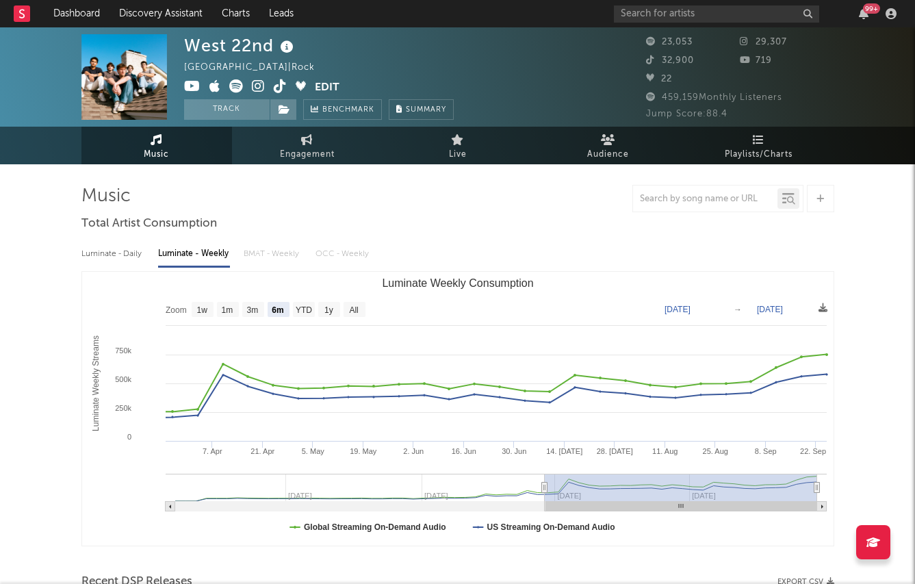
click at [232, 86] on icon at bounding box center [236, 86] width 14 height 14
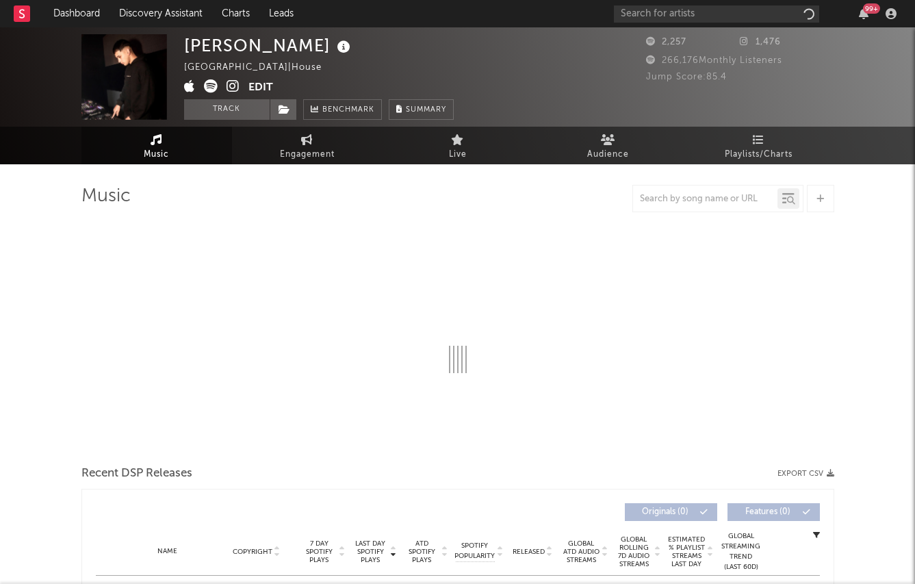
select select "6m"
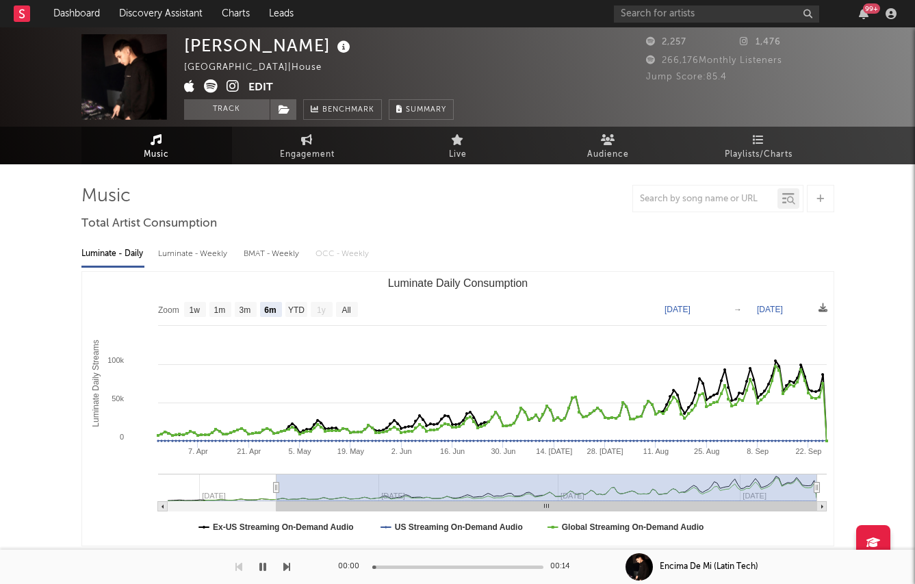
click at [207, 259] on div "Luminate - Weekly" at bounding box center [194, 253] width 72 height 23
select select "6m"
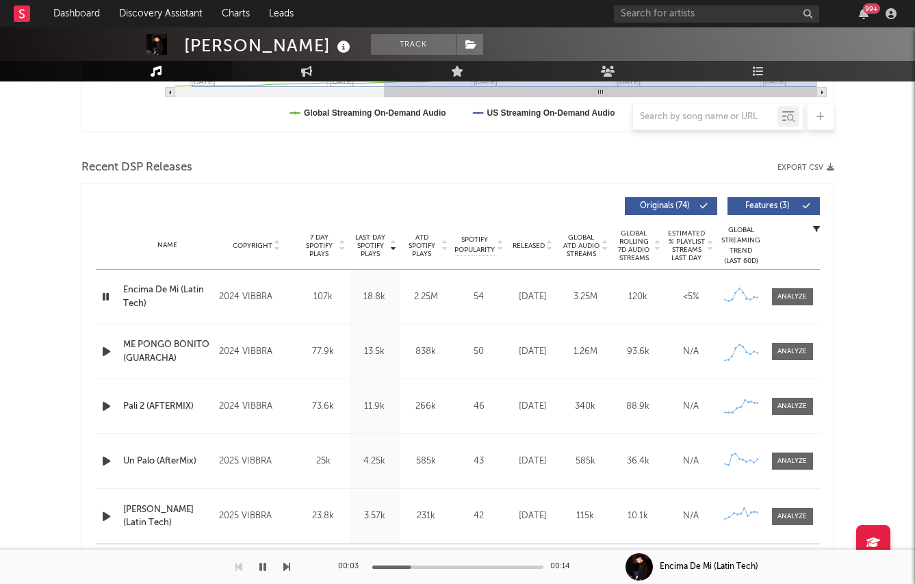
scroll to position [442, 0]
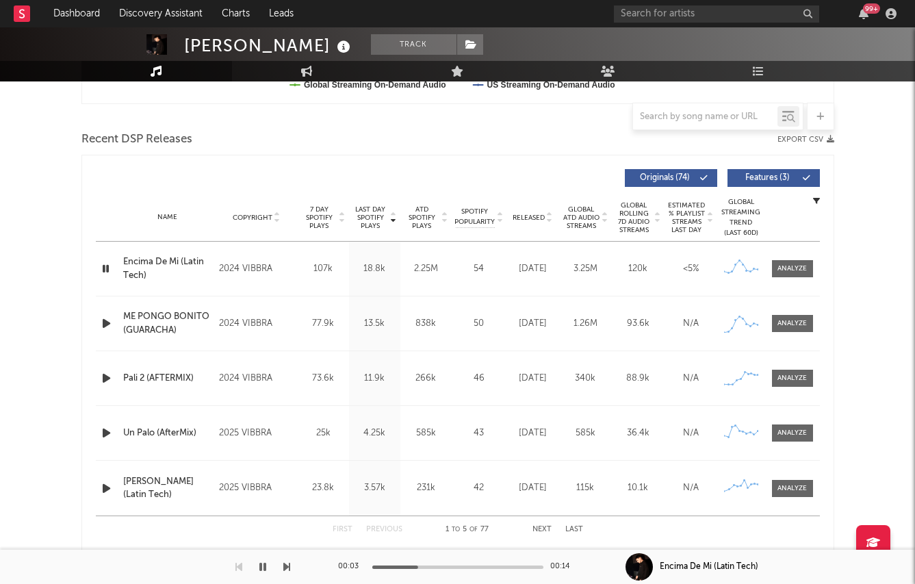
click at [114, 317] on div at bounding box center [107, 323] width 17 height 17
click at [108, 317] on icon "button" at bounding box center [106, 323] width 14 height 17
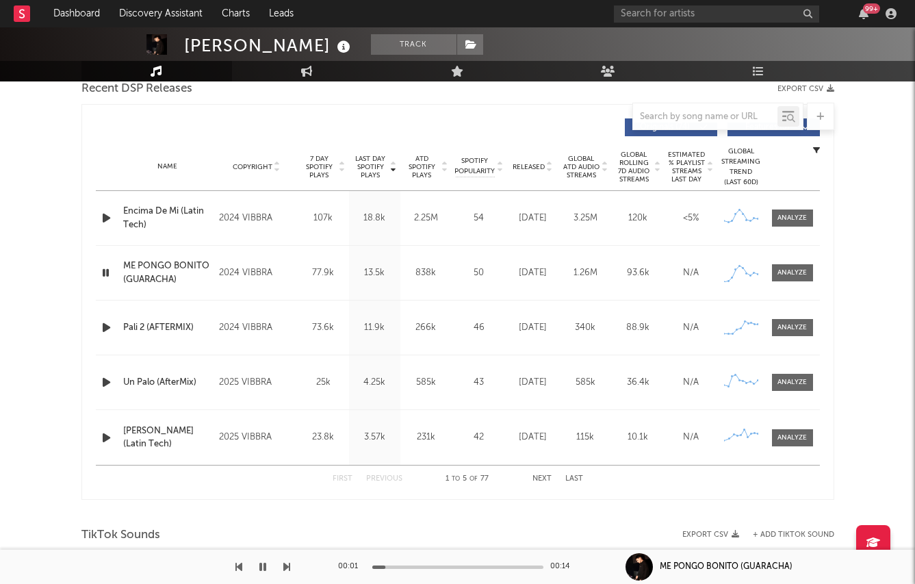
scroll to position [483, 0]
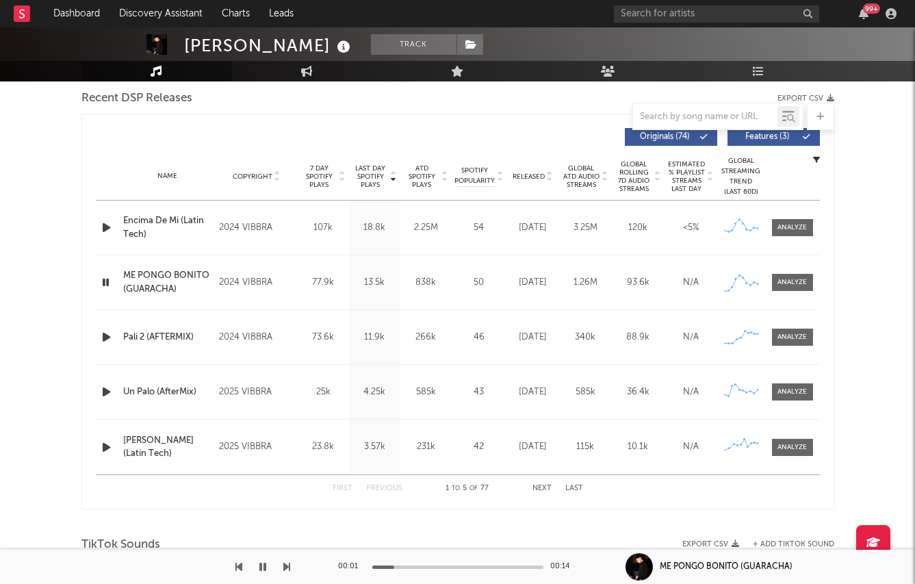
click at [520, 171] on div "Released" at bounding box center [533, 176] width 46 height 10
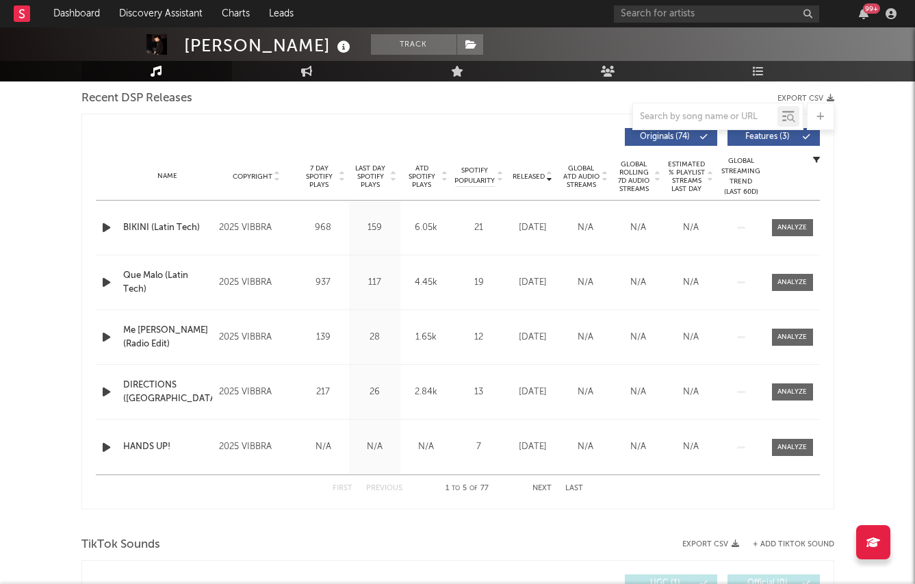
click at [107, 230] on icon "button" at bounding box center [106, 227] width 14 height 17
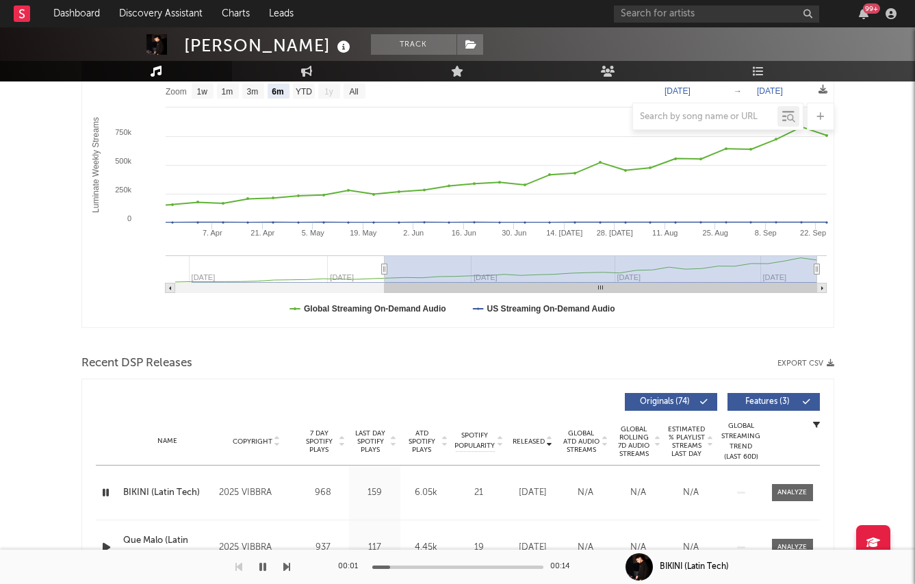
scroll to position [0, 0]
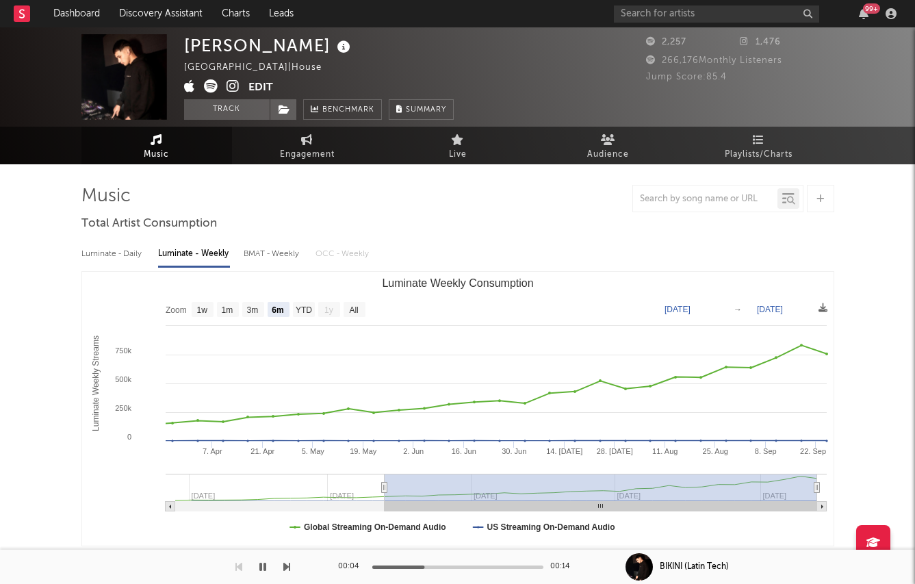
click at [213, 85] on icon at bounding box center [211, 86] width 14 height 14
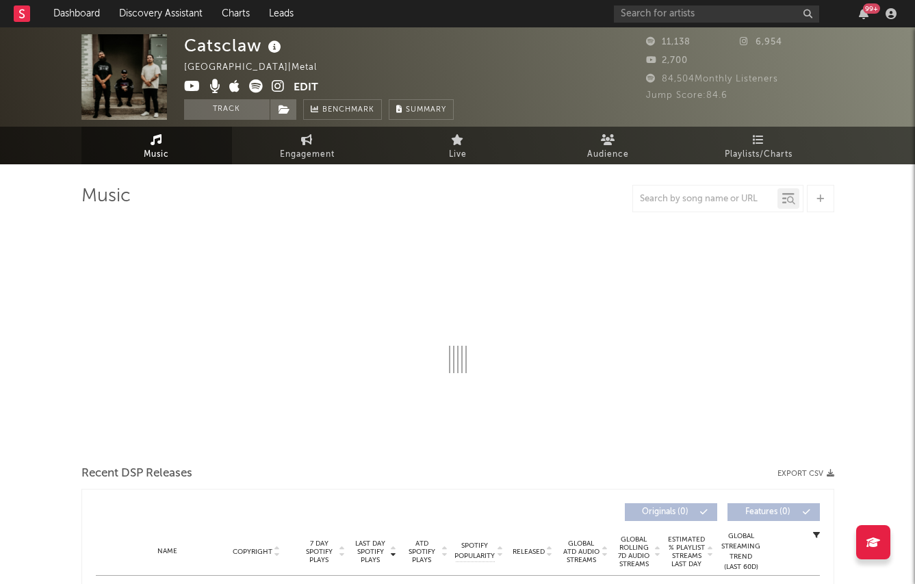
select select "6m"
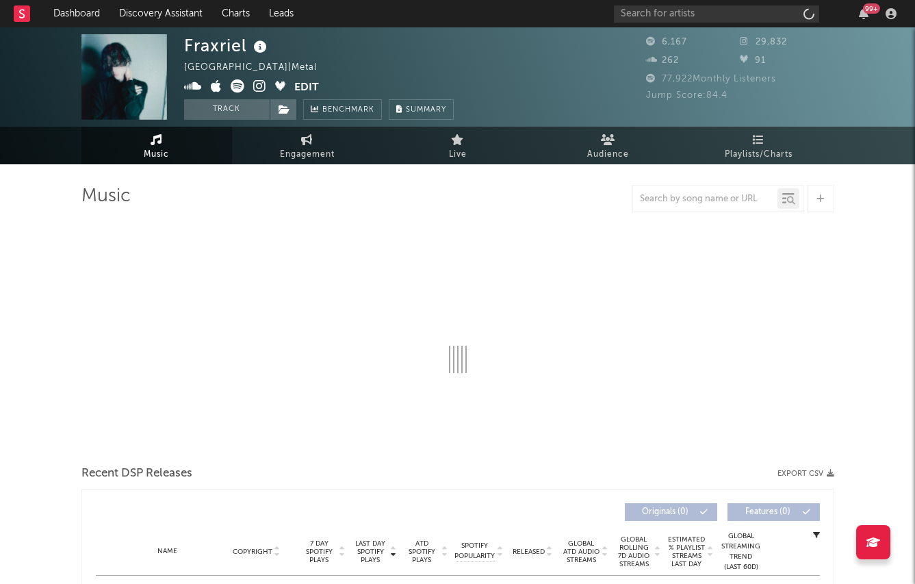
select select "6m"
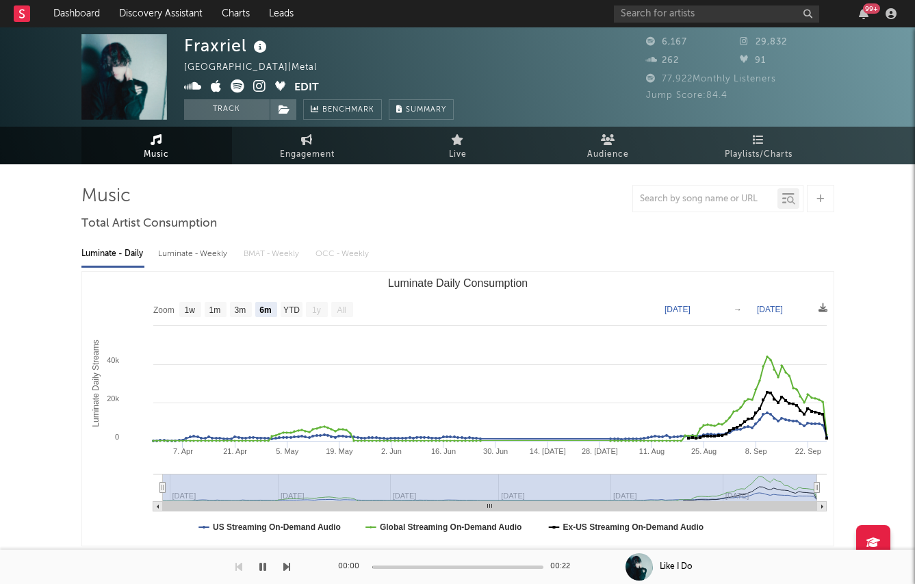
click at [185, 259] on div "Luminate - Weekly" at bounding box center [194, 253] width 72 height 23
select select "1w"
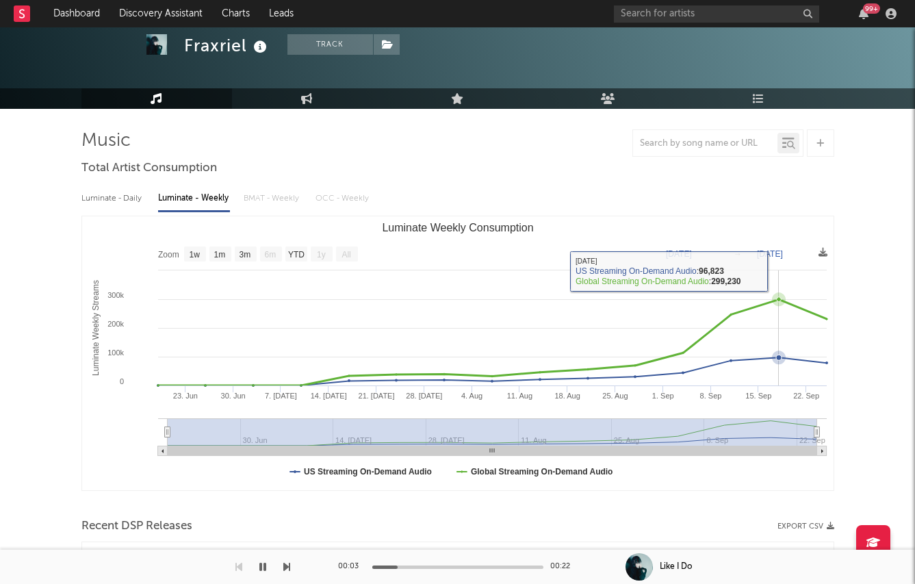
scroll to position [521, 0]
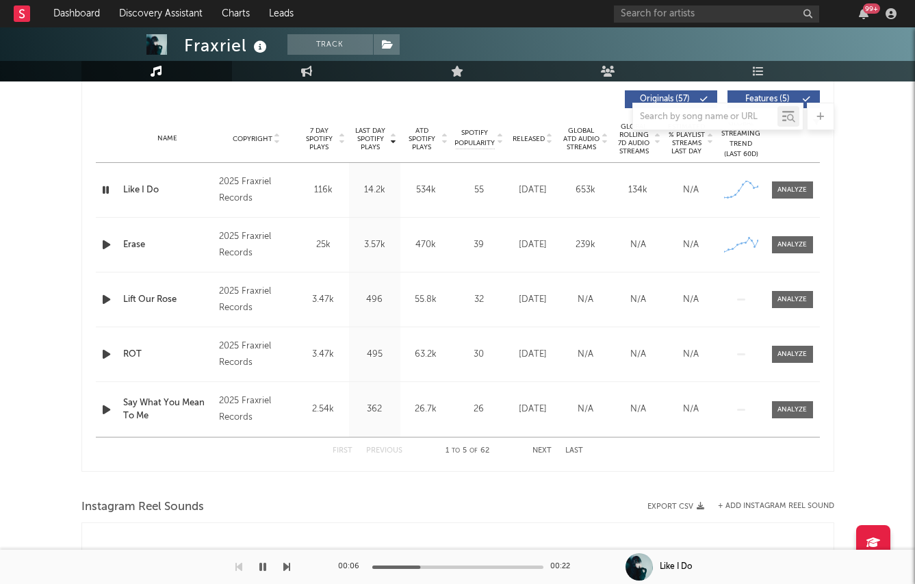
click at [105, 243] on icon "button" at bounding box center [106, 244] width 14 height 17
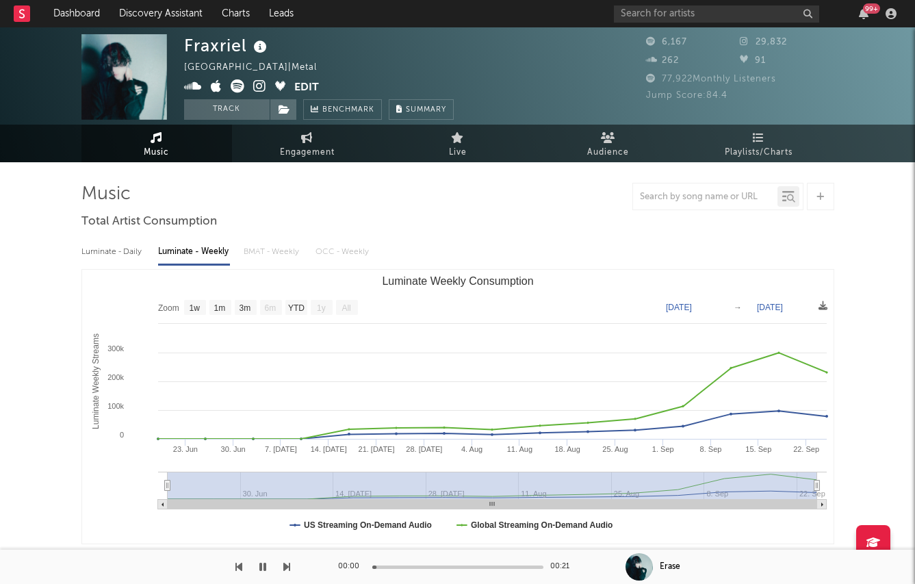
scroll to position [0, 0]
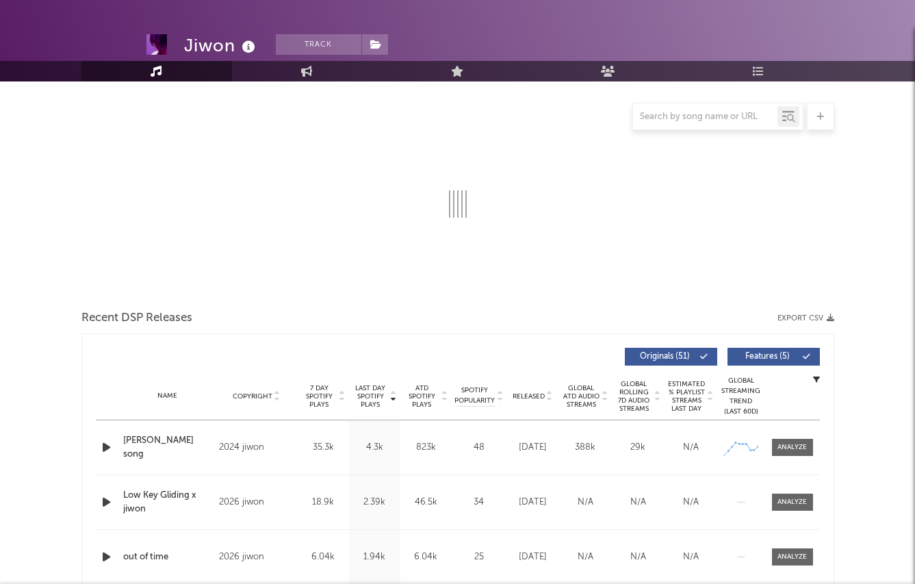
select select "6m"
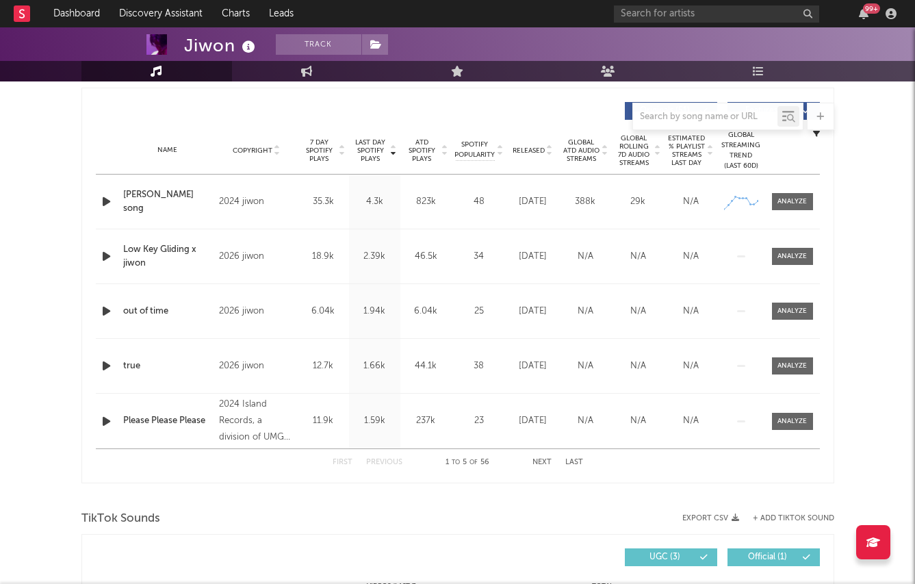
scroll to position [492, 0]
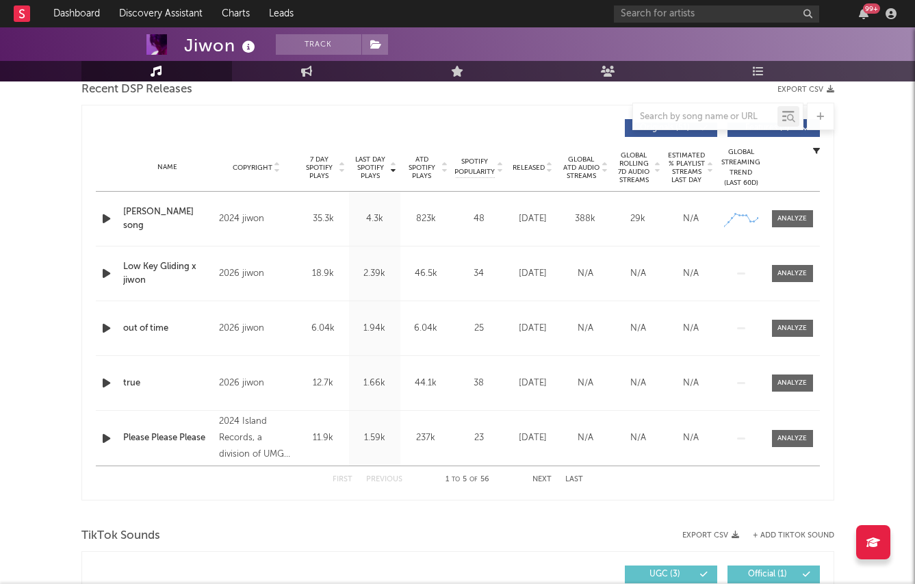
click at [105, 271] on icon "button" at bounding box center [106, 273] width 14 height 17
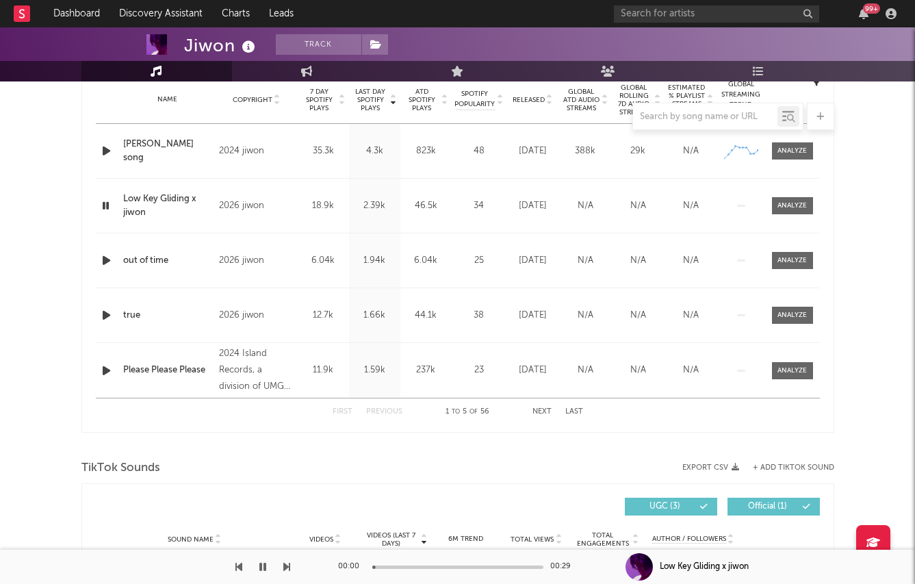
scroll to position [564, 0]
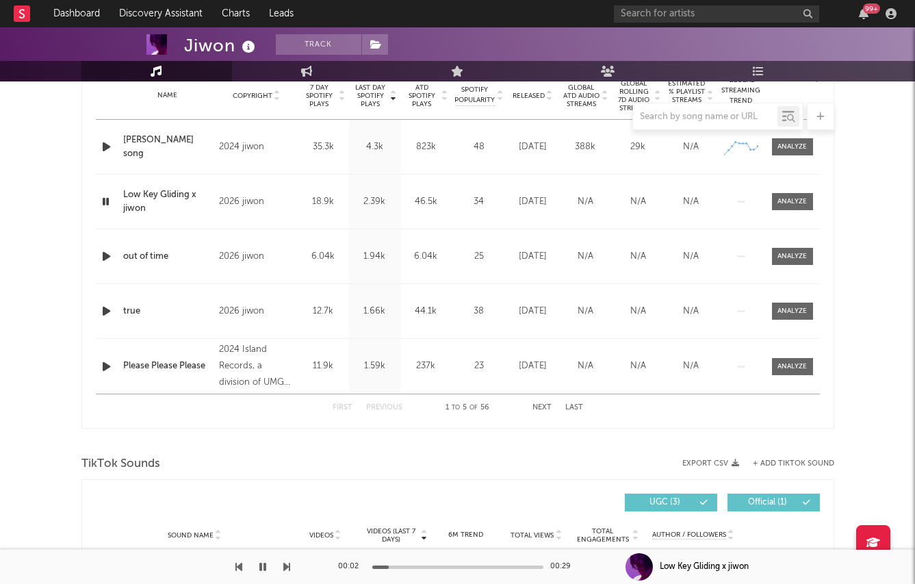
click at [103, 211] on div "Name Low Key Gliding x jiwon Copyright 2026 jiwon Label jiwon Album Names Low K…" at bounding box center [458, 202] width 724 height 54
click at [103, 203] on icon "button" at bounding box center [105, 201] width 13 height 17
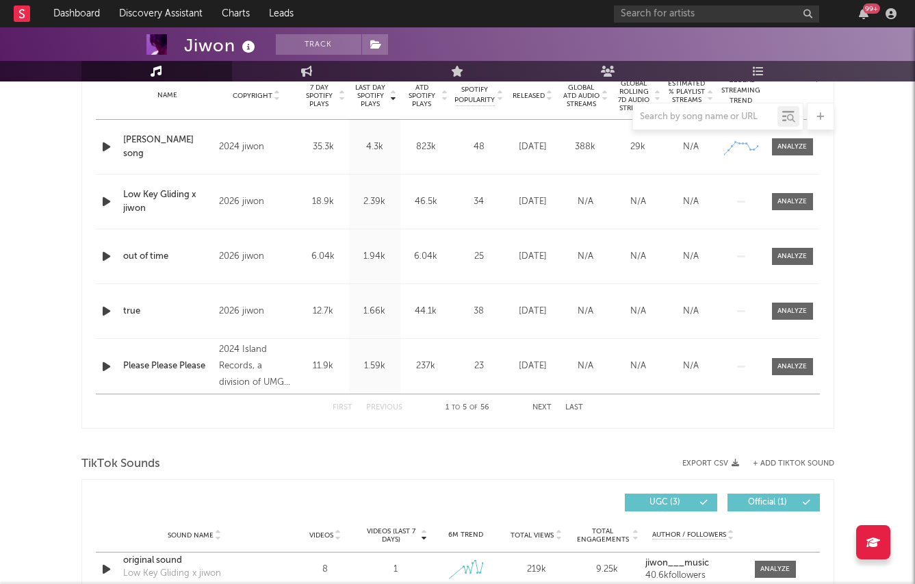
click at [103, 203] on icon "button" at bounding box center [106, 201] width 14 height 17
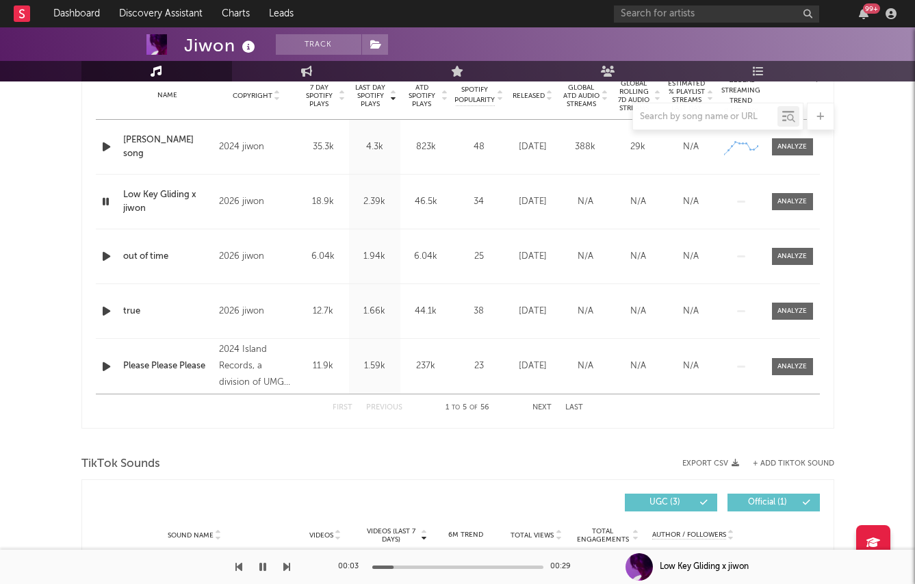
click at [109, 203] on icon "button" at bounding box center [105, 201] width 13 height 17
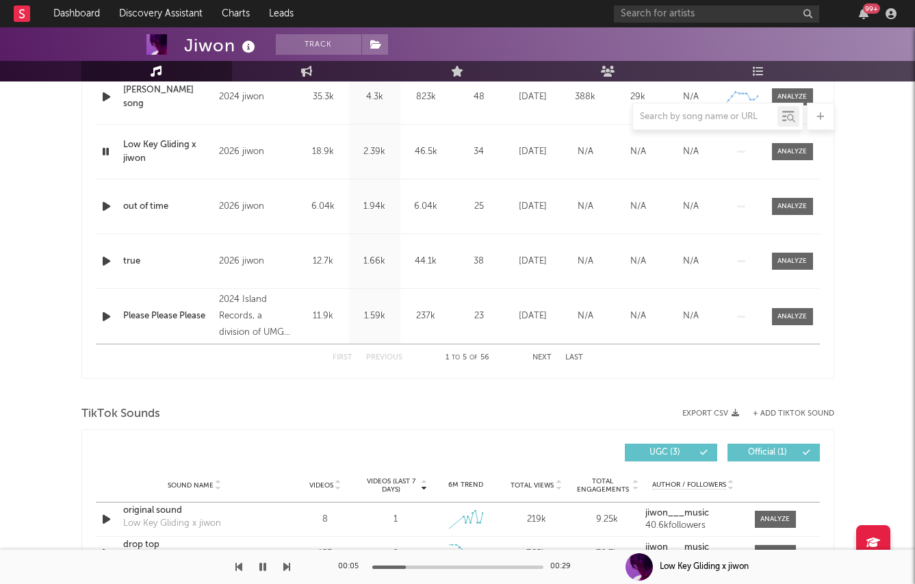
scroll to position [633, 0]
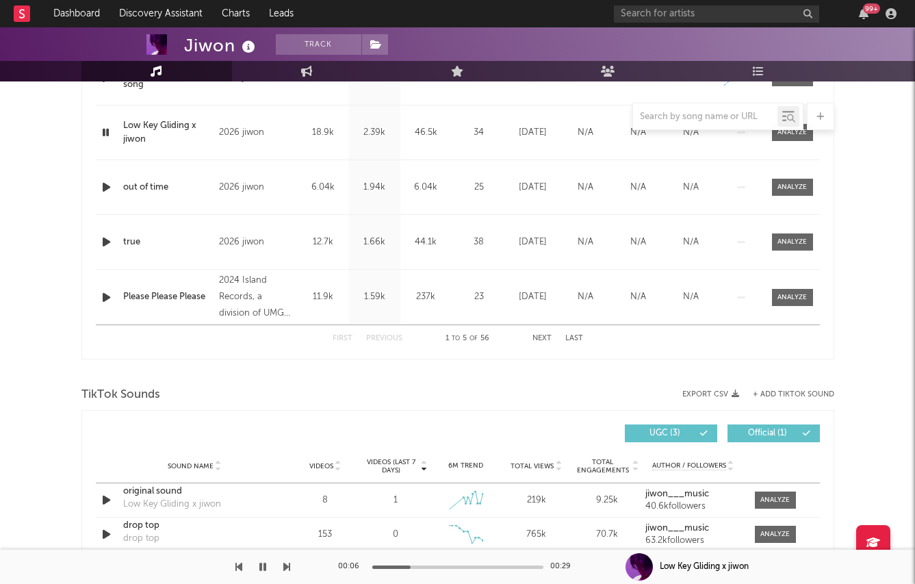
click at [103, 298] on icon "button" at bounding box center [106, 297] width 14 height 17
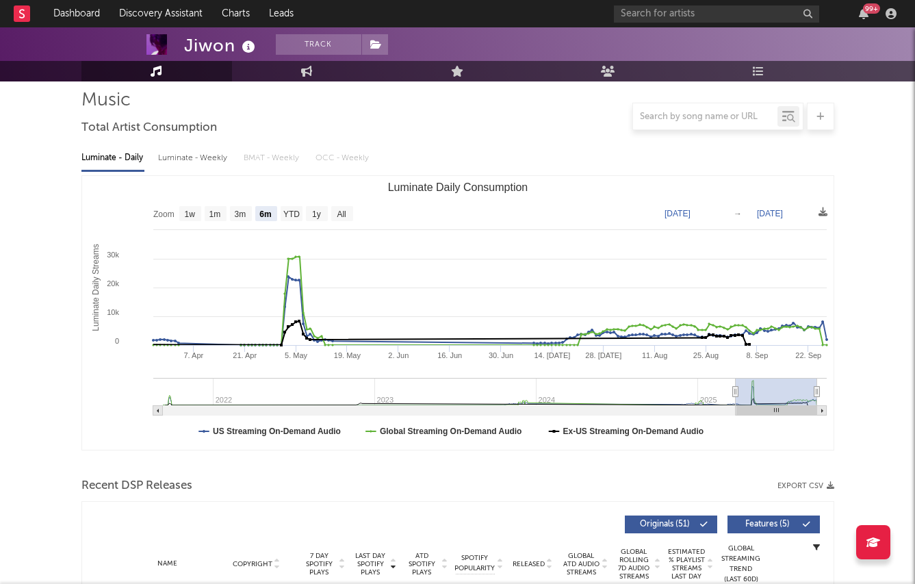
scroll to position [0, 0]
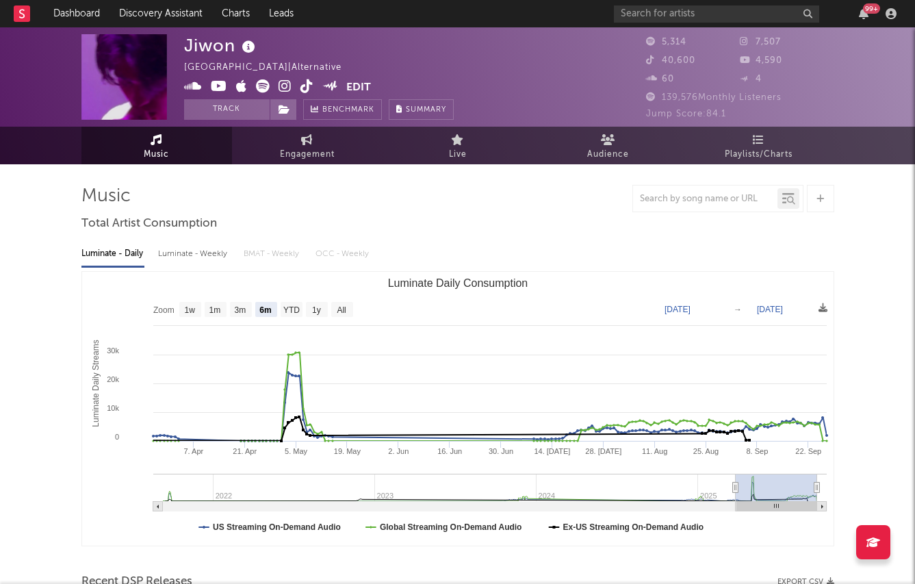
click at [192, 265] on div "Luminate - Weekly" at bounding box center [194, 253] width 72 height 23
select select "6m"
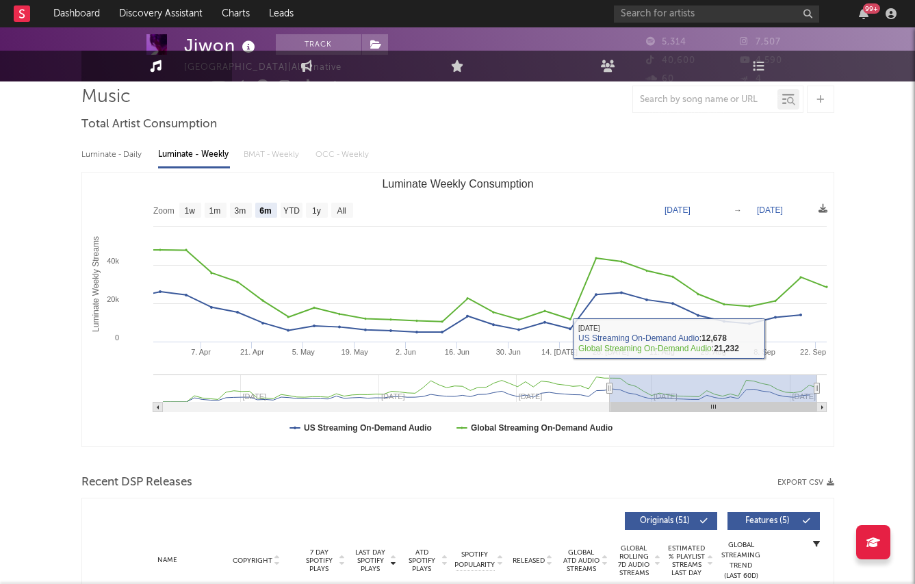
scroll to position [184, 0]
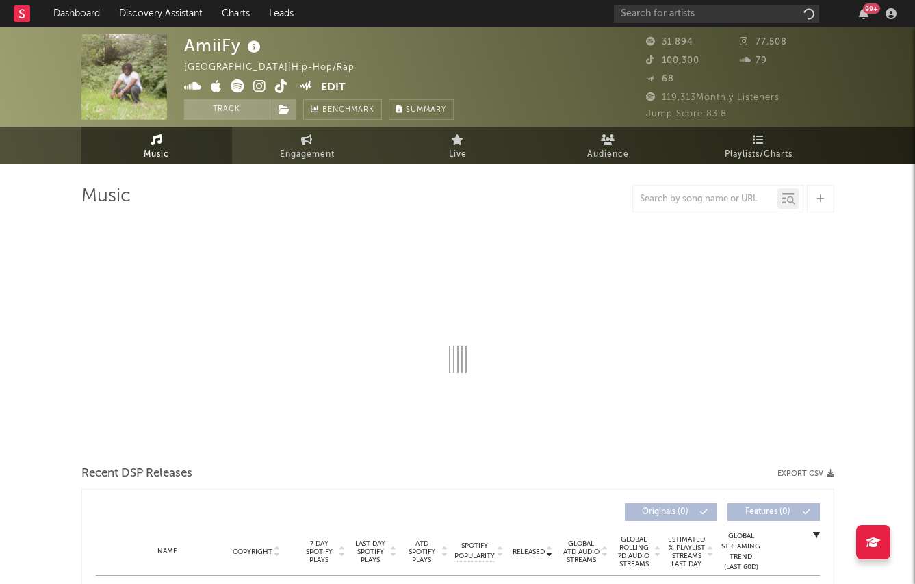
select select "1w"
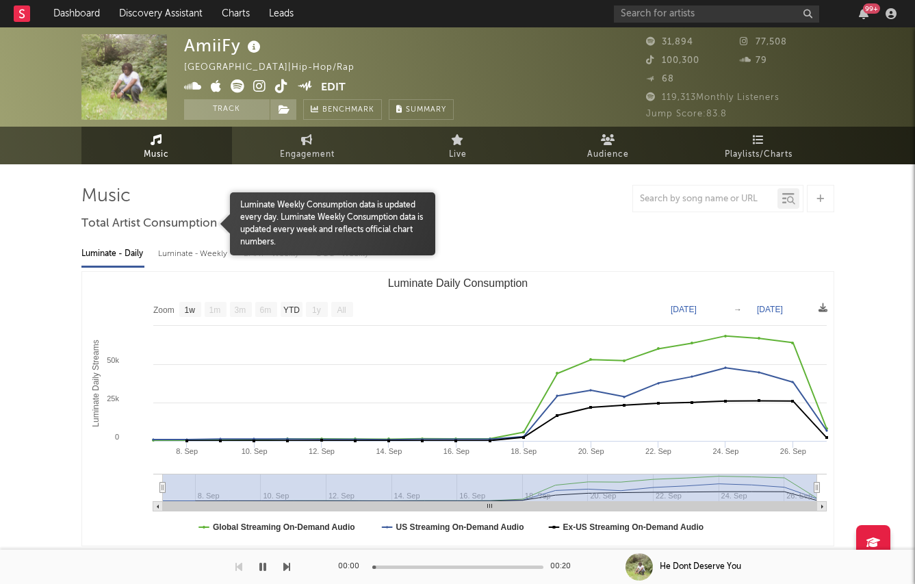
click at [206, 235] on div "Total Artist Consumption" at bounding box center [149, 223] width 136 height 23
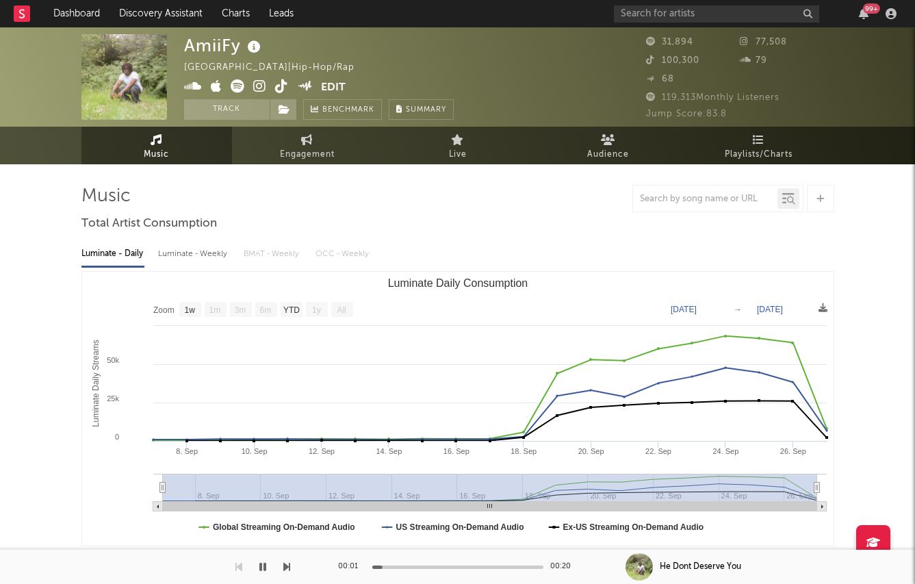
click at [206, 241] on div "Luminate - Daily Luminate - Weekly BMAT - Weekly OCC - Weekly Zoom 1w 1m 3m 6m …" at bounding box center [457, 393] width 753 height 314
click at [206, 246] on div "Luminate - Weekly" at bounding box center [194, 253] width 72 height 23
select select "6m"
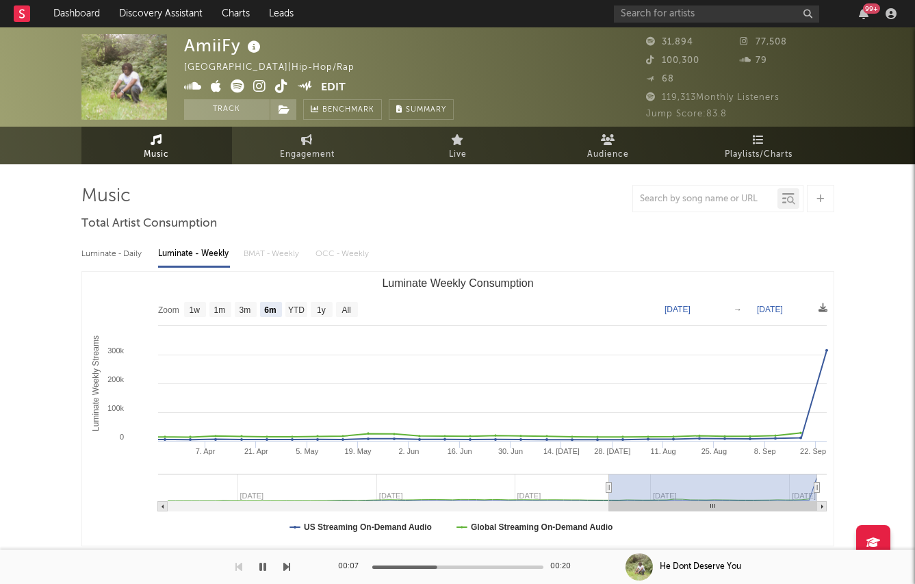
click at [262, 86] on icon at bounding box center [259, 86] width 13 height 14
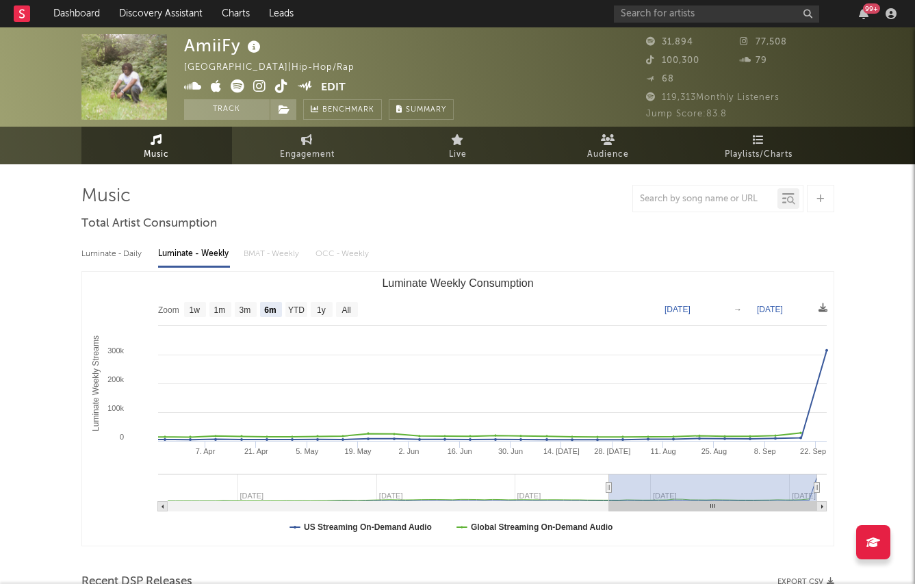
click at [232, 86] on icon at bounding box center [238, 86] width 14 height 14
drag, startPoint x: 181, startPoint y: 45, endPoint x: 243, endPoint y: 45, distance: 62.3
click at [243, 45] on div "AmiiFy [GEOGRAPHIC_DATA] | Hip-Hop/Rap Edit Track Benchmark Summary 31,894 77,5…" at bounding box center [457, 76] width 915 height 99
copy div "AmiiFy"
click at [286, 207] on div at bounding box center [457, 198] width 753 height 27
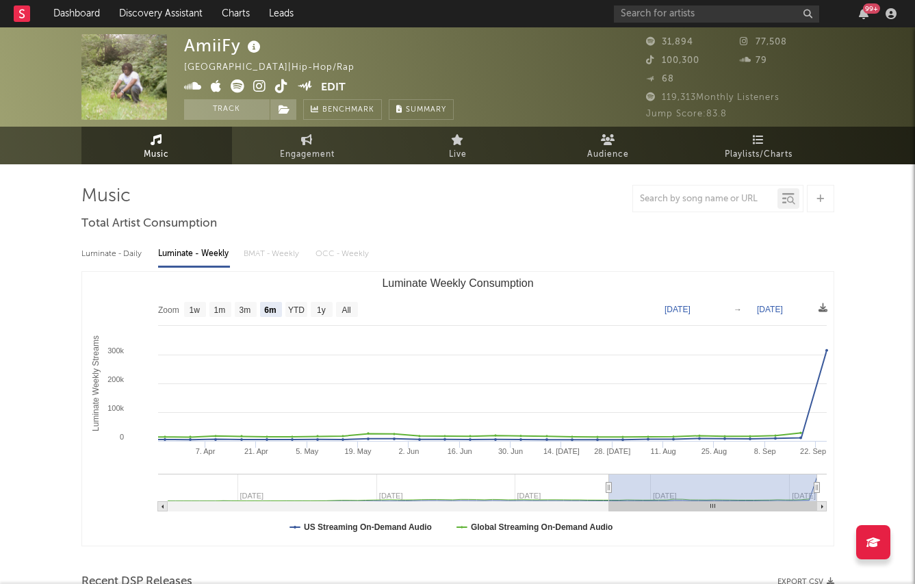
click at [261, 86] on icon at bounding box center [259, 86] width 13 height 14
click at [312, 139] on icon at bounding box center [307, 139] width 12 height 11
select select "1w"
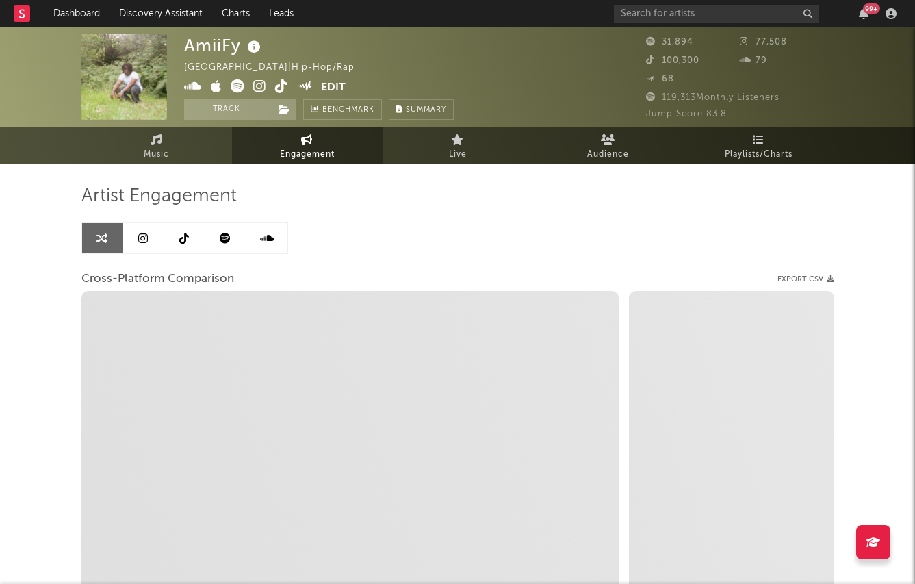
select select "1m"
